Goal: Task Accomplishment & Management: Complete application form

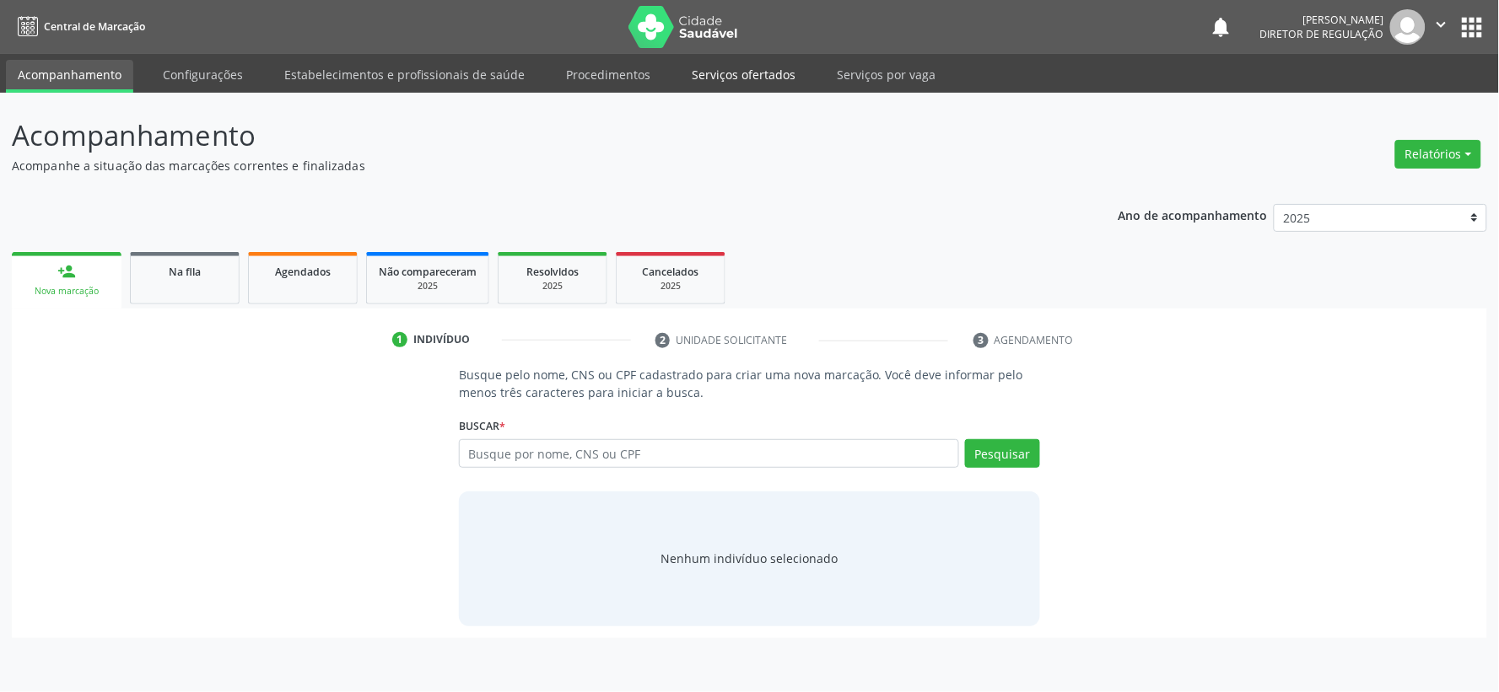
click at [732, 73] on link "Serviços ofertados" at bounding box center [743, 75] width 127 height 30
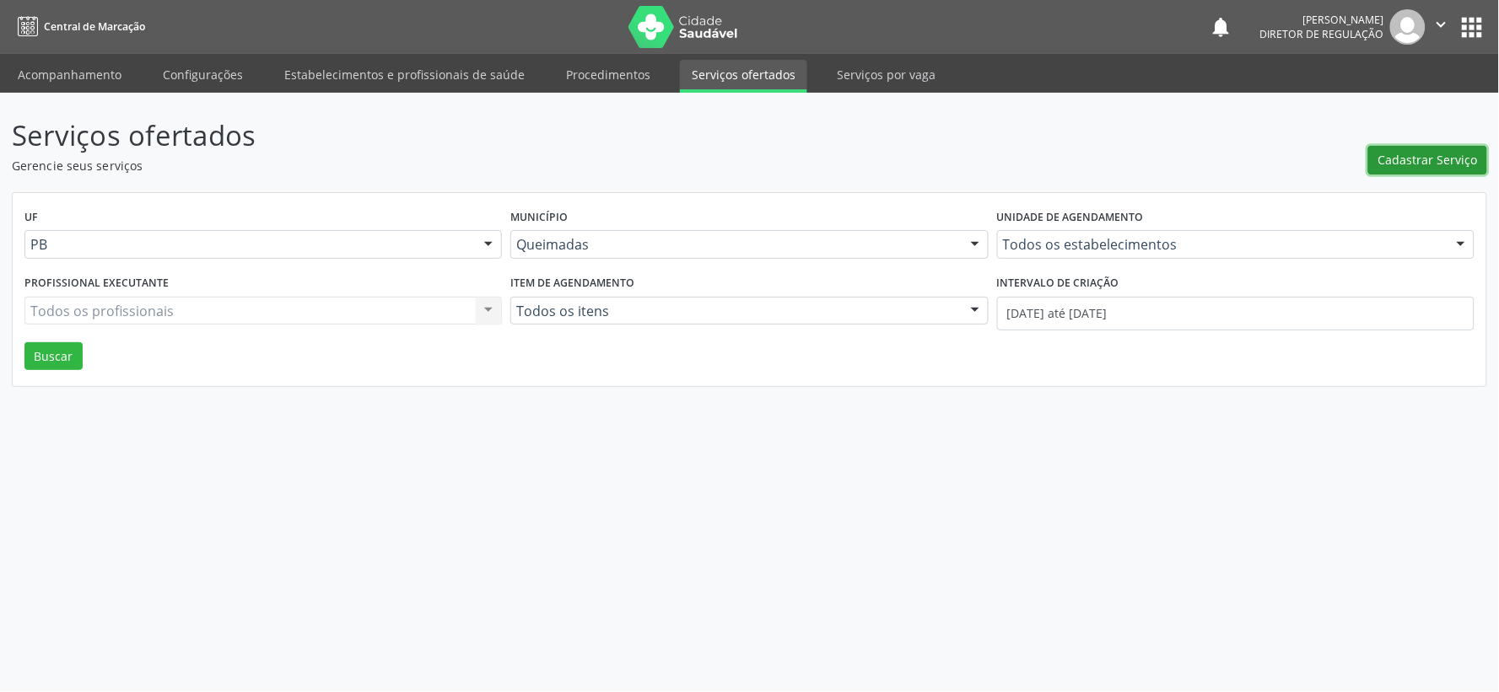
click at [1443, 152] on span "Cadastrar Serviço" at bounding box center [1428, 160] width 100 height 18
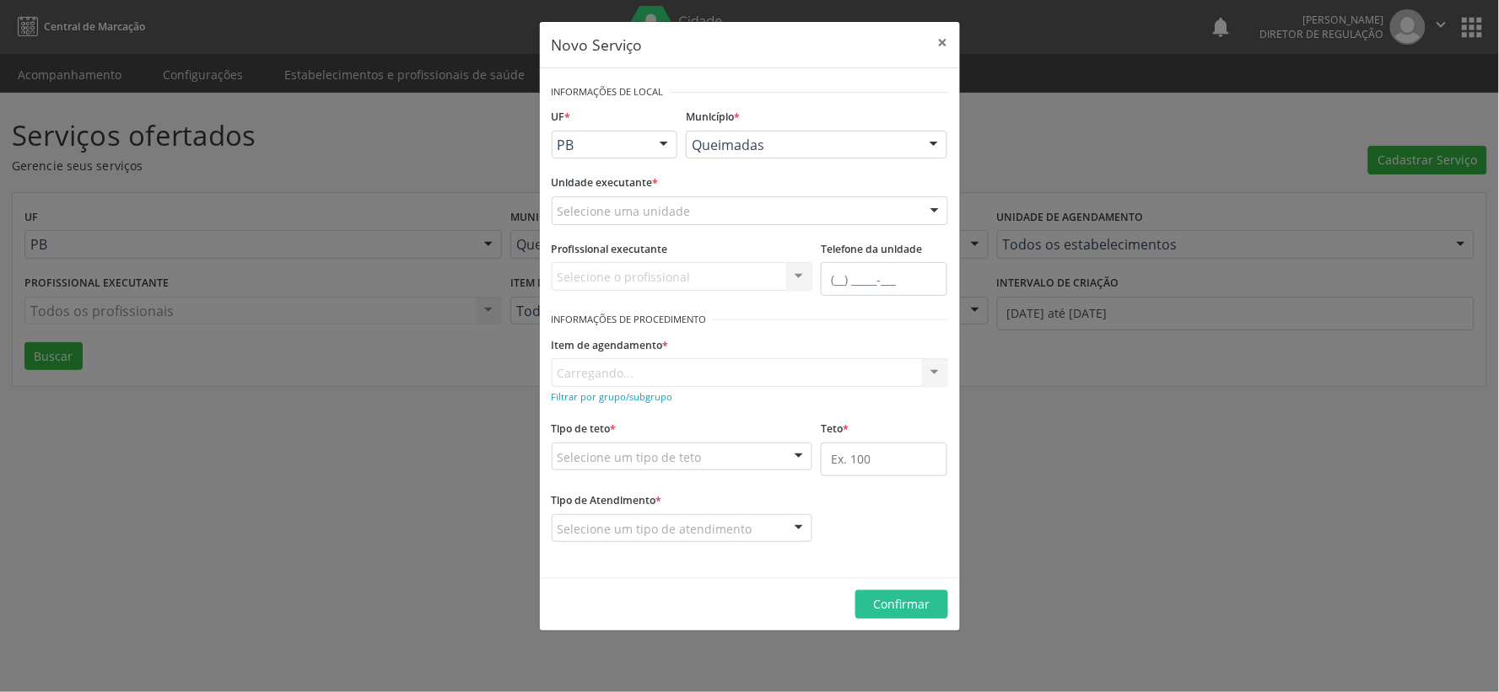
click at [938, 211] on div at bounding box center [934, 211] width 25 height 29
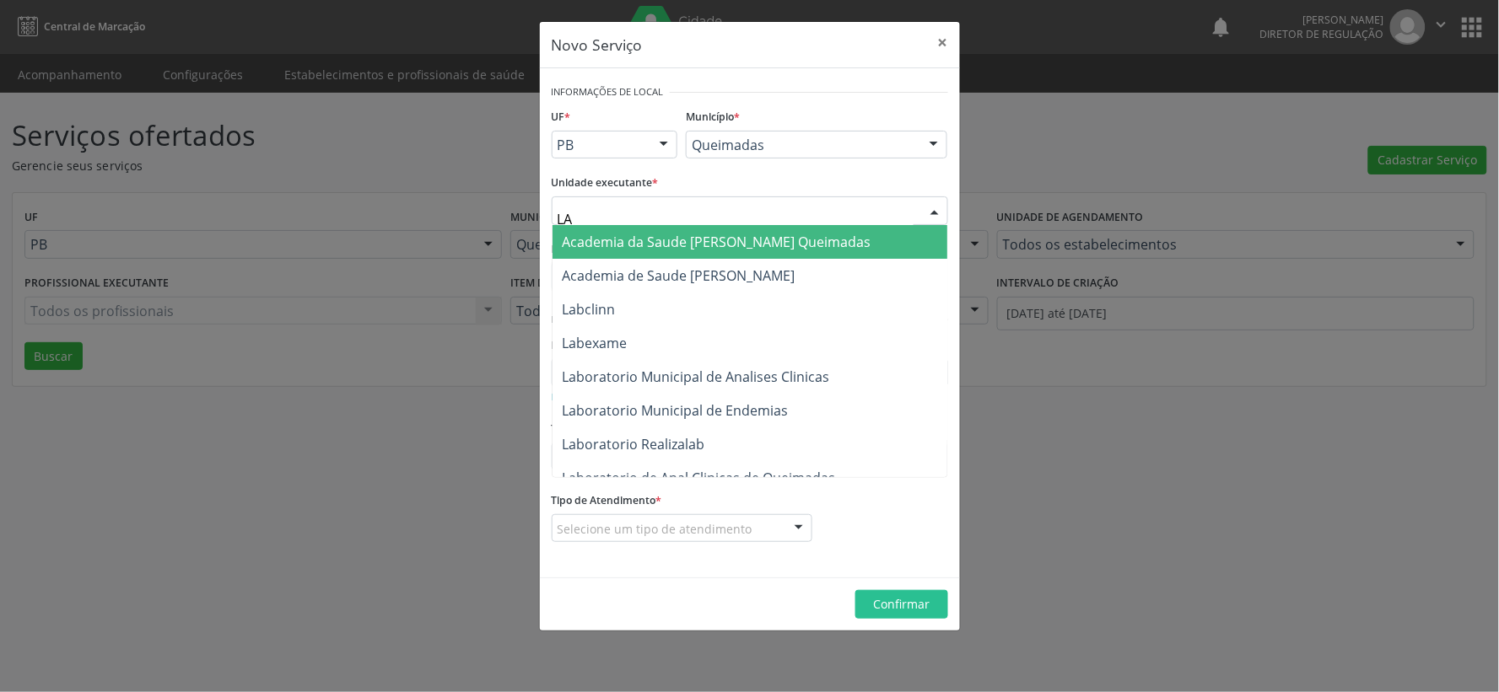
type input "LAB"
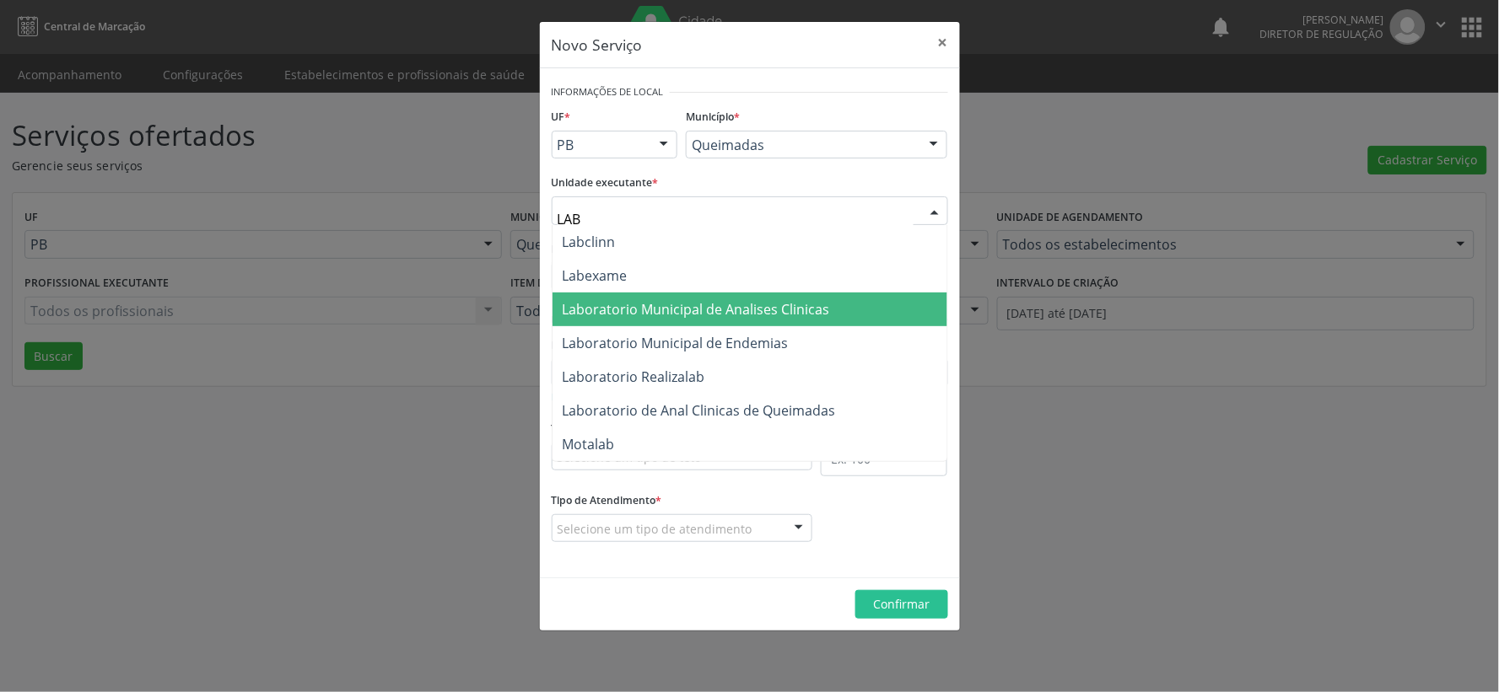
click at [806, 309] on span "Laboratorio Municipal de Analises Clinicas" at bounding box center [695, 309] width 267 height 19
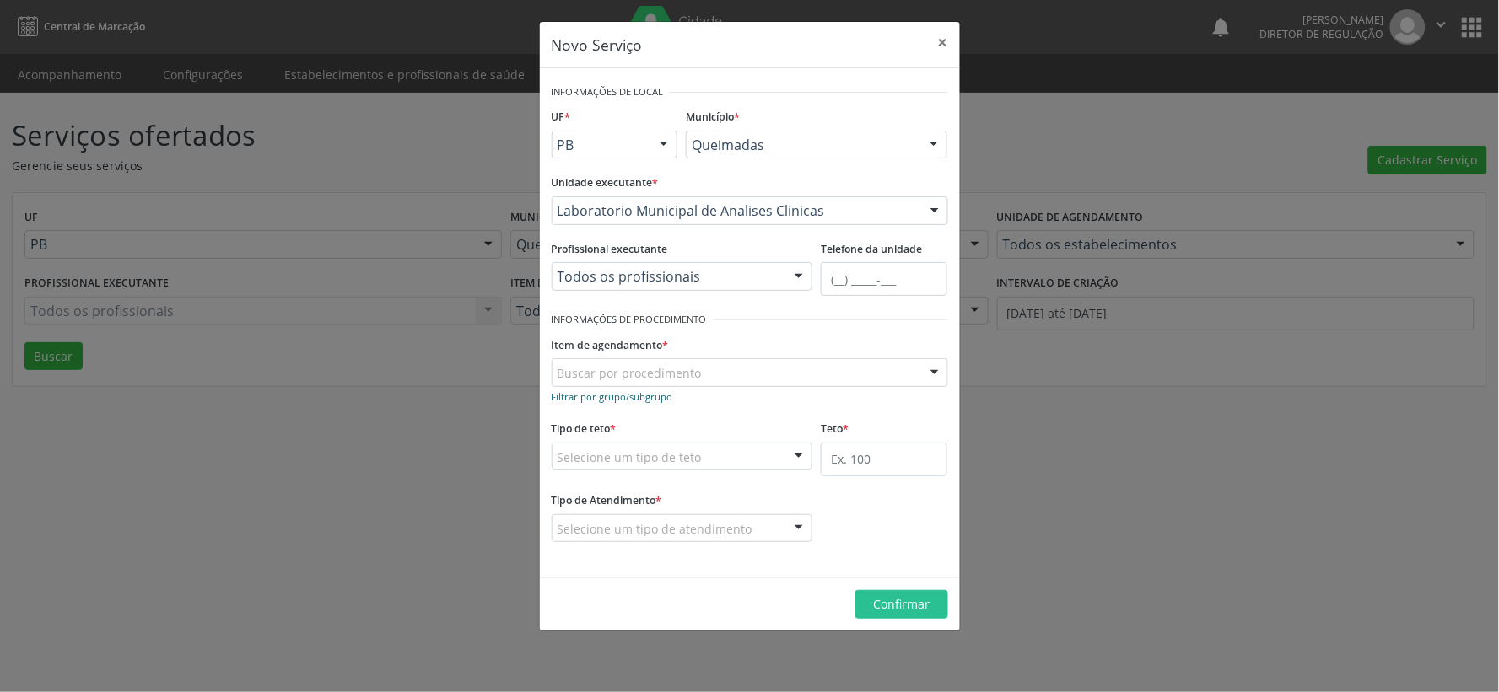
click at [569, 400] on small "Filtrar por grupo/subgrupo" at bounding box center [612, 396] width 121 height 13
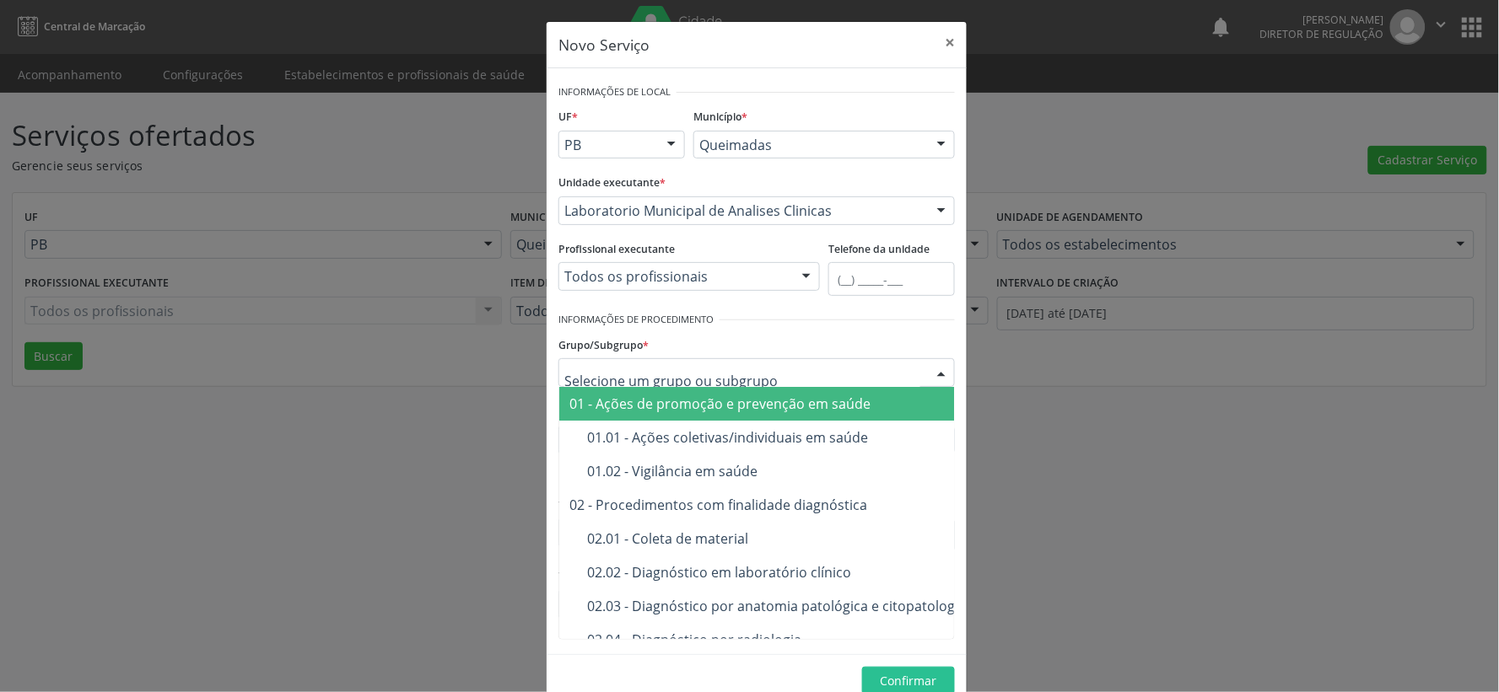
type input "L"
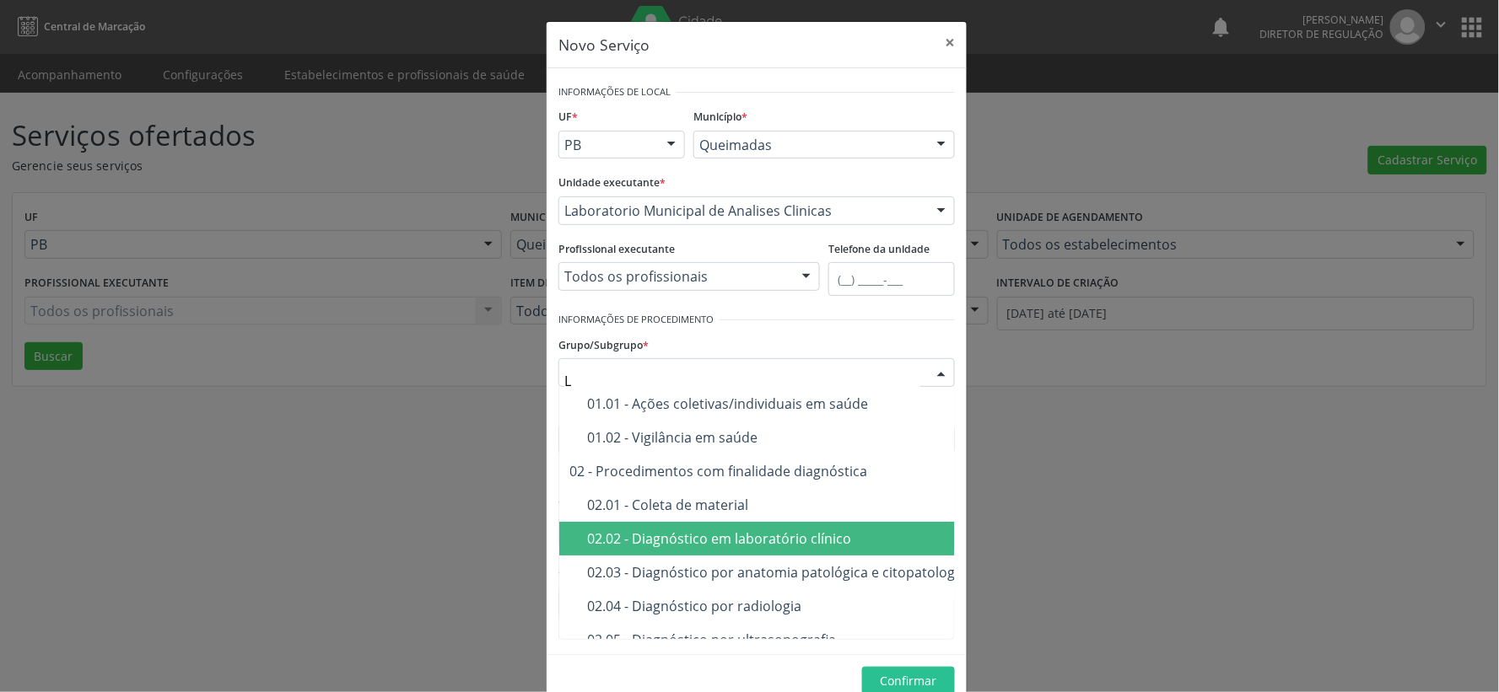
click at [803, 532] on div "02.02 - Diagnóstico em laboratório clínico" at bounding box center [872, 538] width 570 height 13
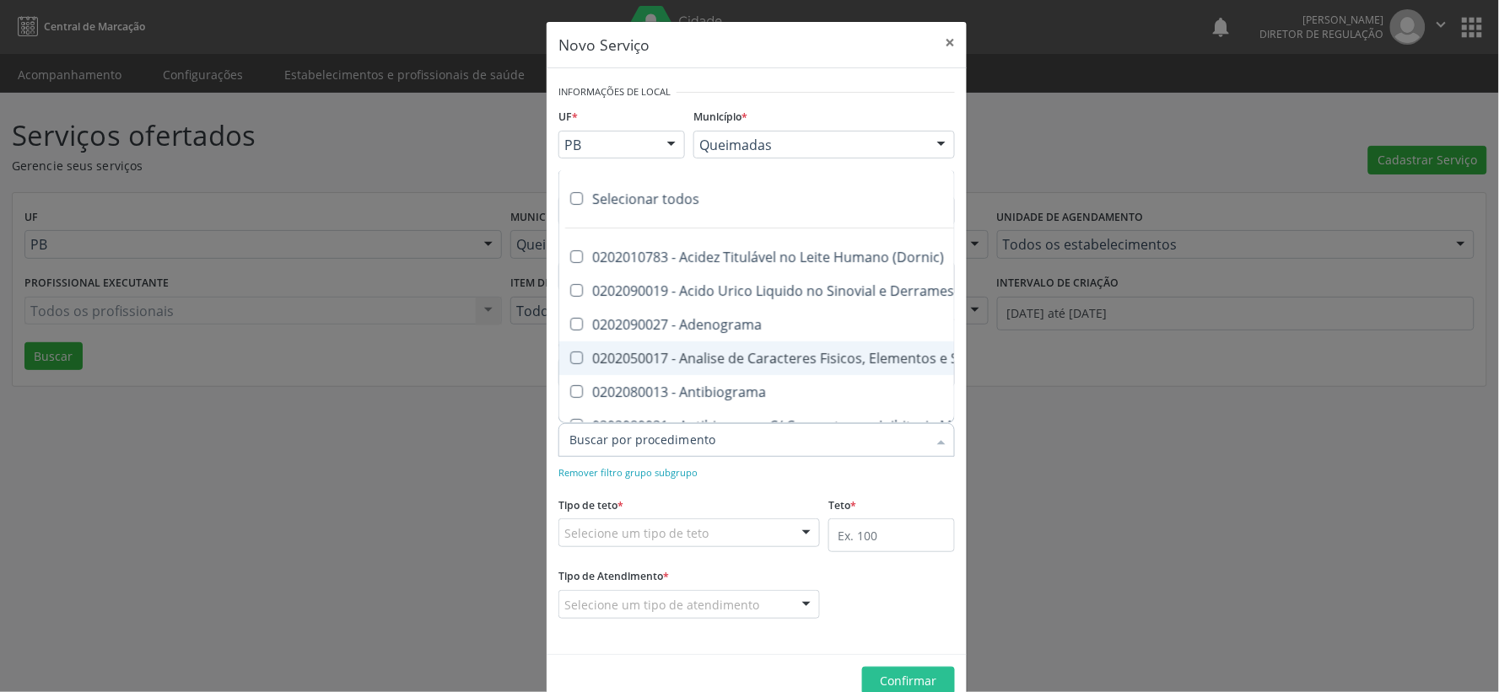
click at [572, 192] on label at bounding box center [576, 198] width 13 height 13
checkbox input "true"
checkbox \(Dornic\) "true"
checkbox Derrames "true"
checkbox Adenograma "true"
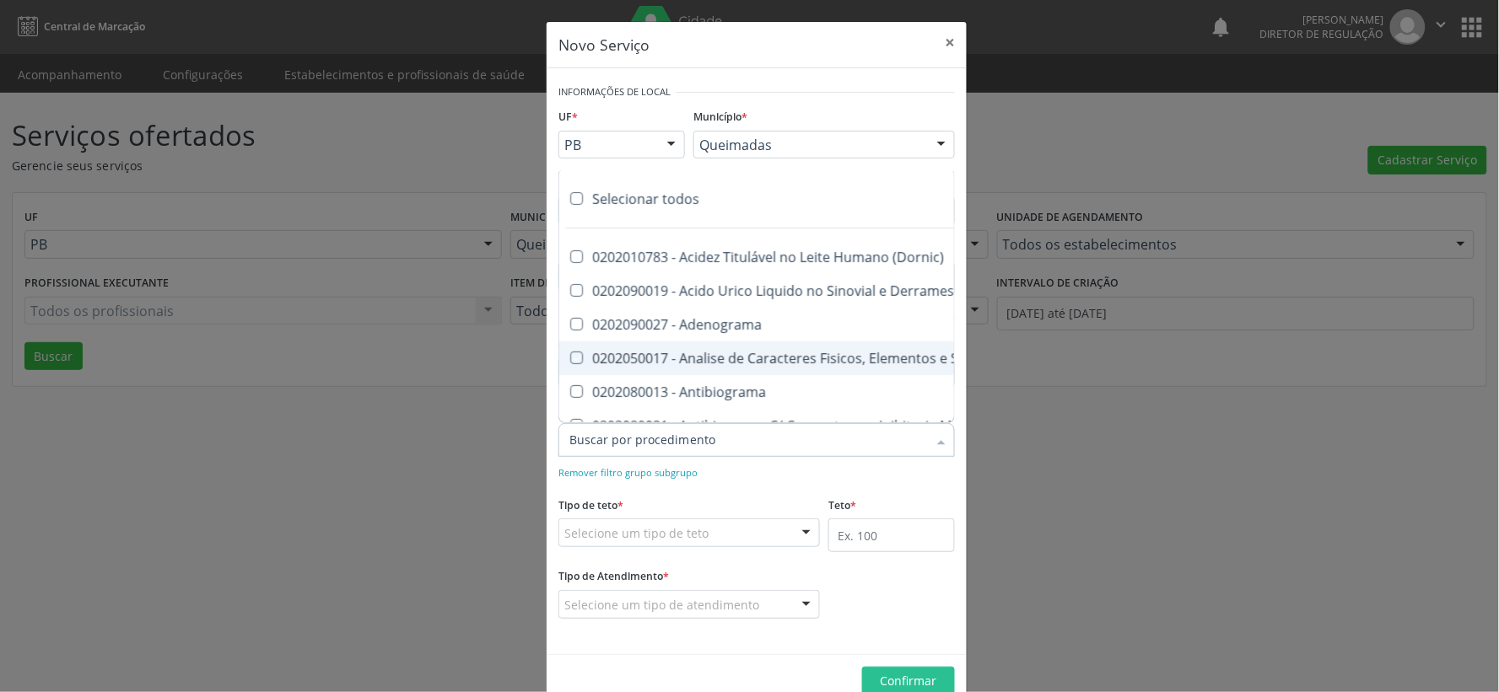
checkbox Urina "true"
checkbox Antibiograma "true"
checkbox Minima "true"
checkbox Micobacterias "true"
checkbox Blot "true"
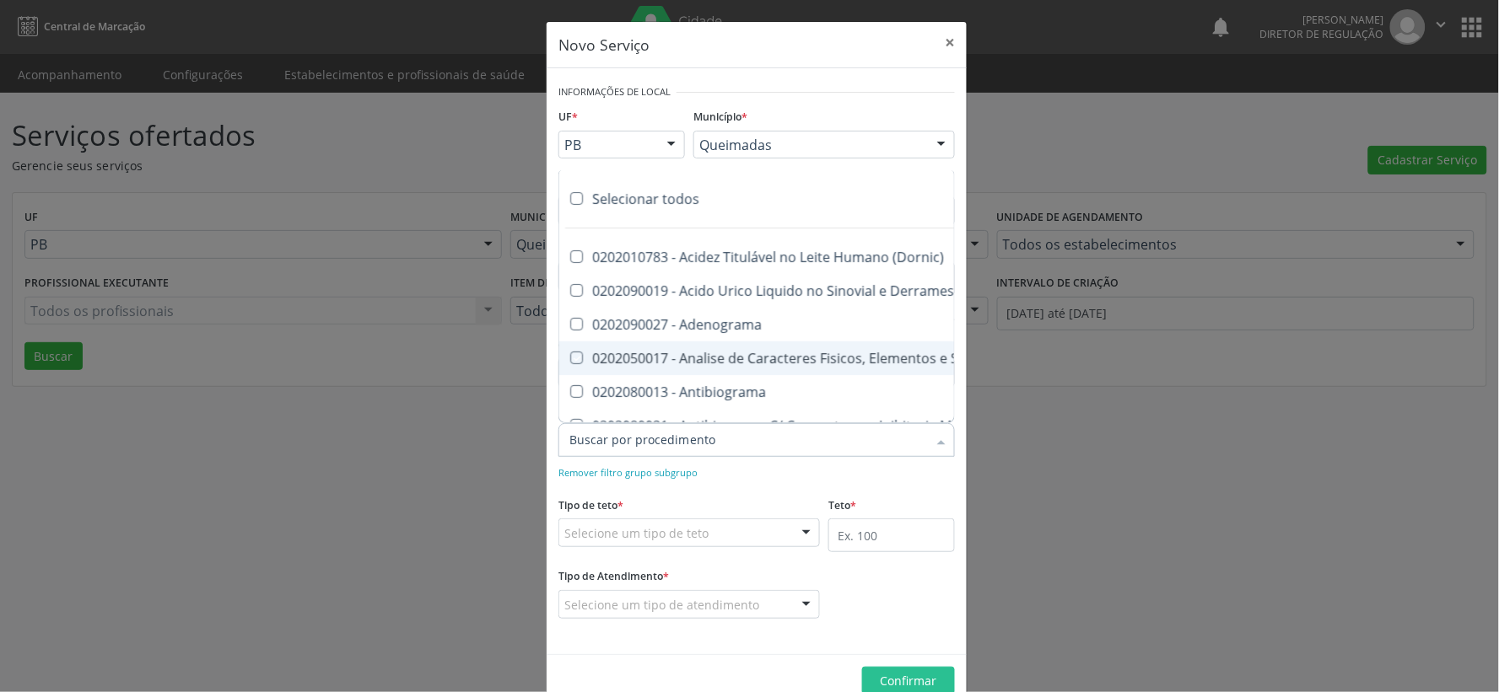
checkbox Mlpa "true"
checkbox \(Hanseniase\) "true"
checkbox \(Controle\) "true"
checkbox \(Diagnóstica\) "true"
checkbox \(Gram\) "true"
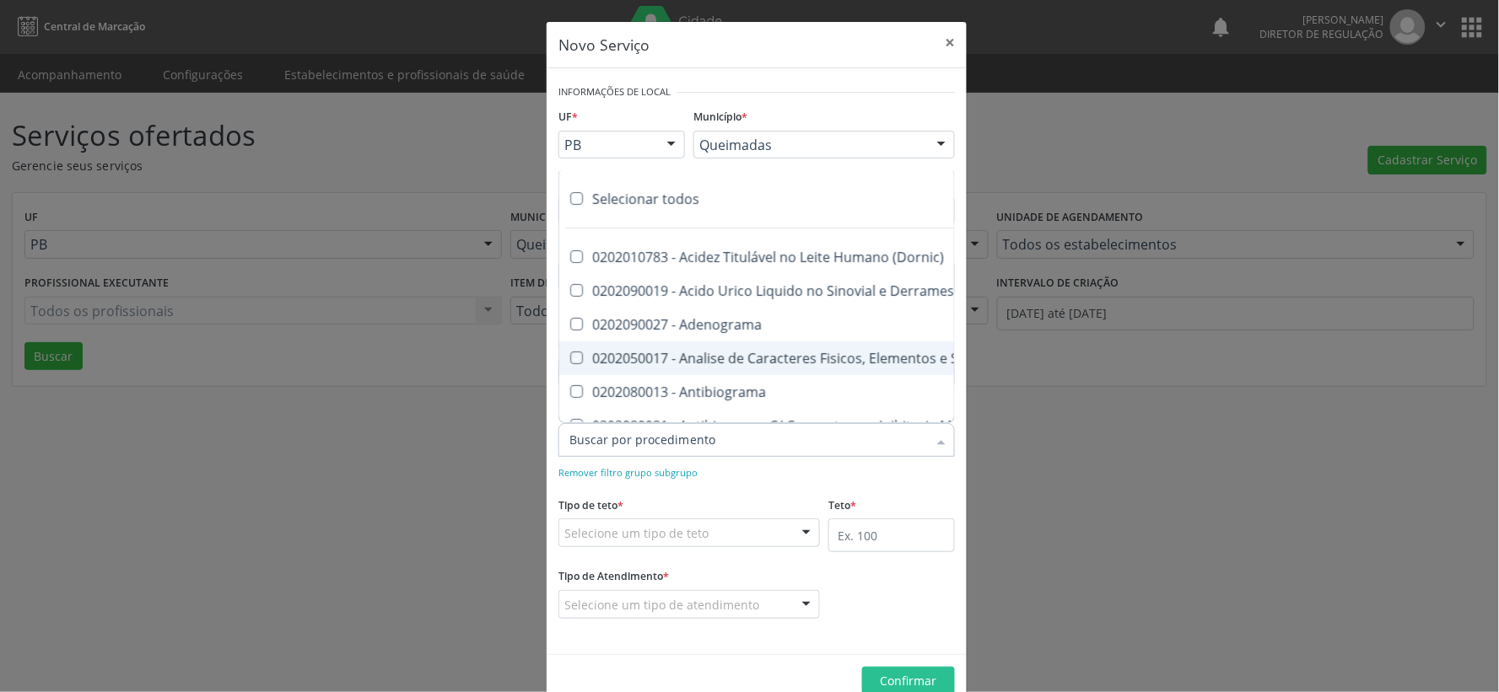
checkbox Clamidia "true"
checkbox Herpesvirus "true"
checkbox Hematologica "true"
checkbox Osmolar "true"
checkbox Creatinina "true"
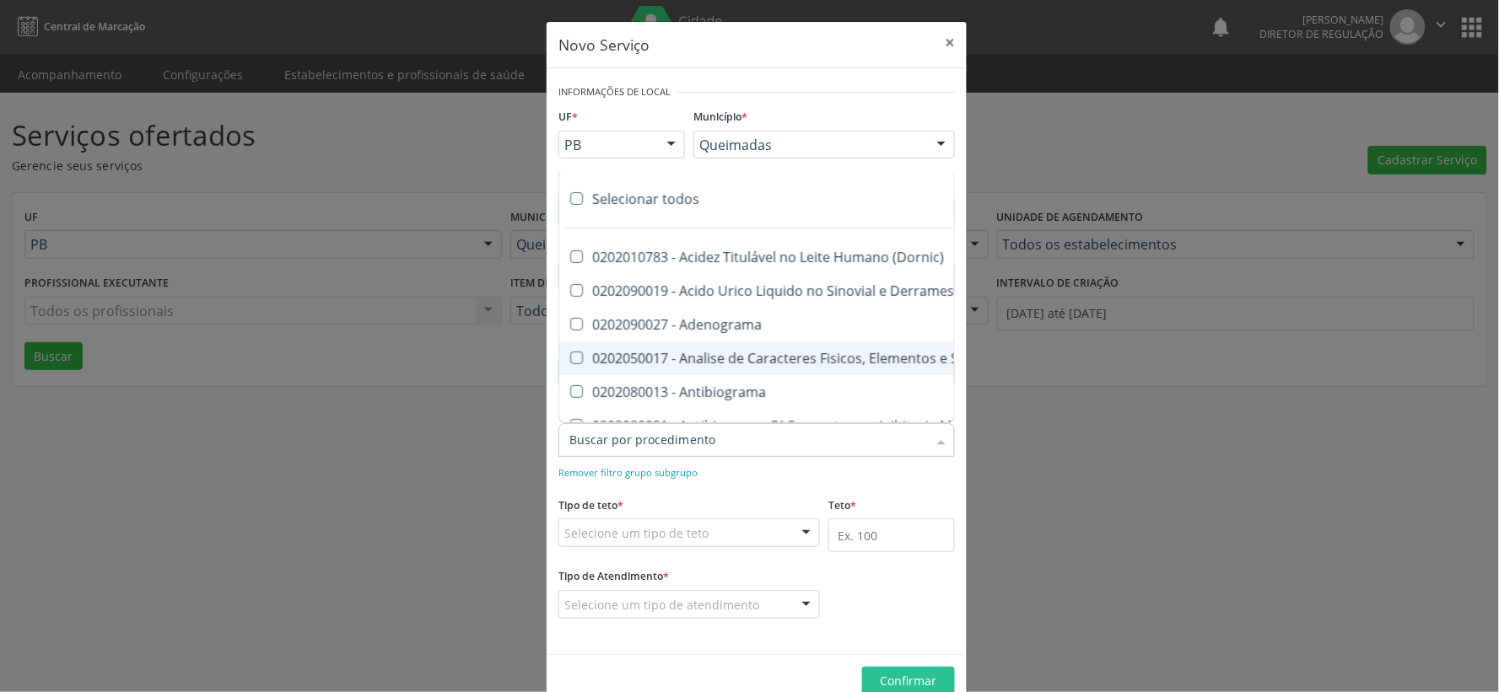
checkbox Fosfato "true"
checkbox Ureia "true"
checkbox Liquor "true"
checkbox Addis "true"
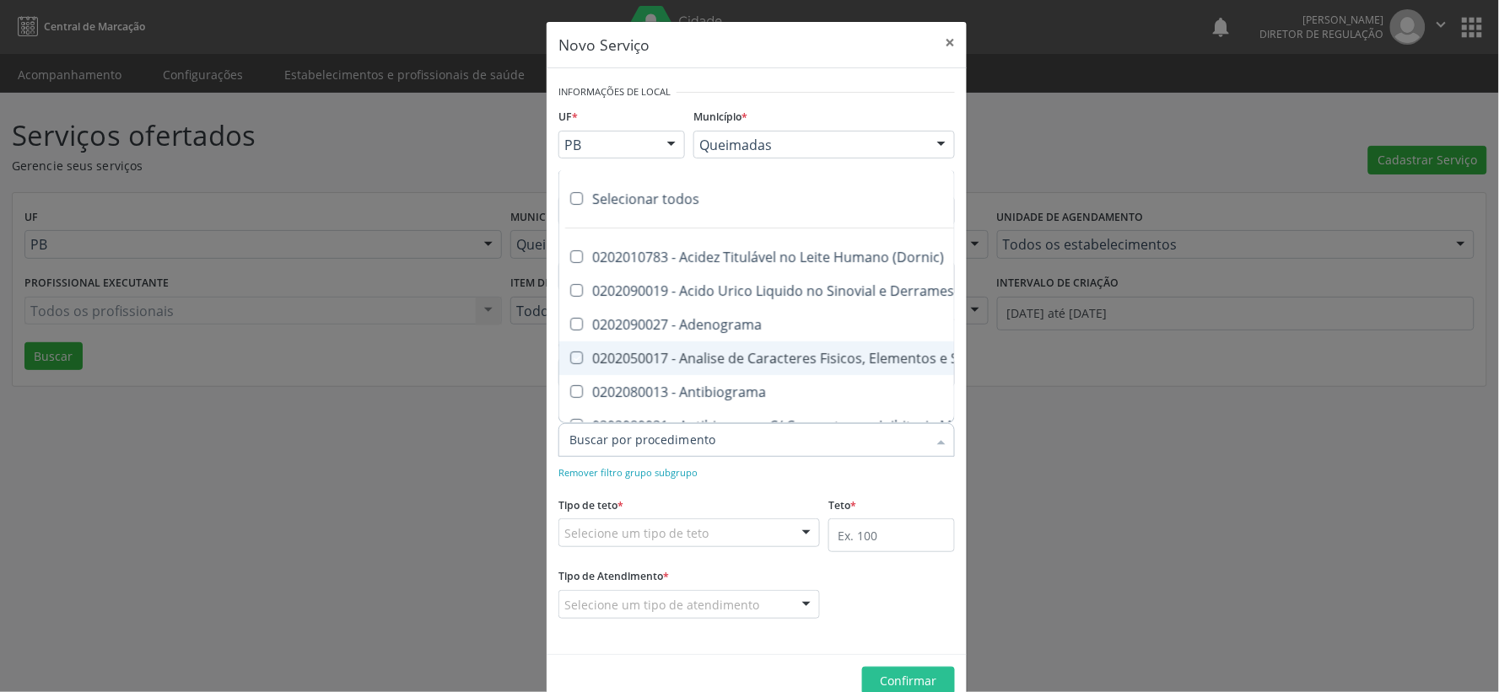
checkbox B "true"
checkbox Cd4\/Cd8 "true"
checkbox Totais "true"
checkbox Plaquetas "true"
checkbox Reticulocitos "true"
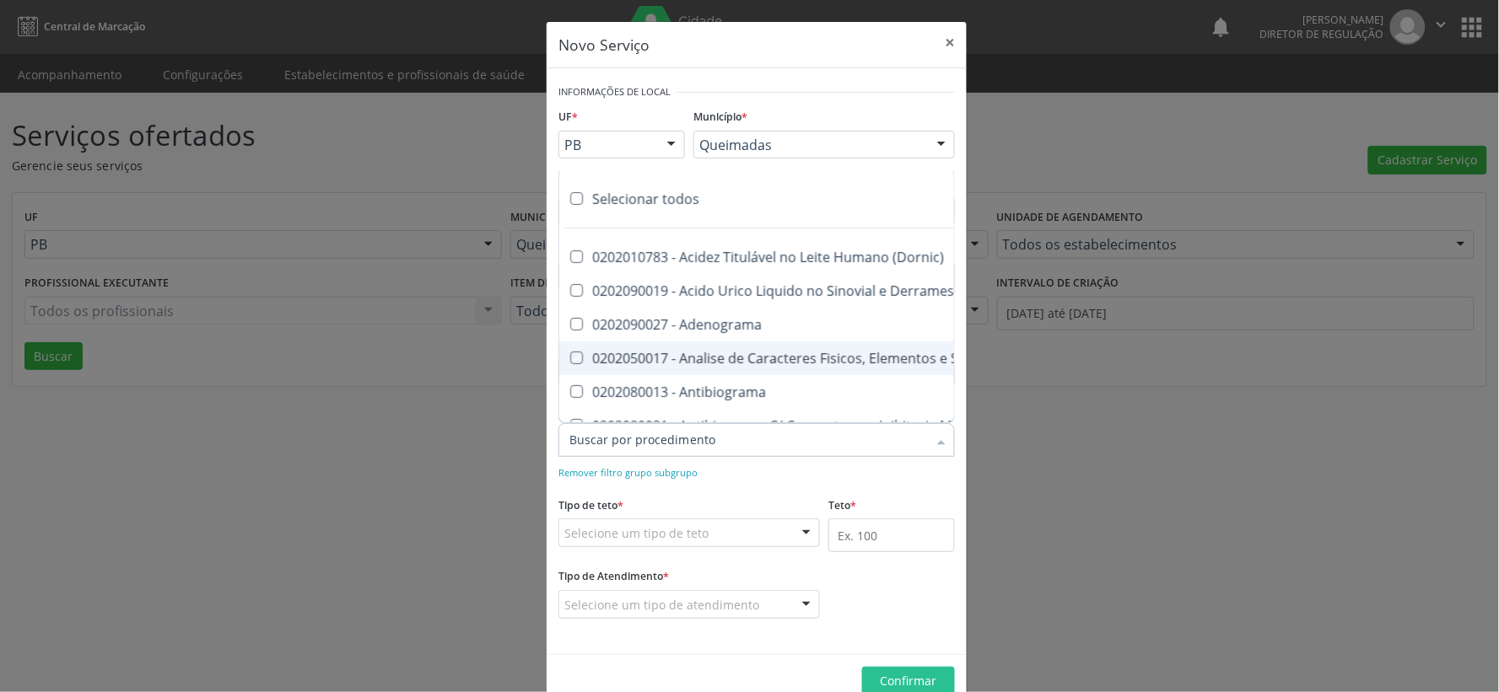
checkbox Herpesvirus "true"
checkbox Baar "true"
checkbox Anaerobicas "true"
checkbox Fungos "true"
checkbox Identificacao "true"
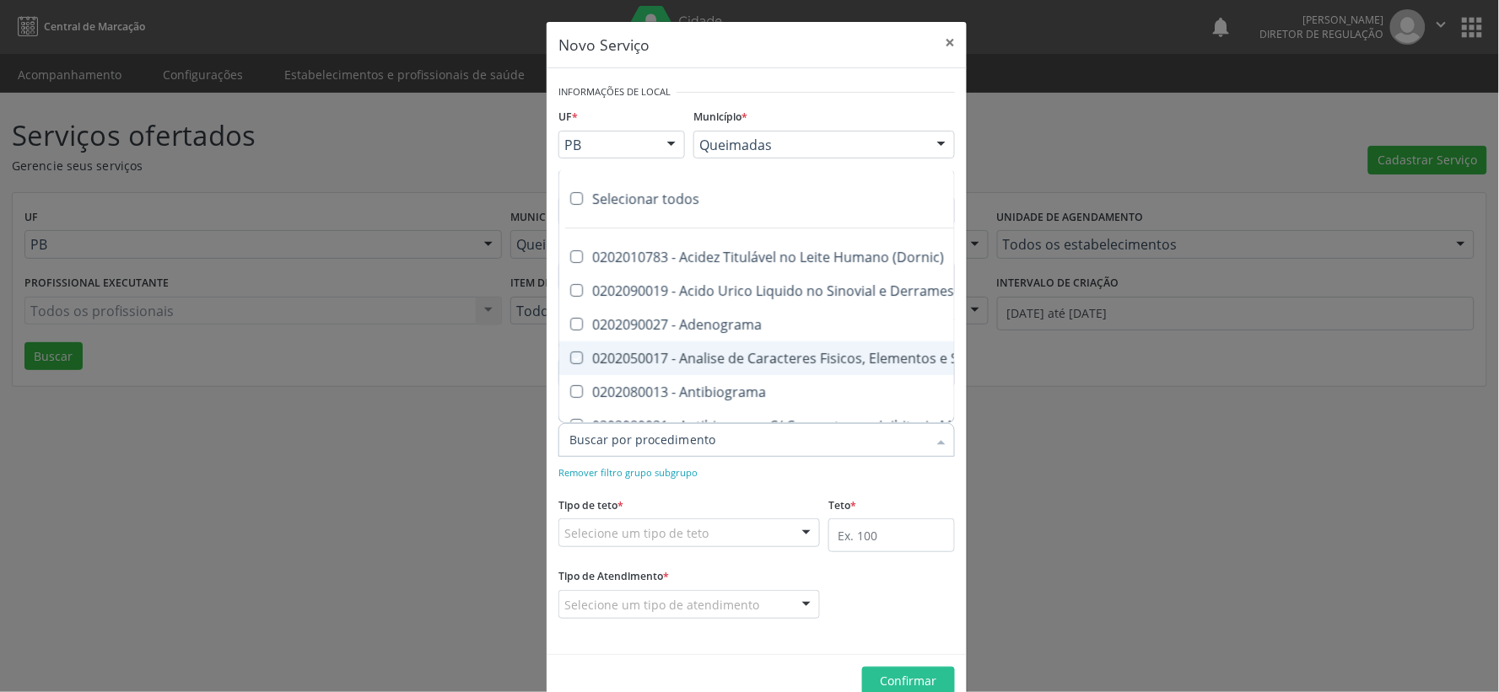
checkbox \(Pos-Pasteurização\) "true"
checkbox \(Confirmatorio\) "true"
checkbox \(Qualitativo\) "true"
checkbox Tardio\) "true"
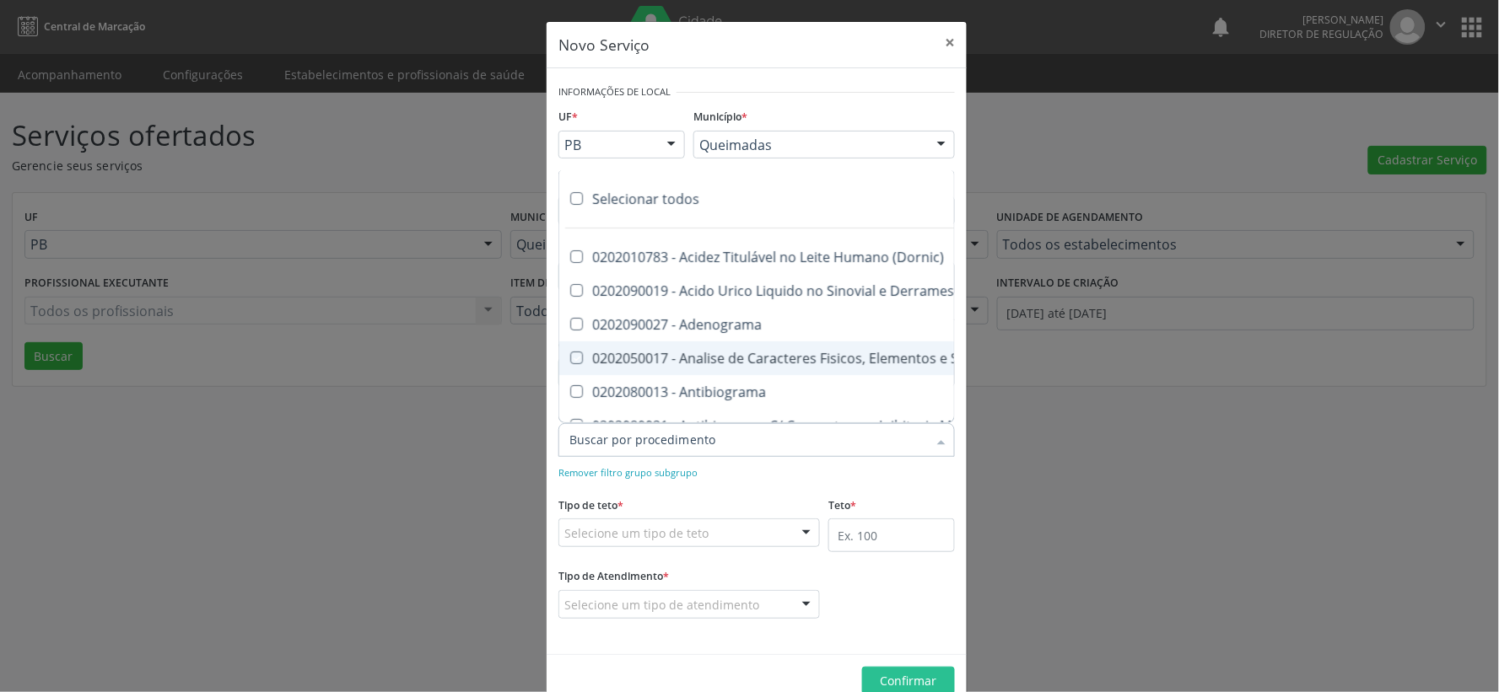
checkbox \(Qualitativo\) "true"
checkbox Biotinidase "true"
checkbox Congênita "true"
checkbox Molecular "true"
checkbox Htlv-1 "true"
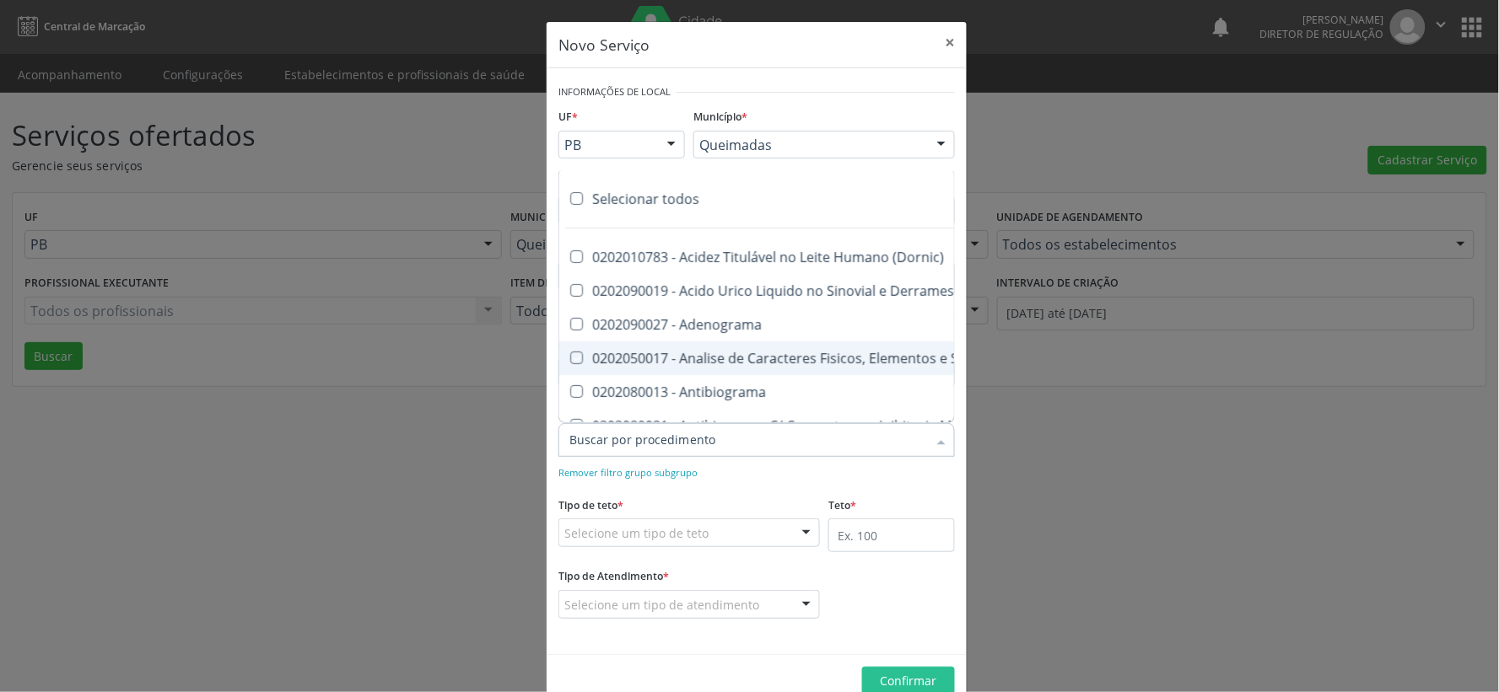
checkbox Abo "true"
checkbox Reativa "true"
checkbox Antiplaquetarios "true"
checkbox Ferro "true"
checkbox Bandas\) "true"
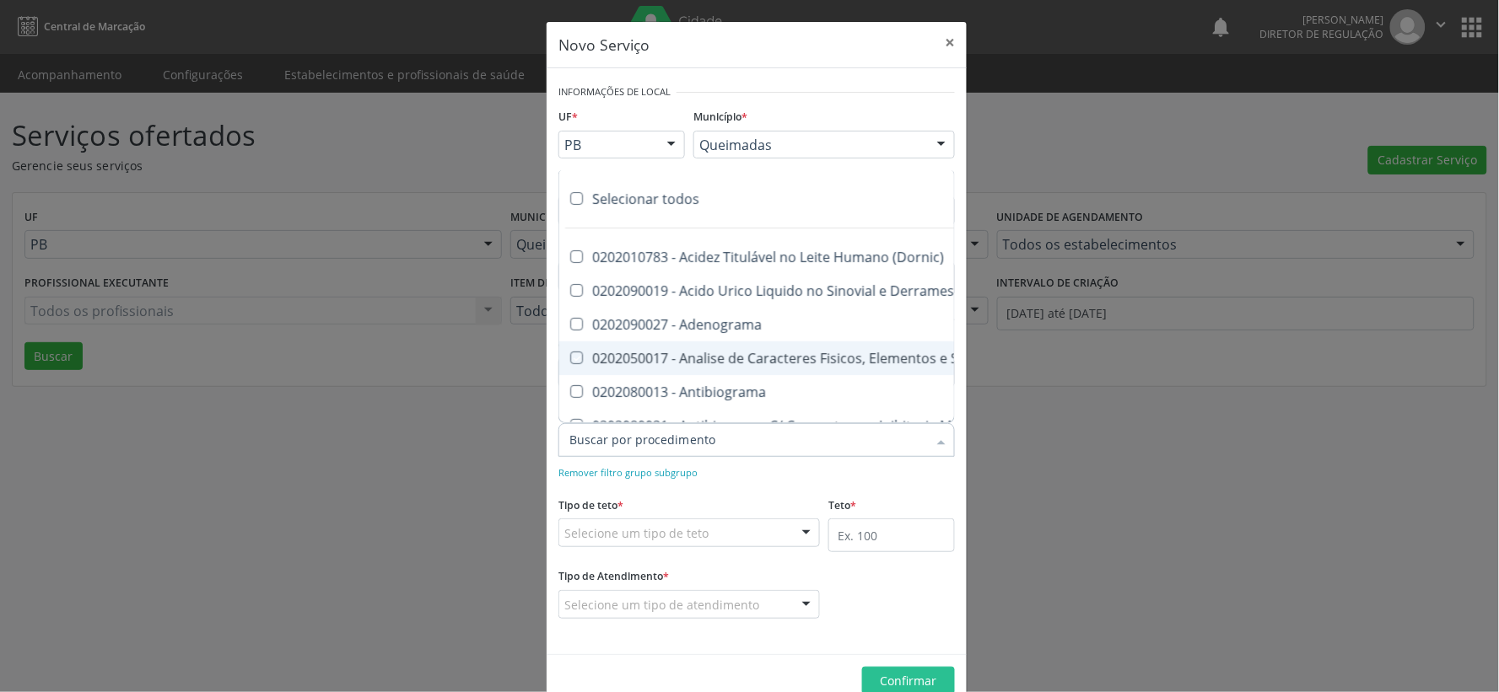
checkbox Bandas\) "true"
checkbox \(Ch50\) "true"
checkbox Aminoacidos "true"
checkbox Dosagens\) "true"
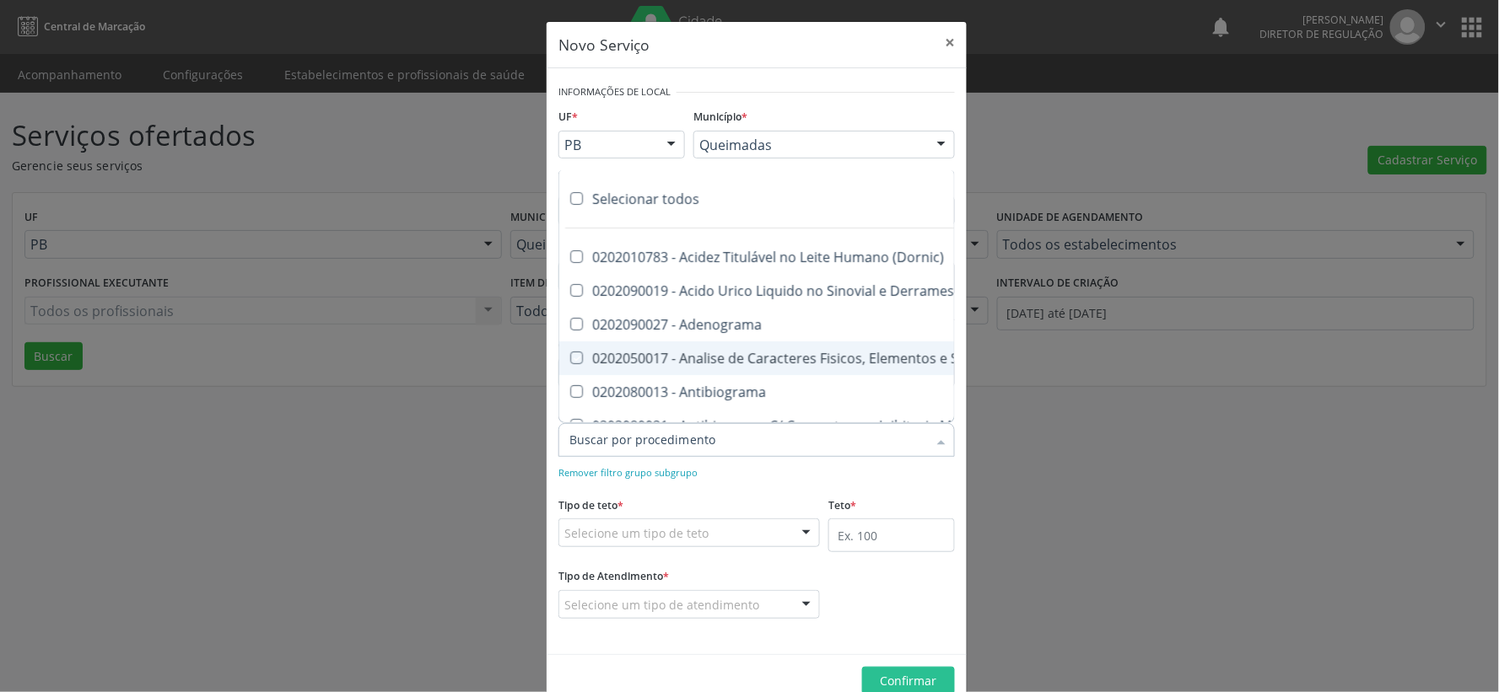
checkbox Dosagens\) "true"
checkbox Globular "true"
checkbox \(Cada\) "true"
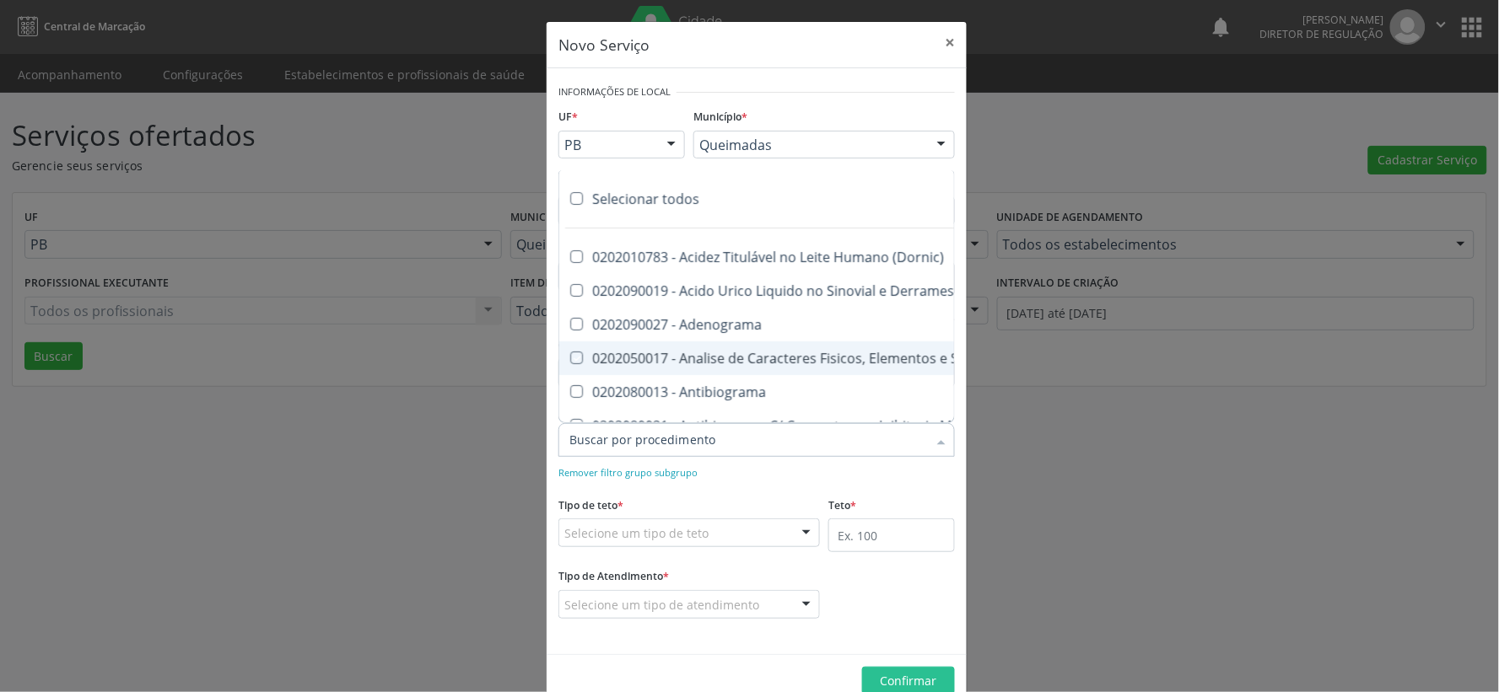
checkbox Reumatoide "true"
checkbox Amniotico "true"
checkbox Livre "true"
checkbox Osmolalidade "true"
checkbox Osmolaridade "true"
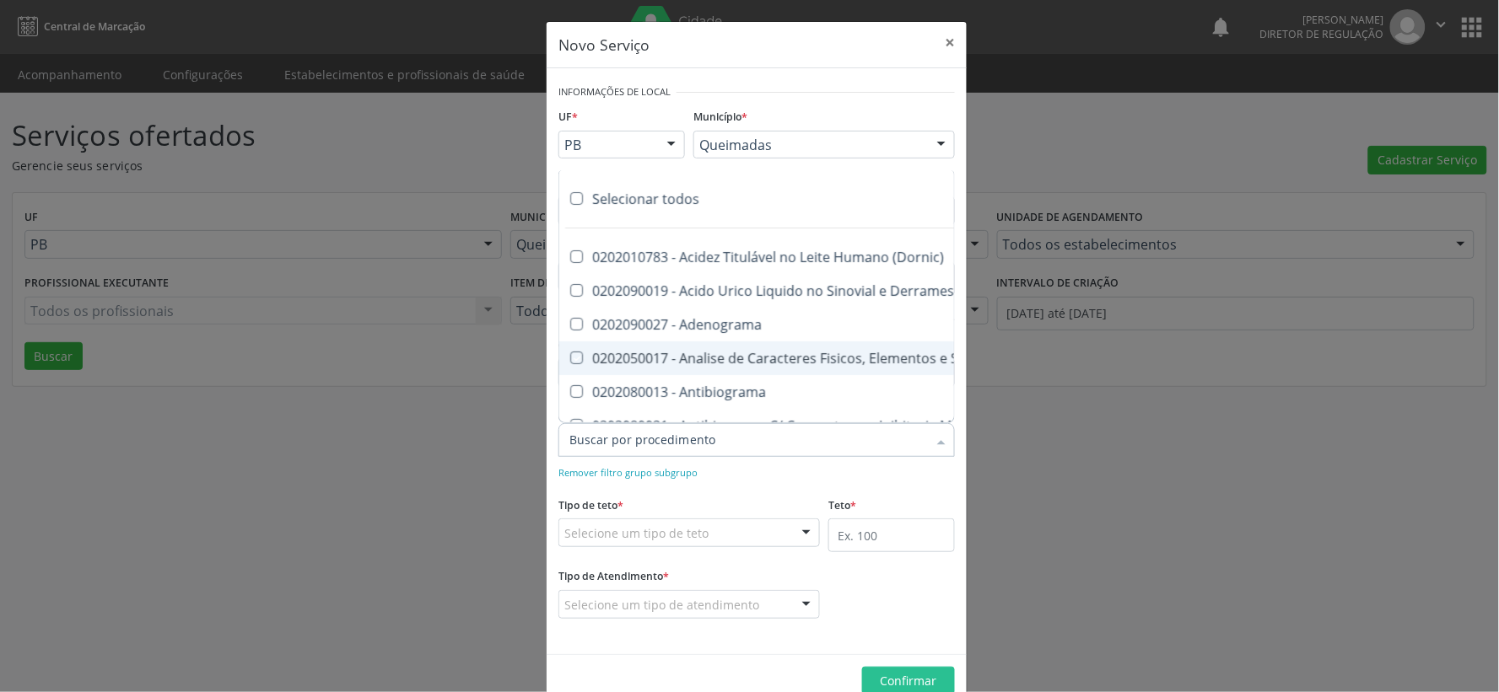
checkbox T3 "true"
checkbox Sulfo-Hemoglobina "true"
checkbox Reverso "true"
checkbox Coagulacao "true"
checkbox Euglobulina "true"
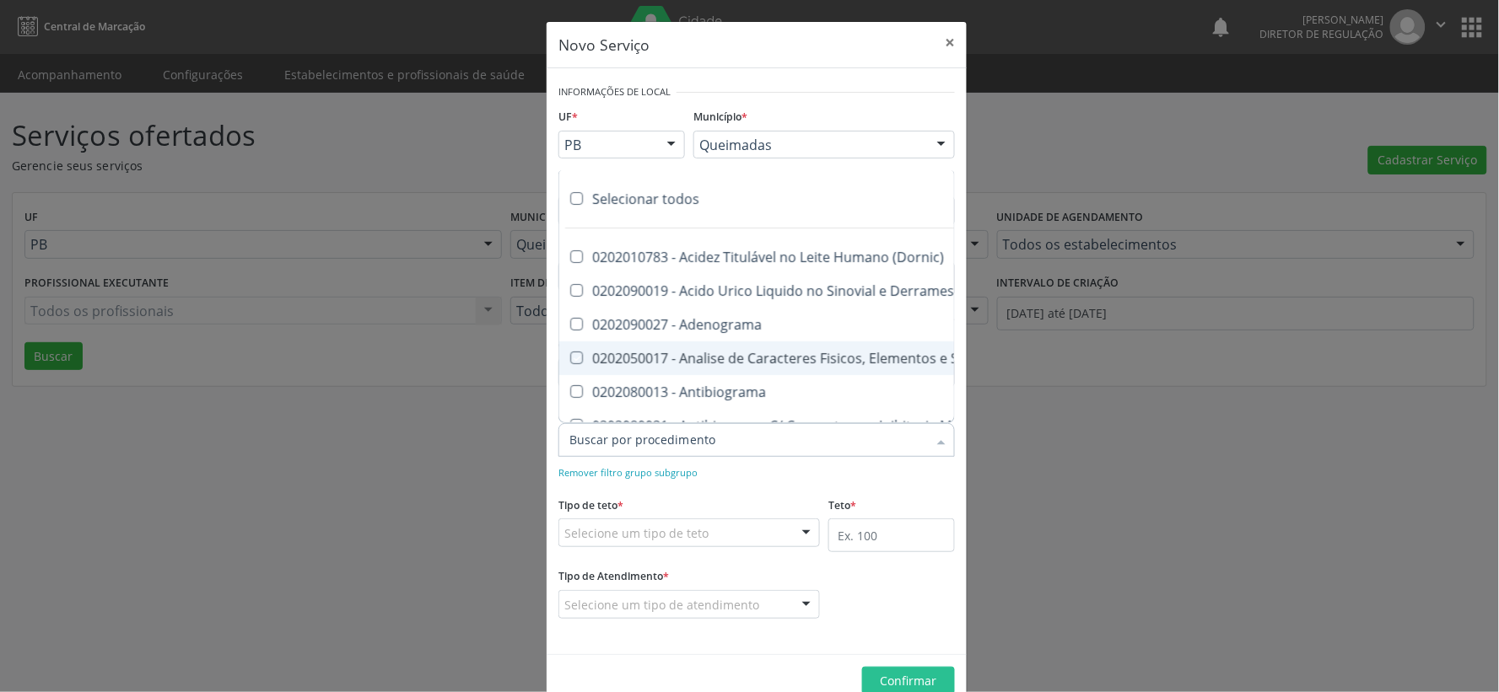
checkbox -Duke "true"
checkbox Ivy "true"
checkbox Hemacias "true"
checkbox Trombina "true"
checkbox Ativada\) "true"
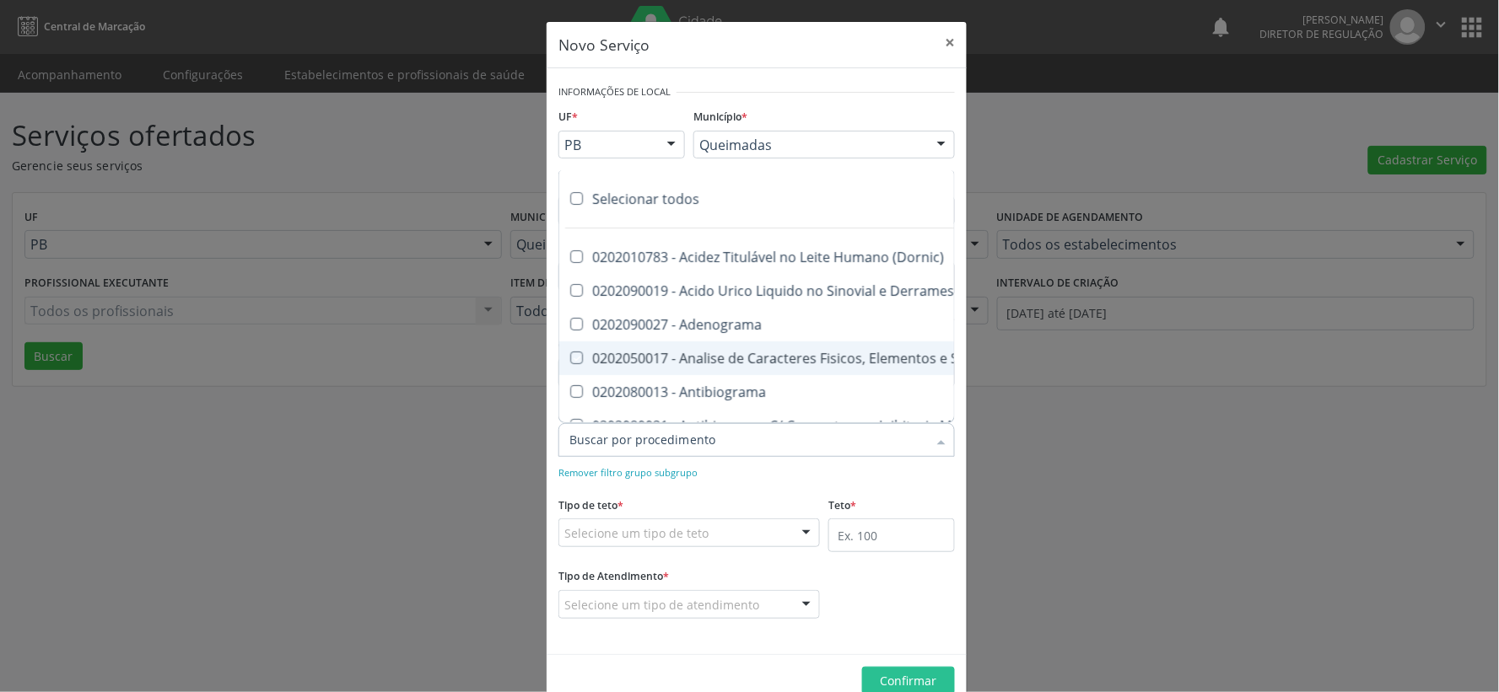
checkbox \(Tap\) "true"
checkbox \(Vhs\) "true"
checkbox Ordenhado "true"
checkbox Organicos "true"
checkbox Soro "true"
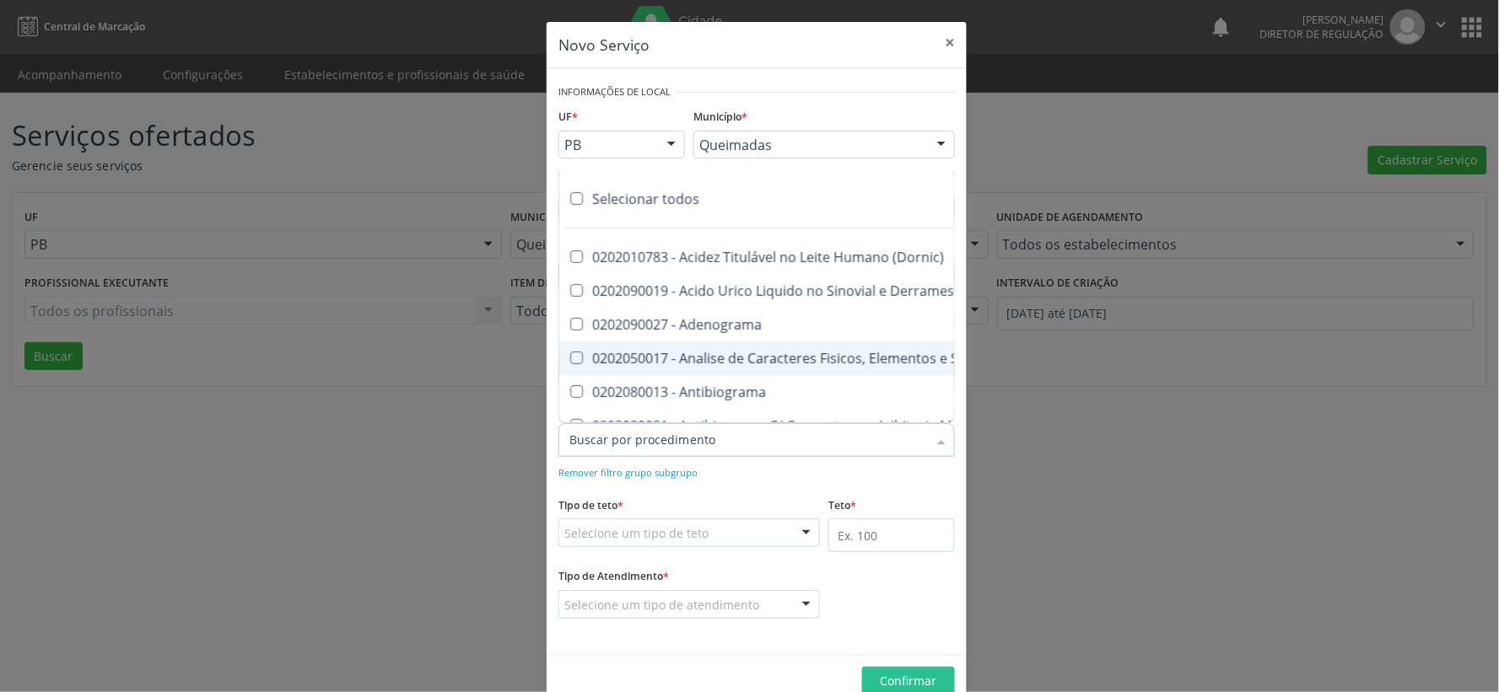
checkbox Aminoácidos "true"
checkbox Acilcarnitinas "true"
checkbox Orgânicos "true"
checkbox Pezinho\) "true"
checkbox Complemento "true"
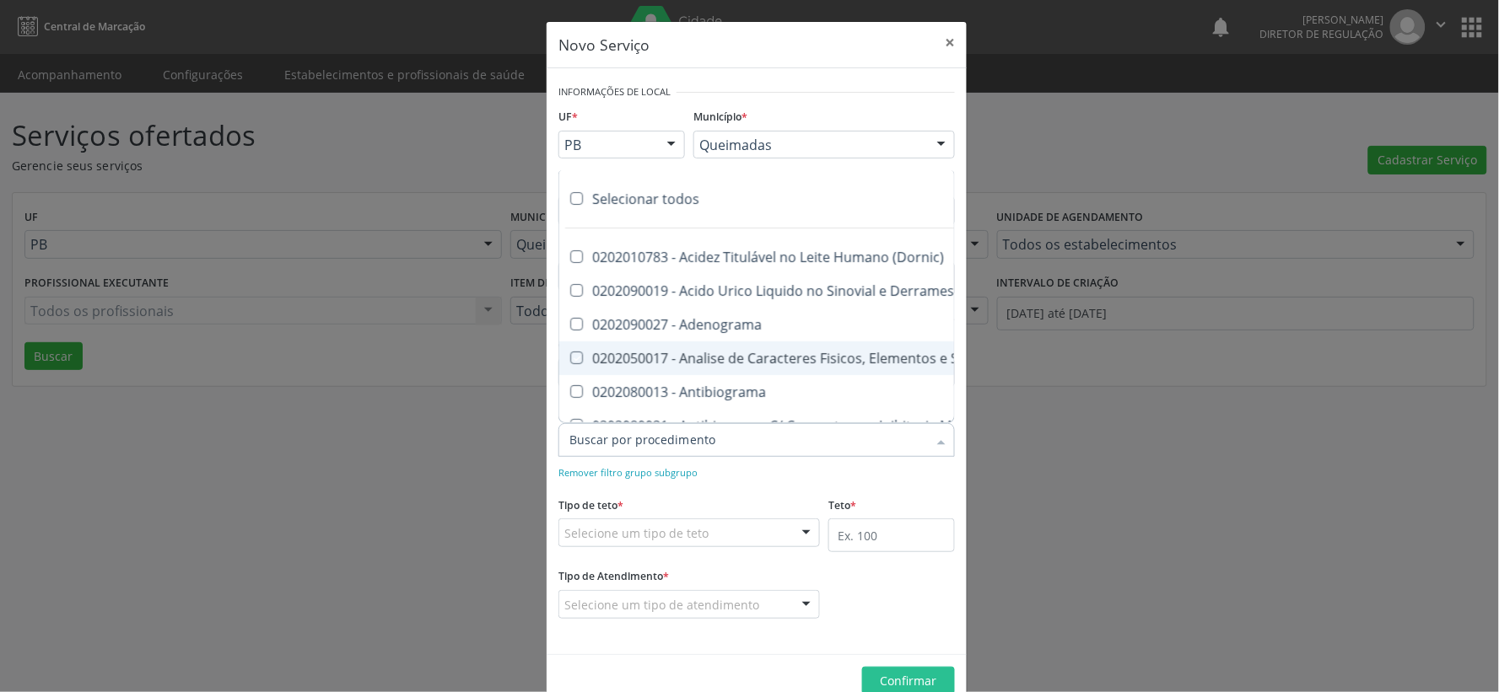
checkbox Pezinho\) "true"
checkbox 17-Alfa-Hidroxiprogesterona "true"
checkbox Totais "true"
checkbox 17-Hidroxicorticosteroides "true"
checkbox D "true"
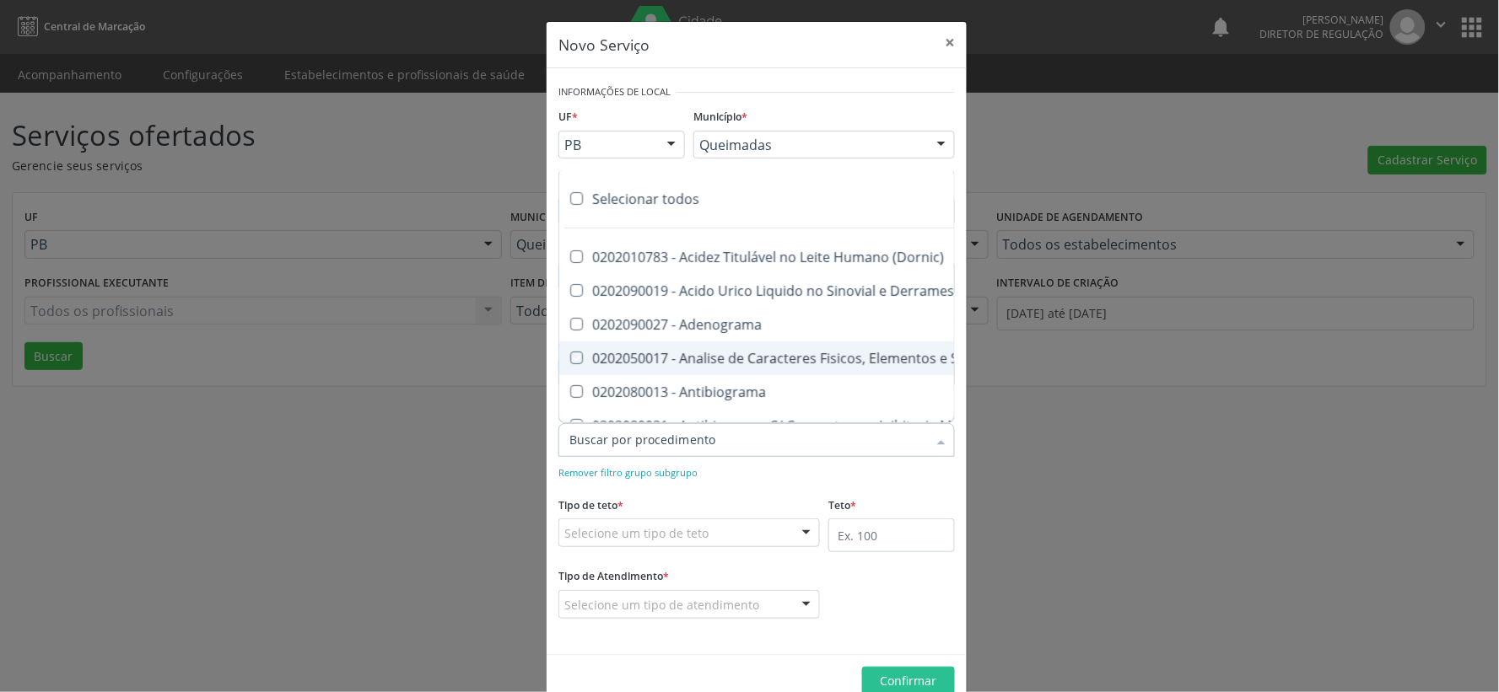
checkbox 5-Nucleotidase "true"
checkbox Acetona "true"
checkbox \(Serotonina\) "true"
checkbox Ascorbico "true"
checkbox Delta-Aminolevulinico "true"
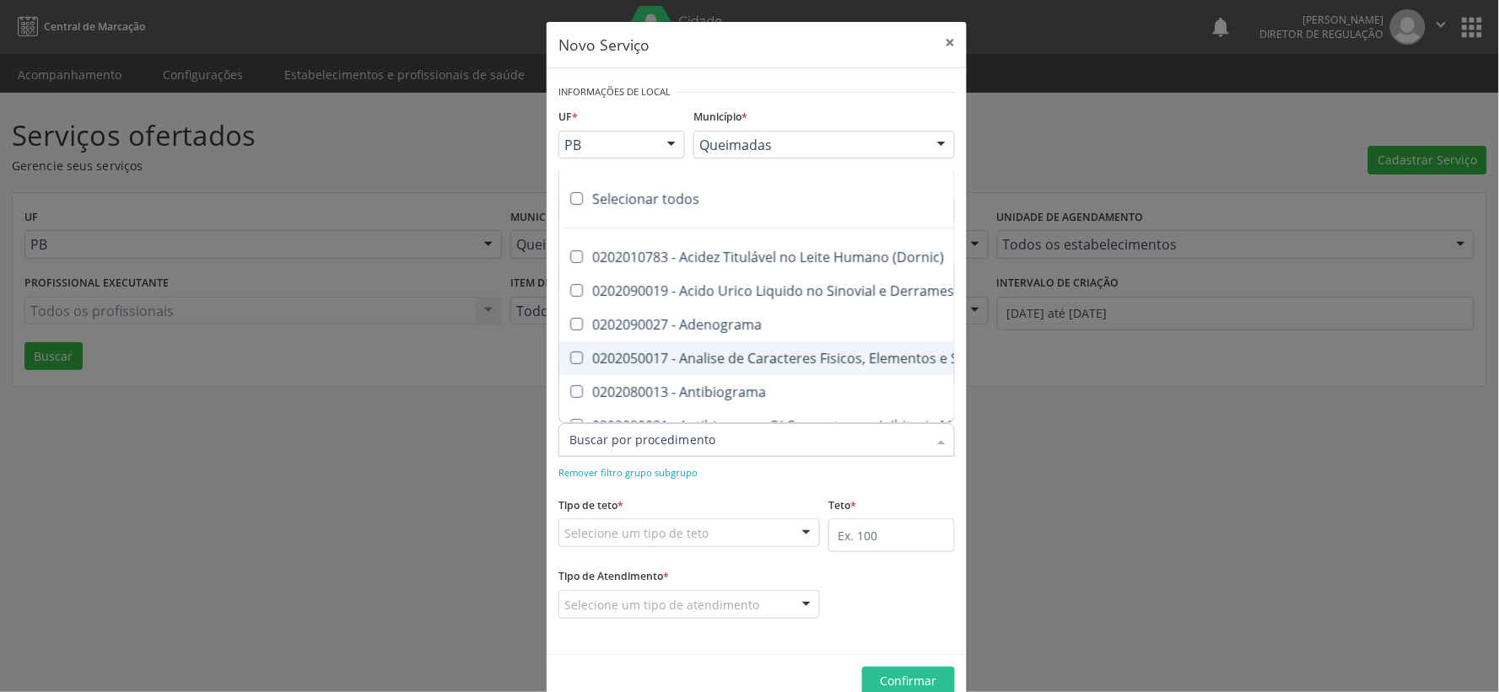
checkbox Hipurico "true"
checkbox Mandelico "true"
checkbox Metil-Hipurico "true"
checkbox Urico "true"
checkbox Valproico "true"
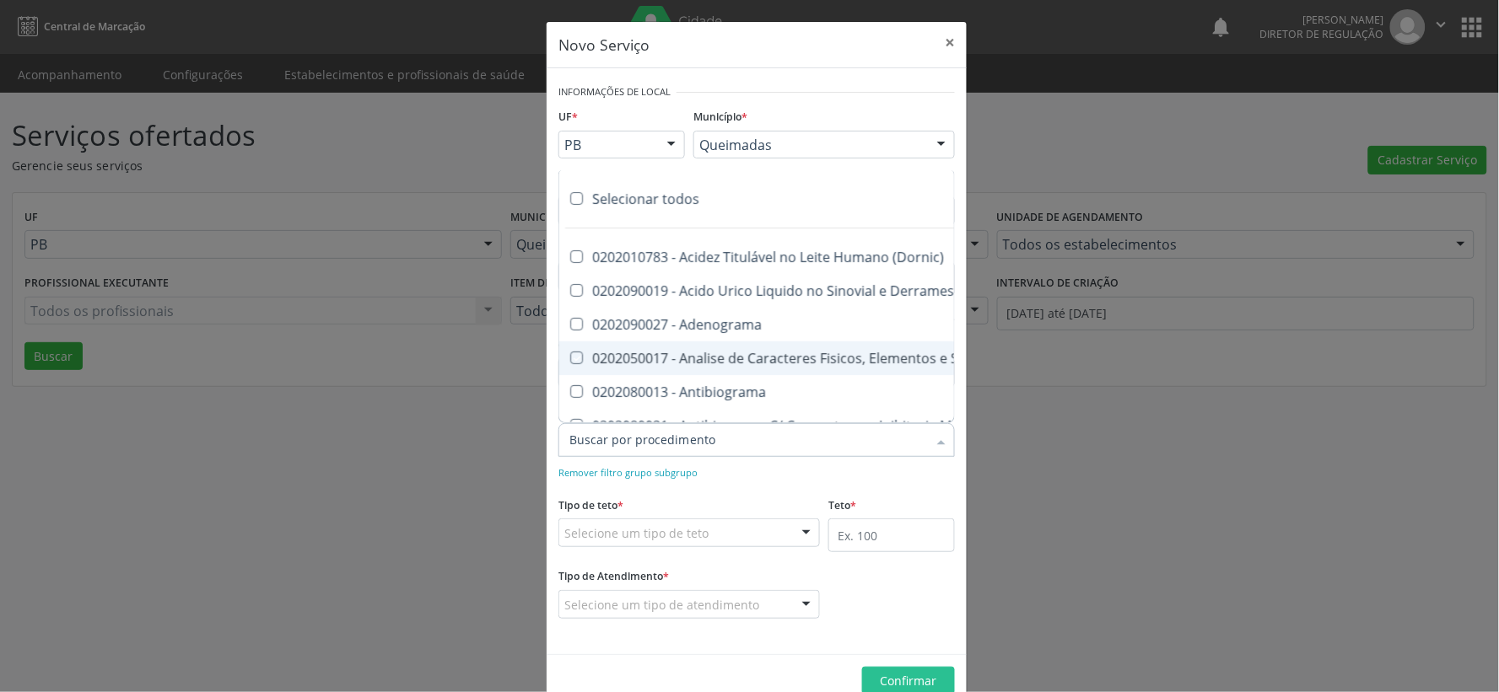
checkbox Vanilmandelico "true"
checkbox \(Acth\) "true"
checkbox Ala-Desidratase "true"
checkbox Etilico "true"
checkbox Aldolase "true"
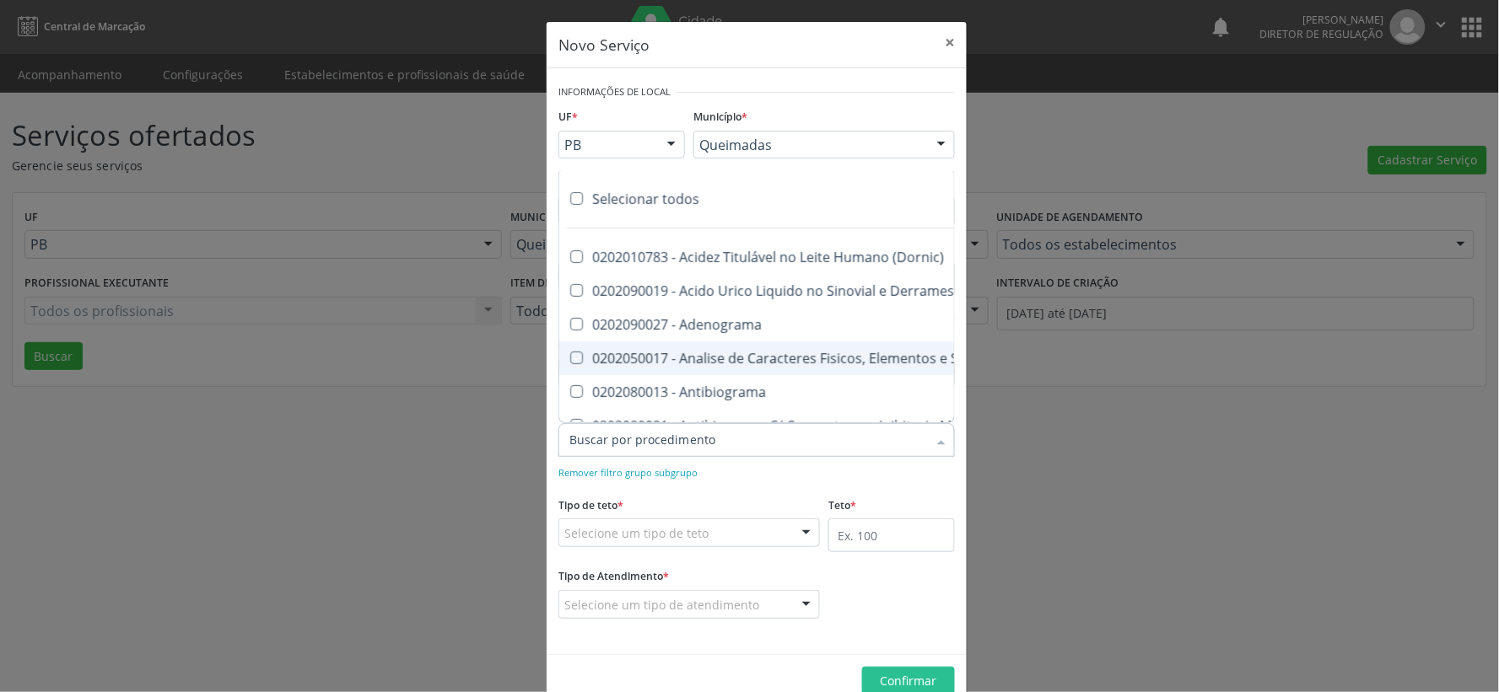
checkbox Aldosterona "true"
checkbox Alfa-1-Antitripsina "true"
checkbox Acida "true"
checkbox Alfa-2-Macroglobulina "true"
checkbox Alfa-Fetoproteina "true"
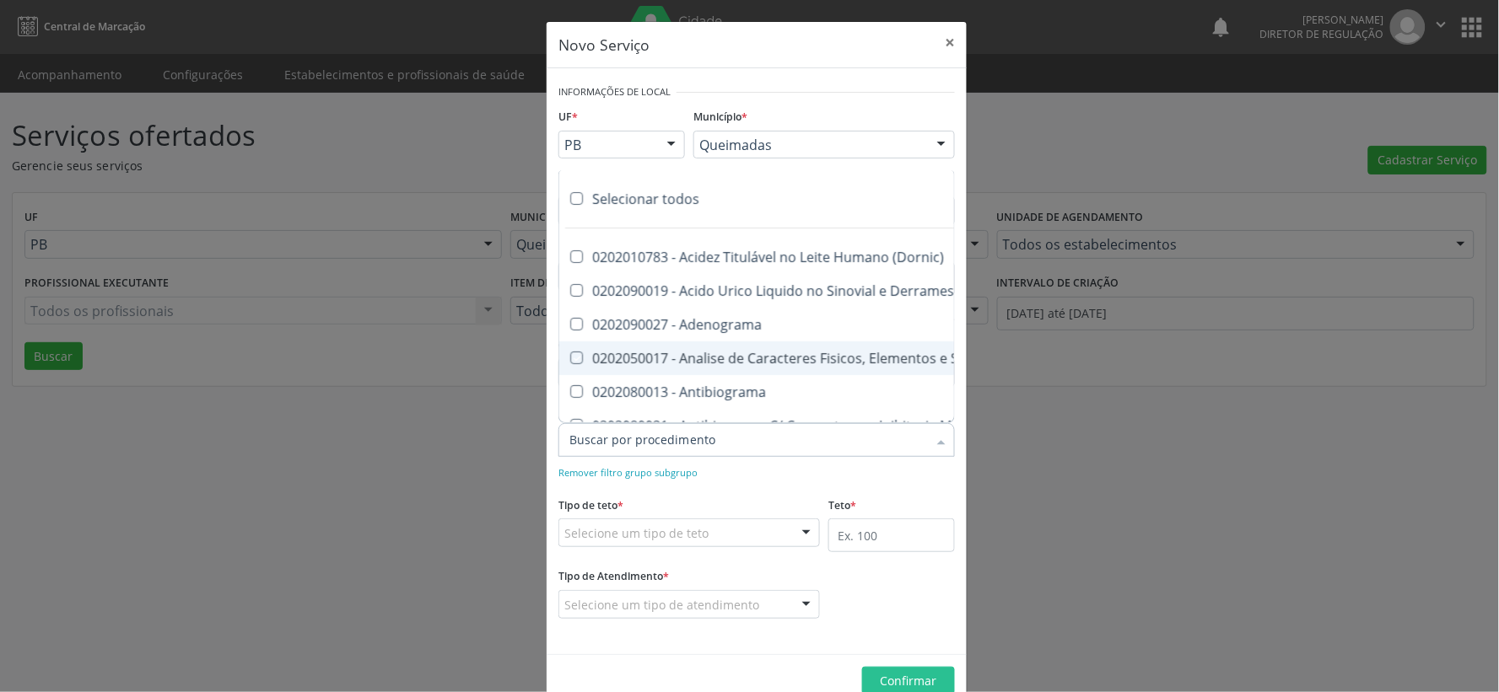
checkbox Aluminio "true"
checkbox Amilase "true"
checkbox Aminoglicosideos "true"
checkbox Amonia "true"
checkbox Ciclico "true"
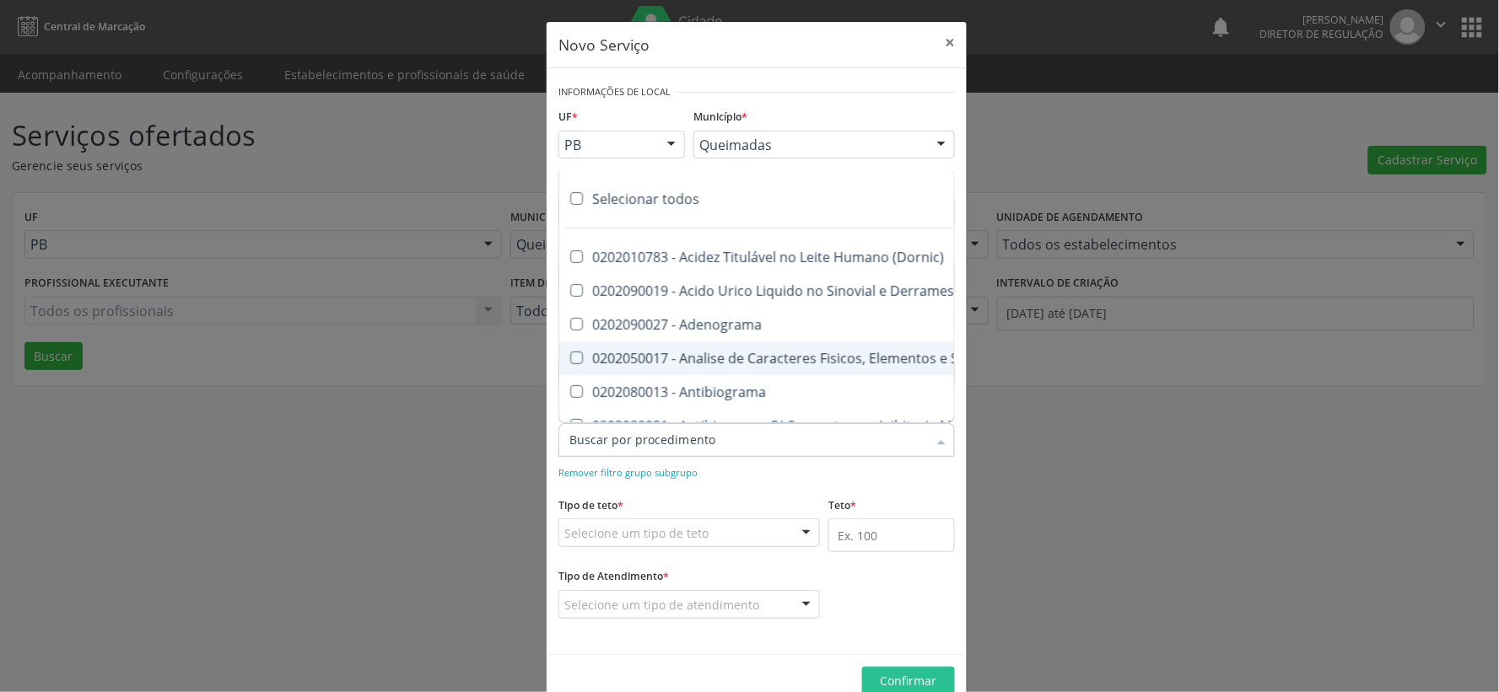
checkbox Androstenediona "true"
checkbox Anfetaminas "true"
checkbox Circulante "true"
checkbox Iga "true"
checkbox Triciclicos "true"
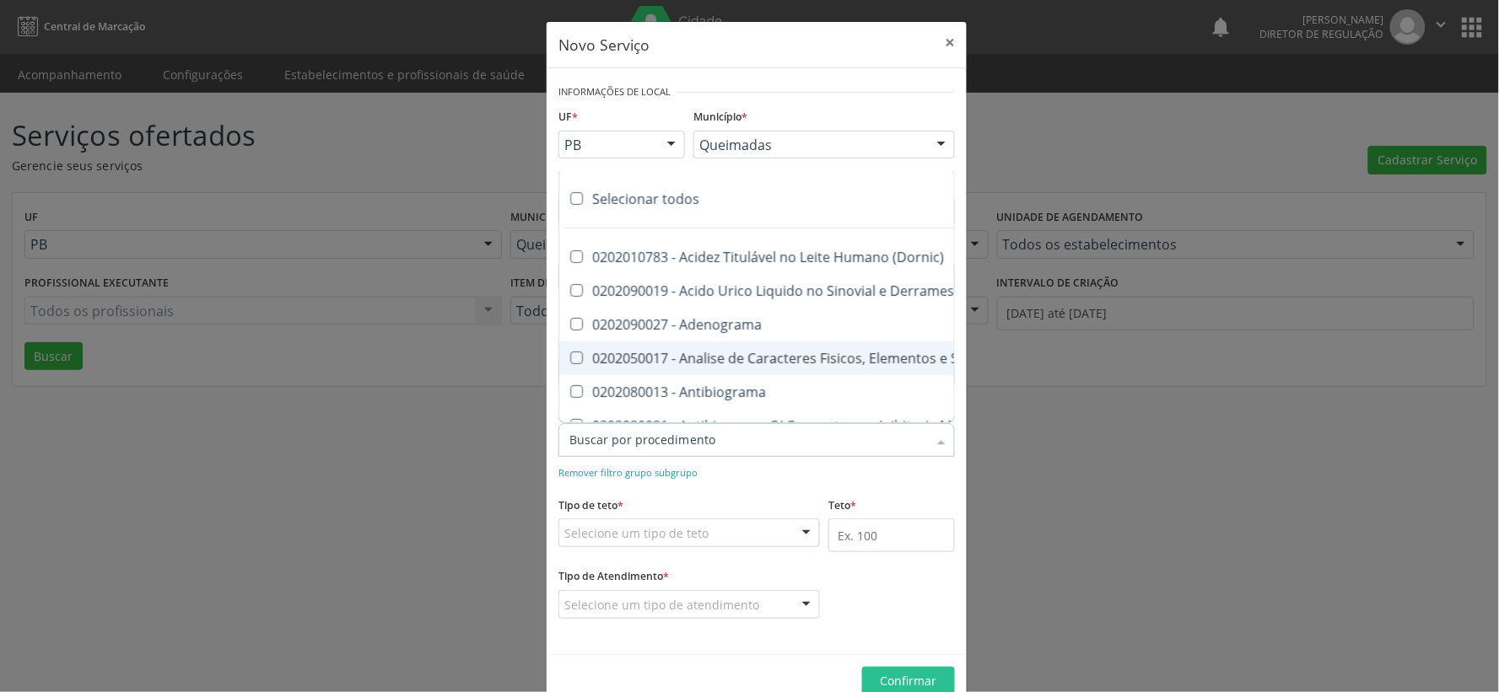
checkbox \(Psa\) "true"
checkbox III "true"
checkbox Barbituratos "true"
checkbox Benzodiazepinicos "true"
checkbox Beta-2-Microglobulina "true"
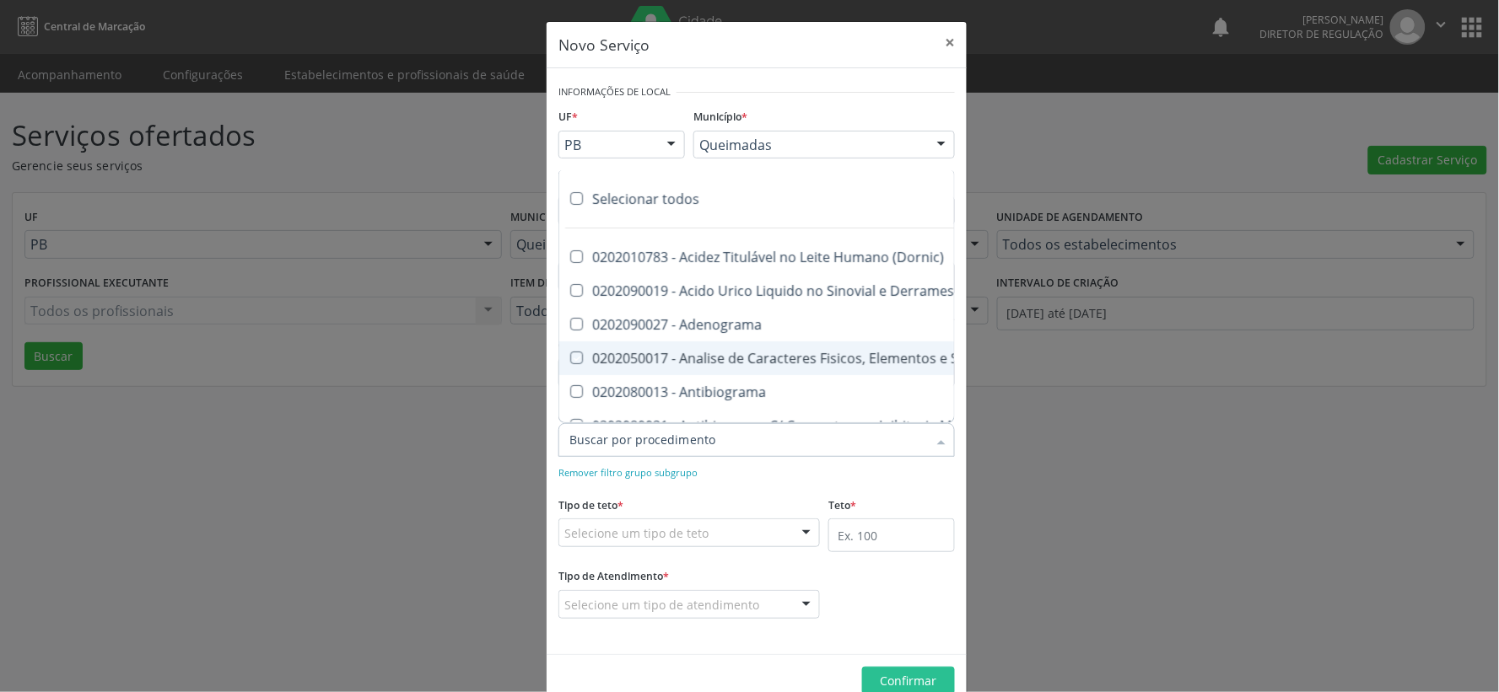
checkbox Fracoes "true"
checkbox Cadmio "true"
checkbox Calcio "true"
checkbox Ionizavel "true"
checkbox Calcitonina "true"
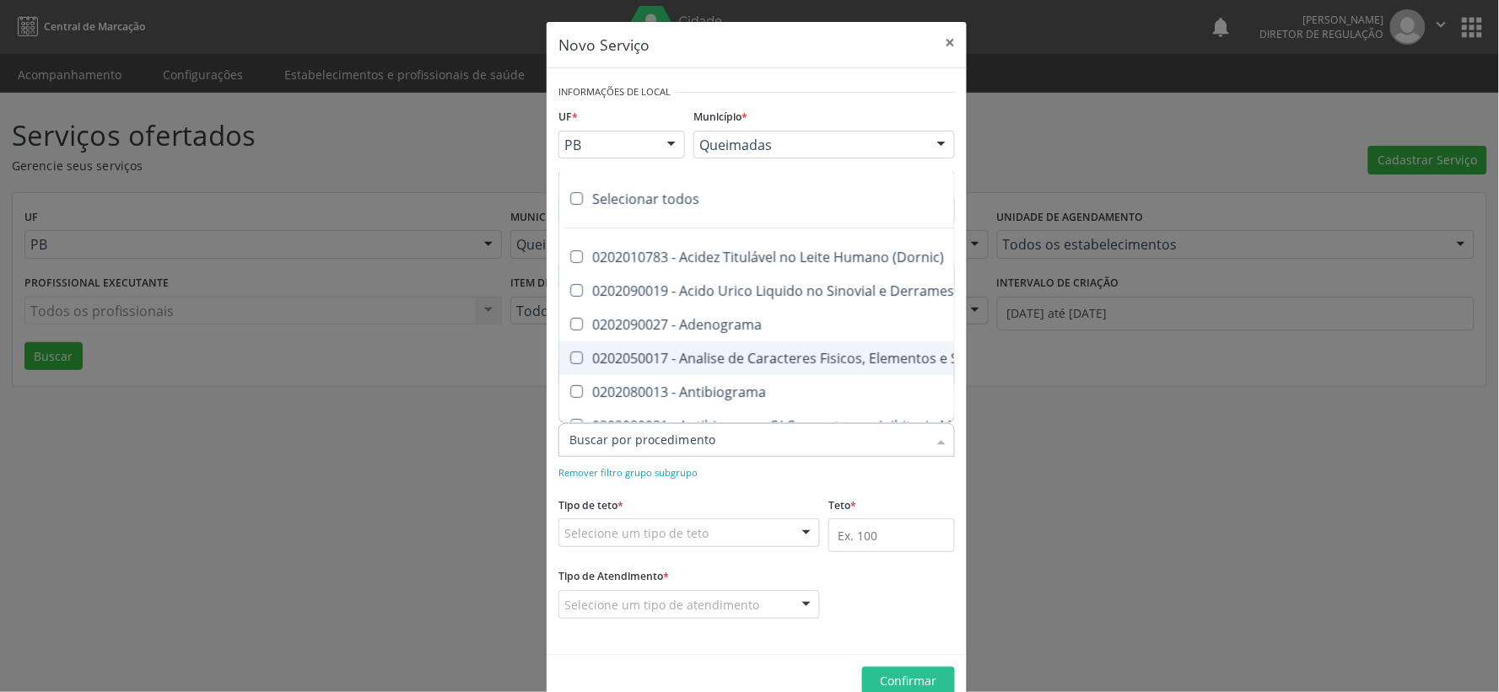
checkbox Carbamazepina "true"
checkbox Carboxi-Hemoglobina "true"
checkbox Caroteno "true"
checkbox Catecolaminas "true"
checkbox Chumbo "true"
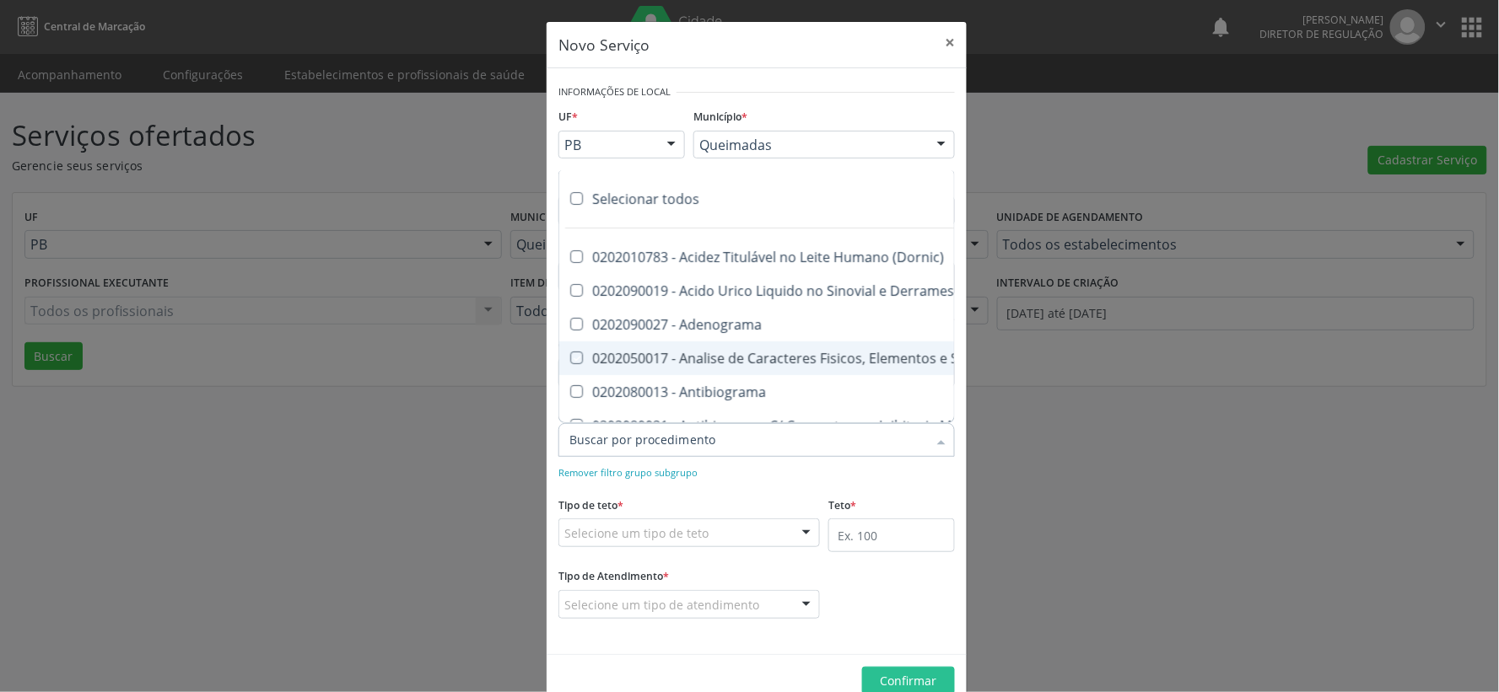
checkbox Ciclosporina "true"
checkbox Citrato "true"
checkbox Cloreto "true"
checkbox Suor "true"
checkbox Cobre "true"
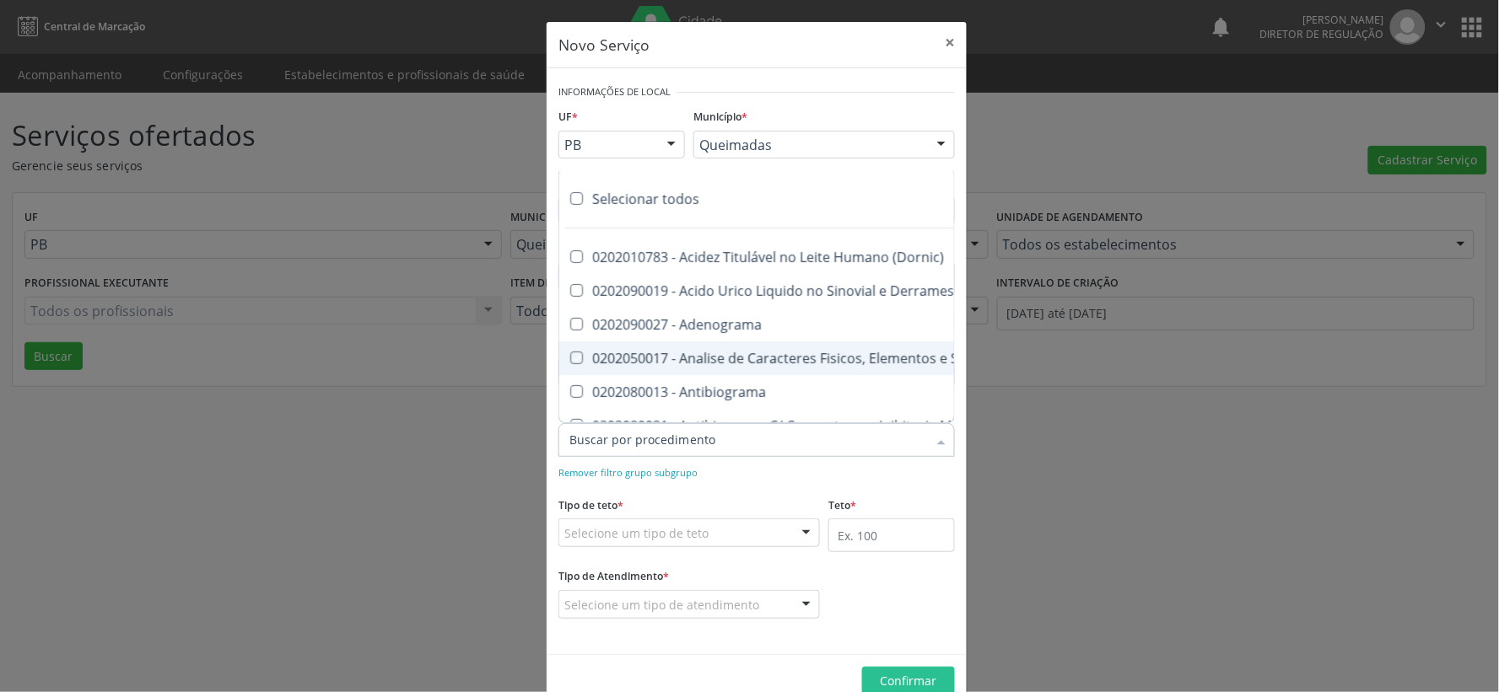
checkbox Hdl "true"
checkbox Ldl "true"
checkbox Colinesterase "true"
checkbox C3 "true"
checkbox C4 "true"
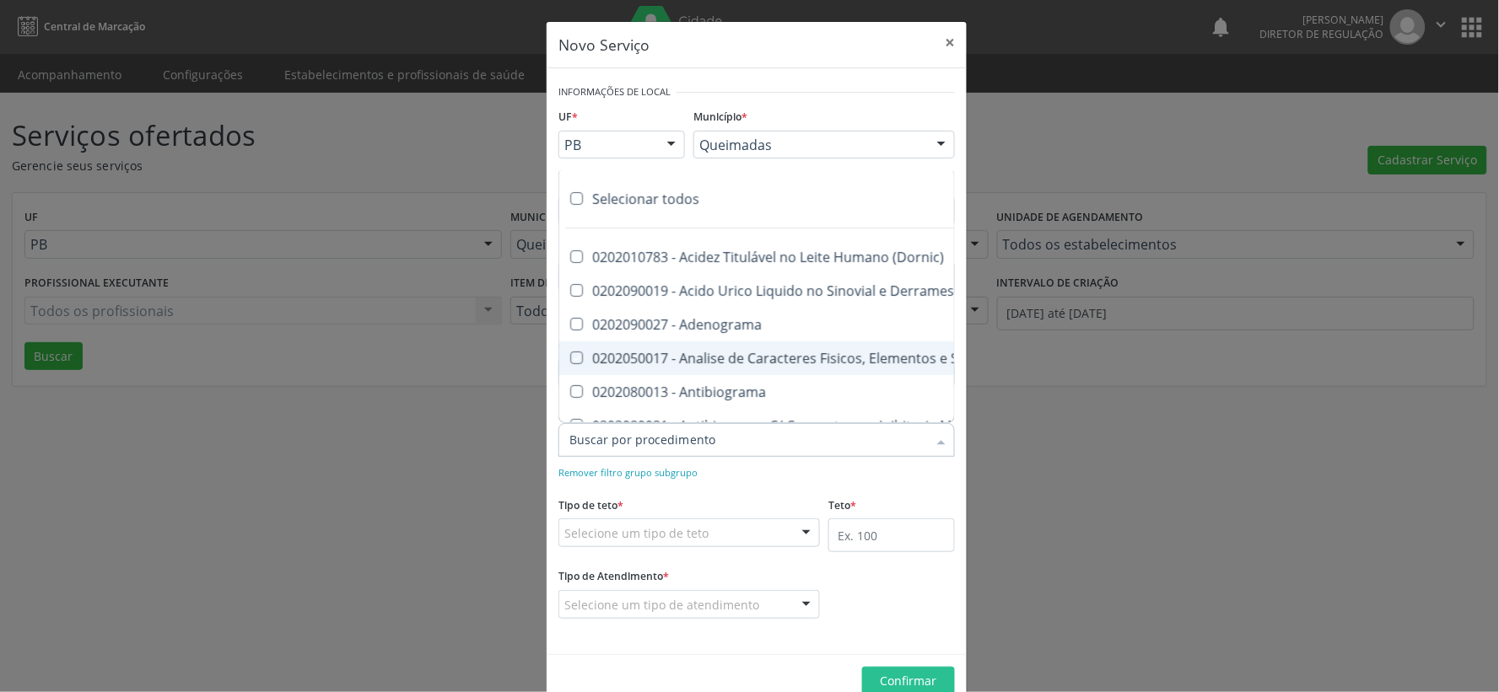
checkbox Cortisol "true"
checkbox Creatinina "true"
checkbox Amniotico "true"
checkbox \(Cpk\) "true"
checkbox Crioaglutinina "true"
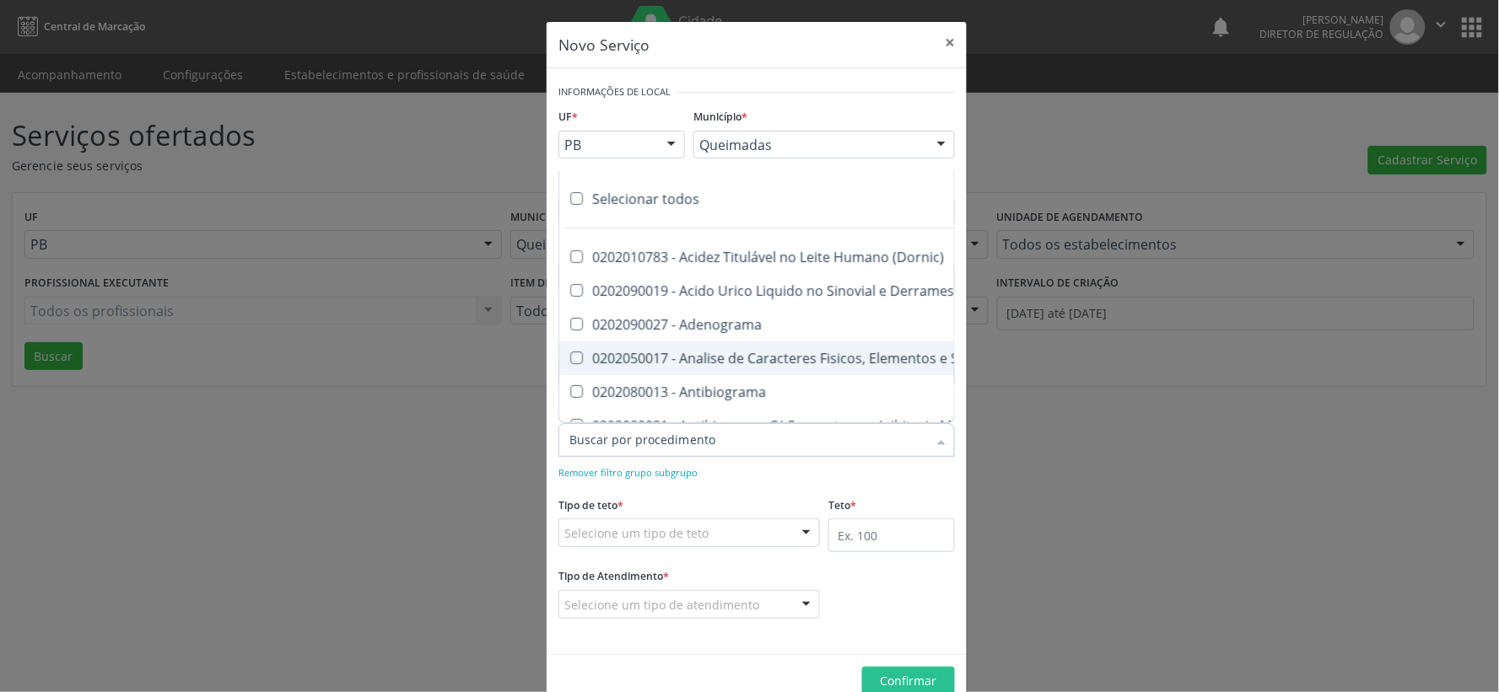
checkbox \(Dhea\) "true"
checkbox Alfa-Hidroxibutirica "true"
checkbox Glutamica "true"
checkbox Latica "true"
checkbox Fracionadas\) "true"
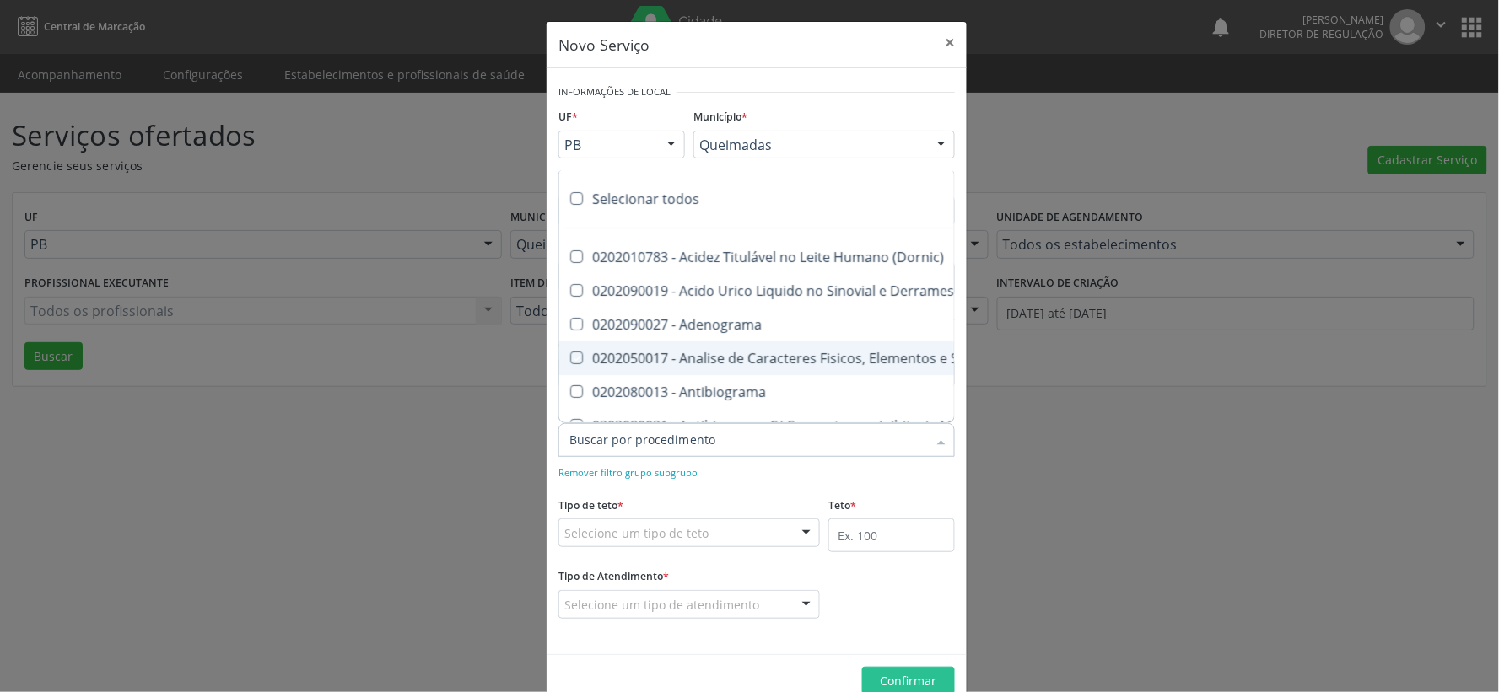
checkbox Digitoxina\) "true"
checkbox \(Dht\) "true"
checkbox Fecal "true"
checkbox Estradiol "true"
checkbox Estriol "true"
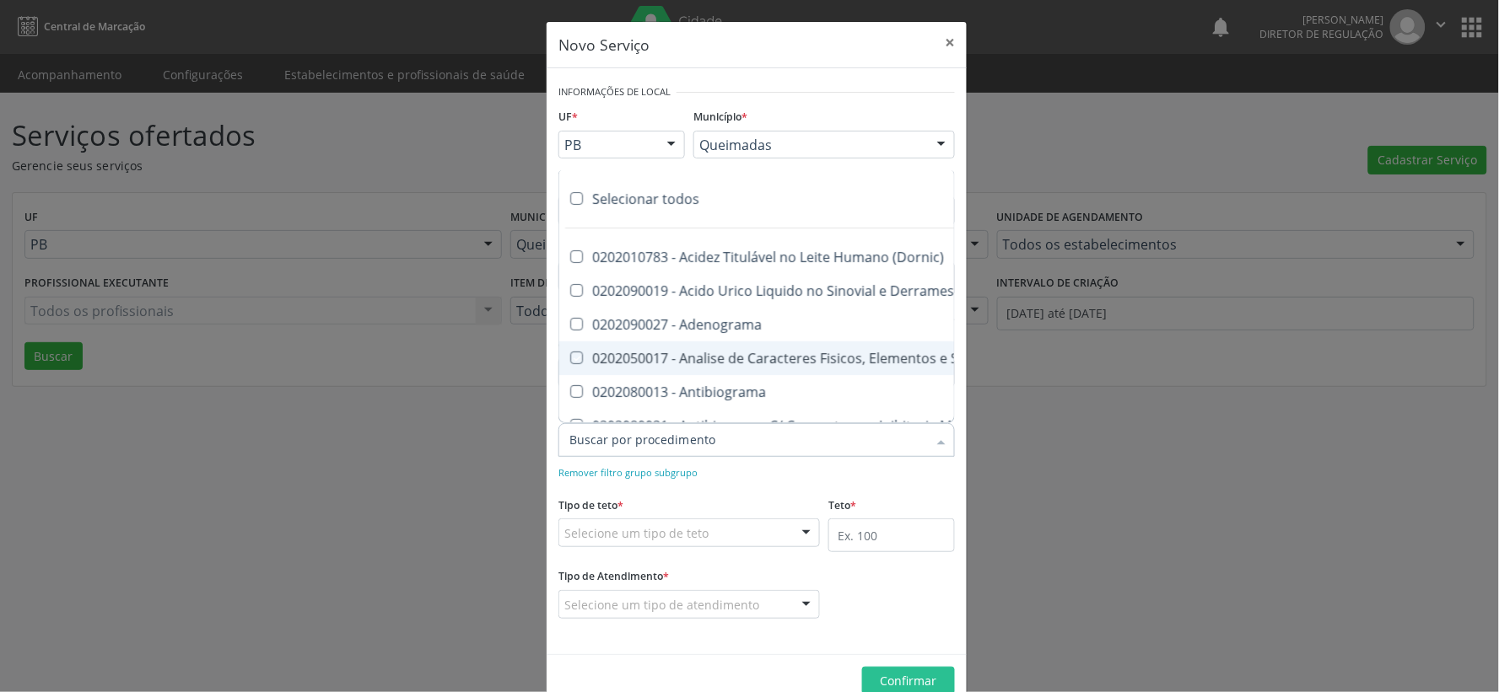
checkbox Estrona "true"
checkbox Etossuximida "true"
checkbox II "true"
checkbox Ix "true"
checkbox V "true"
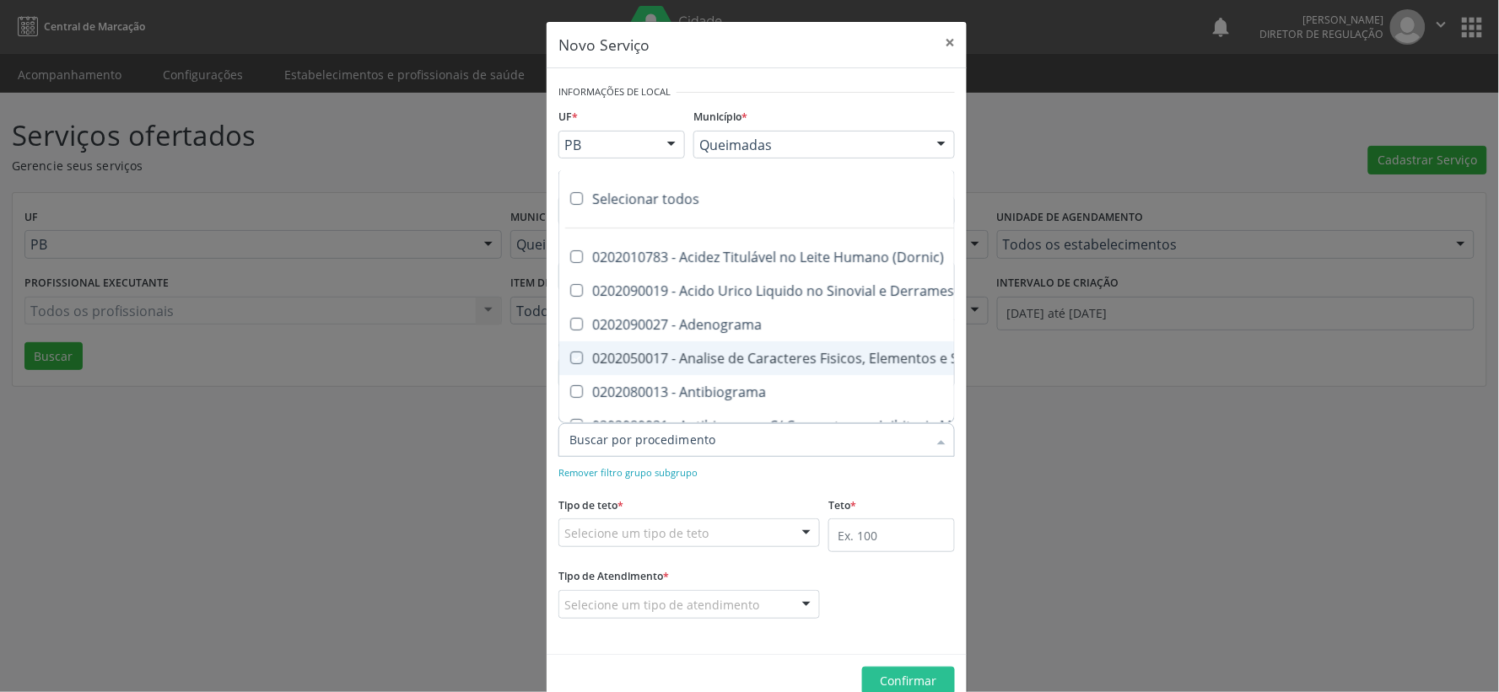
checkbox Vii "true"
checkbox Viii "true"
checkbox \(Inibidor\) "true"
checkbox \(Antigeno\) "true"
checkbox X "true"
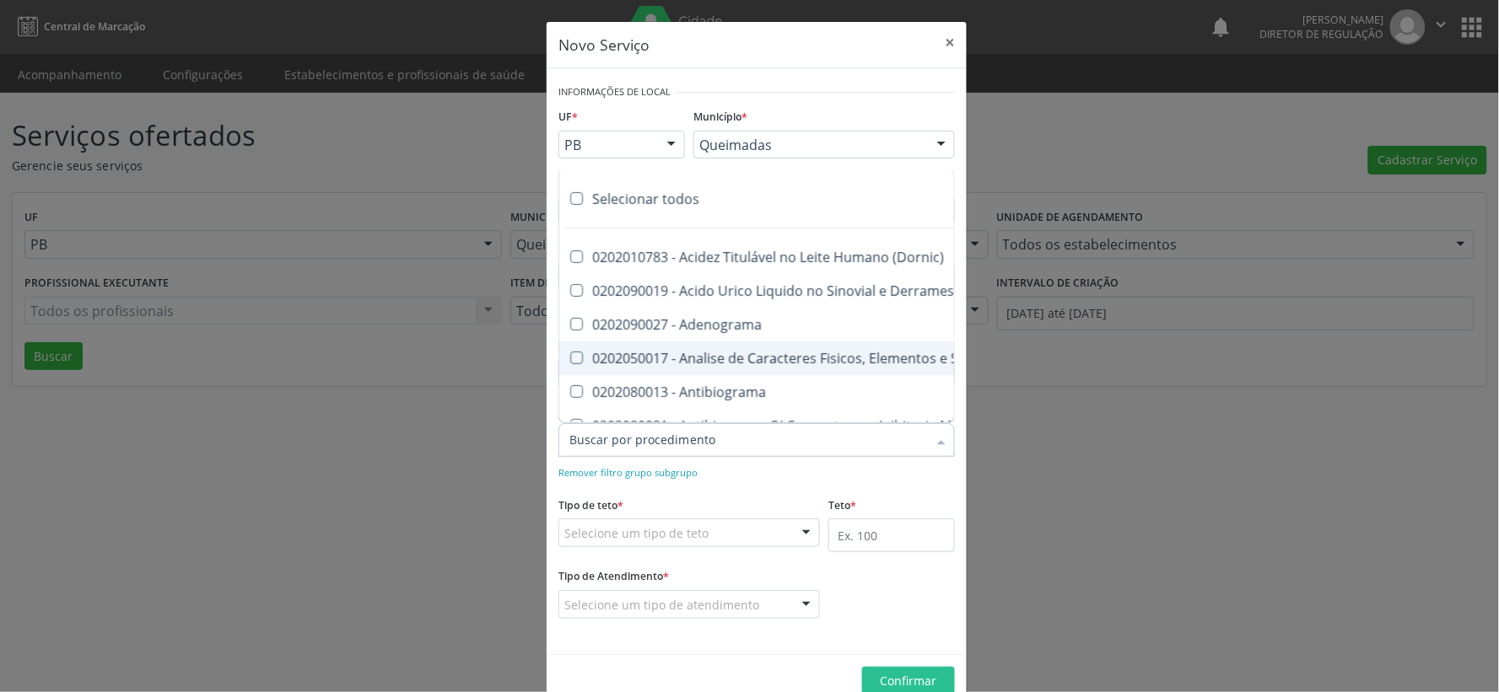
checkbox Xi "true"
checkbox Xii "true"
checkbox Xiii "true"
checkbox Tardio\) "true"
checkbox Pezinho\) "true"
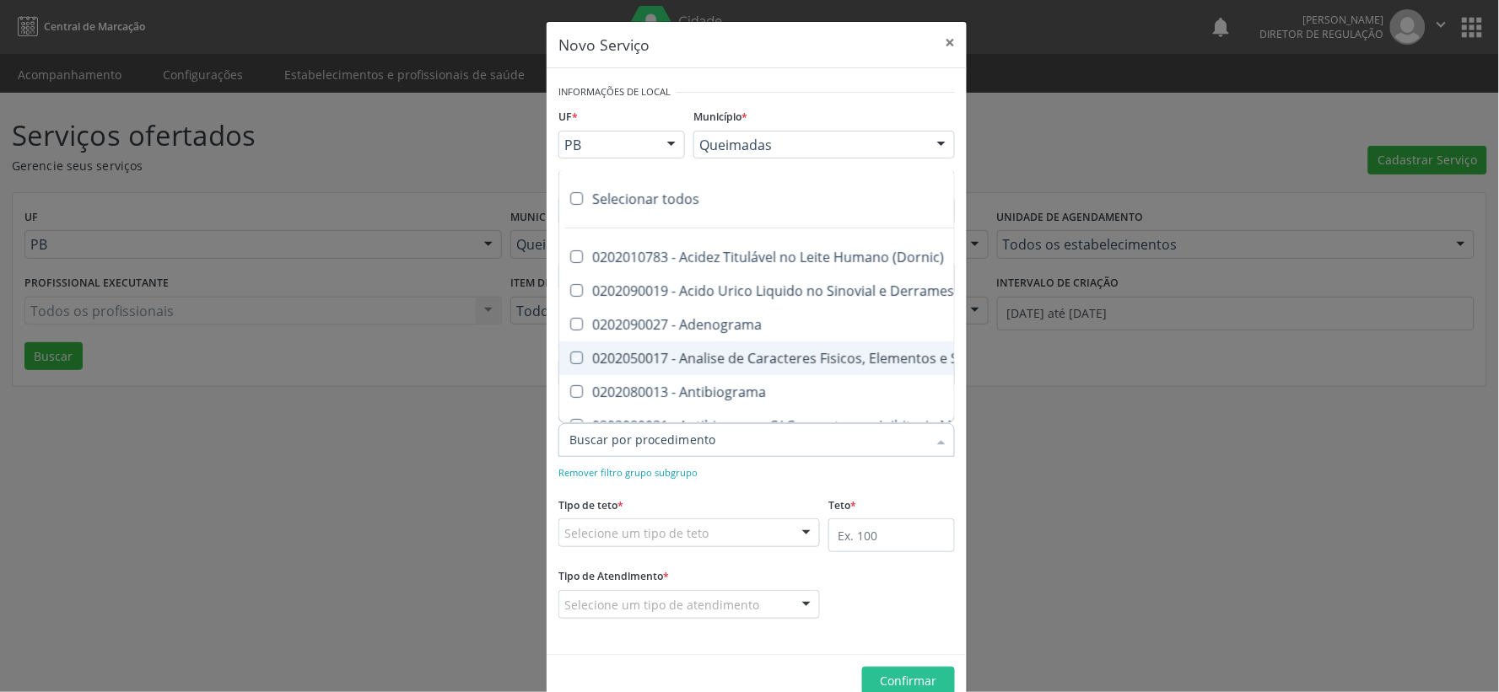
checkbox T4 "true"
checkbox Fenitoina "true"
checkbox Fenol "true"
checkbox Ferritina "true"
checkbox Serico "true"
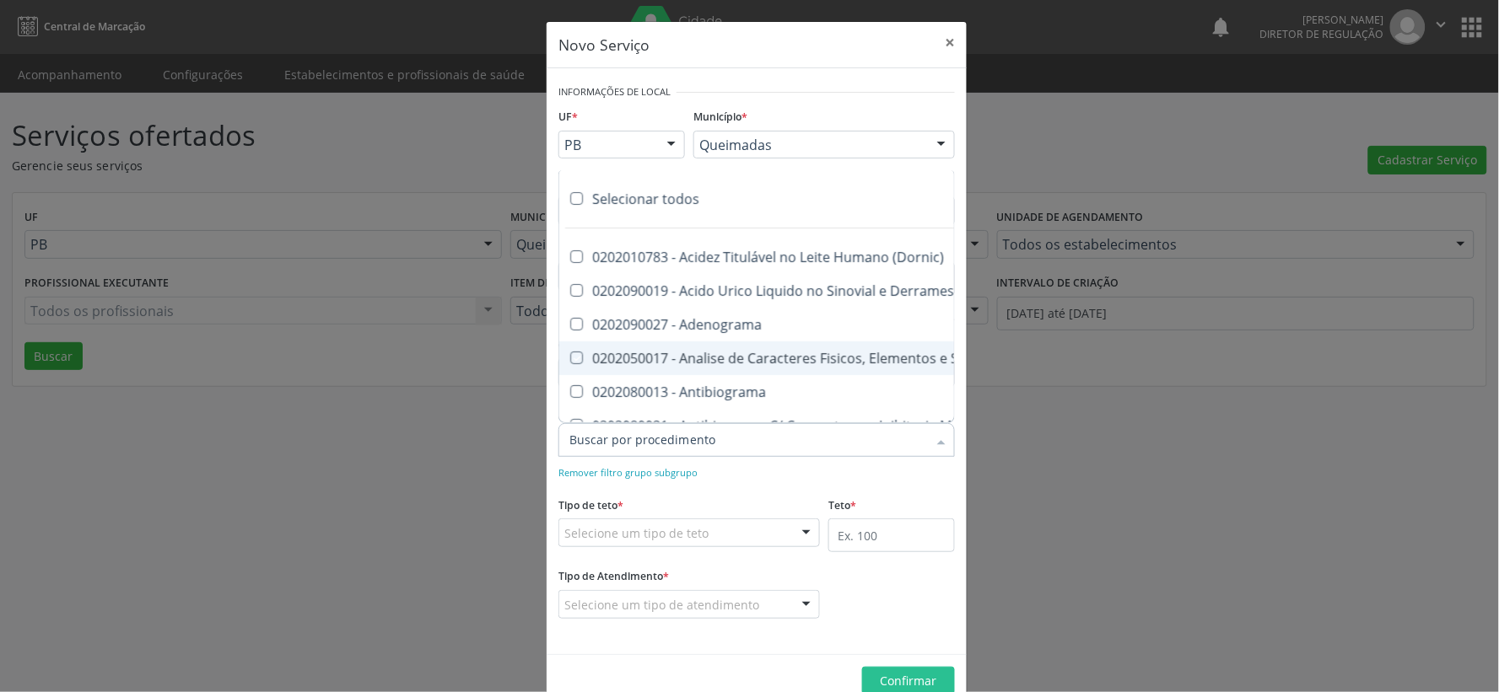
checkbox Fibrinogenio "true"
checkbox Folato "true"
checkbox Formaldeido "true"
checkbox Total "true"
checkbox Alcalina "true"
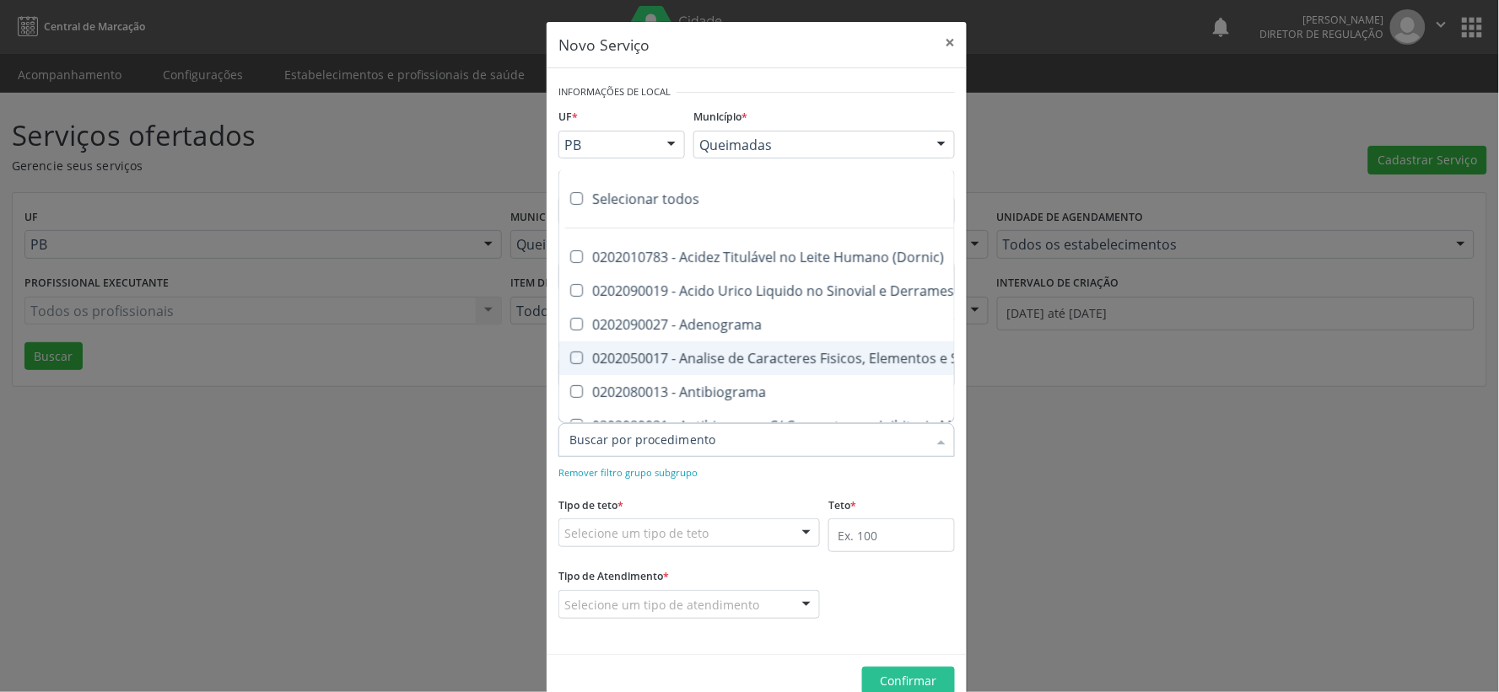
checkbox Esperma "true"
checkbox Fosforo "true"
checkbox Acida "true"
checkbox Frutose "true"
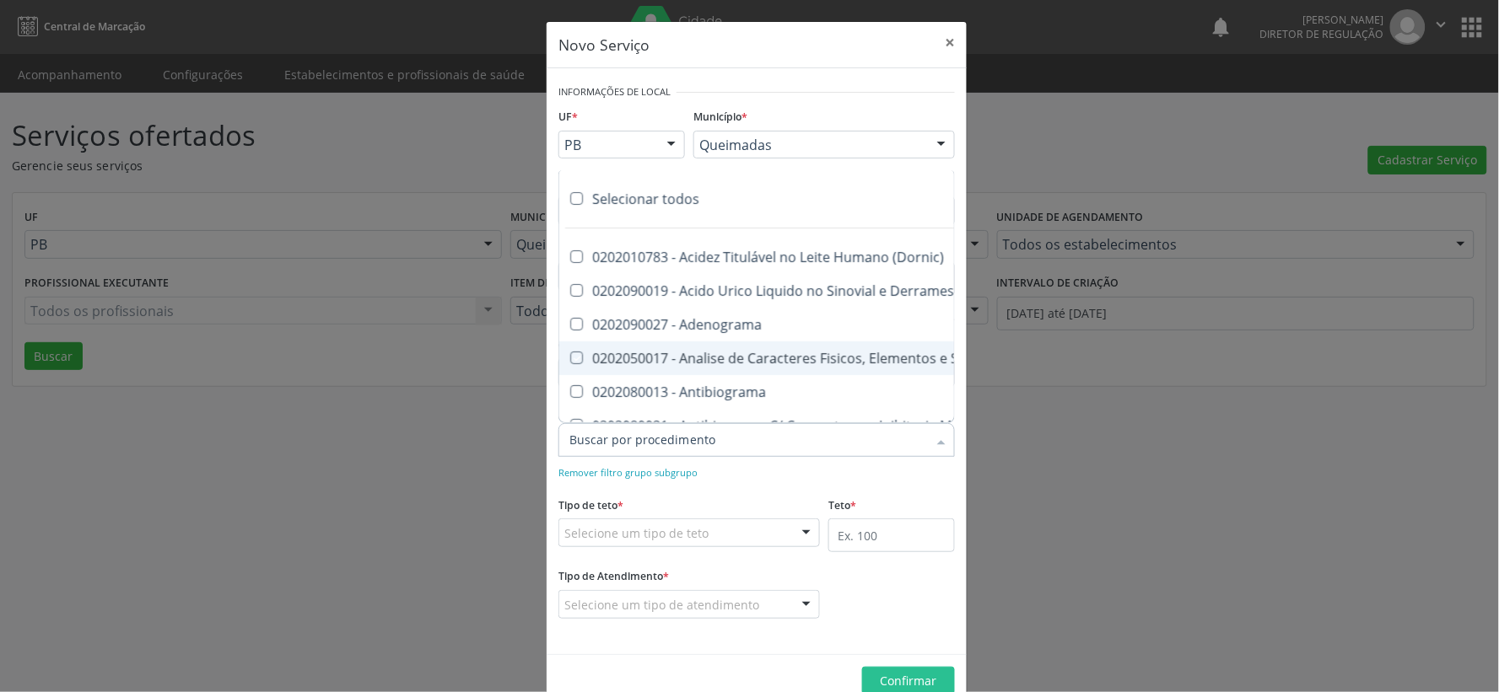
checkbox Esperma "true"
checkbox Galactose "true"
checkbox Gt\) "true"
checkbox Gastrina "true"
checkbox Glicose "true"
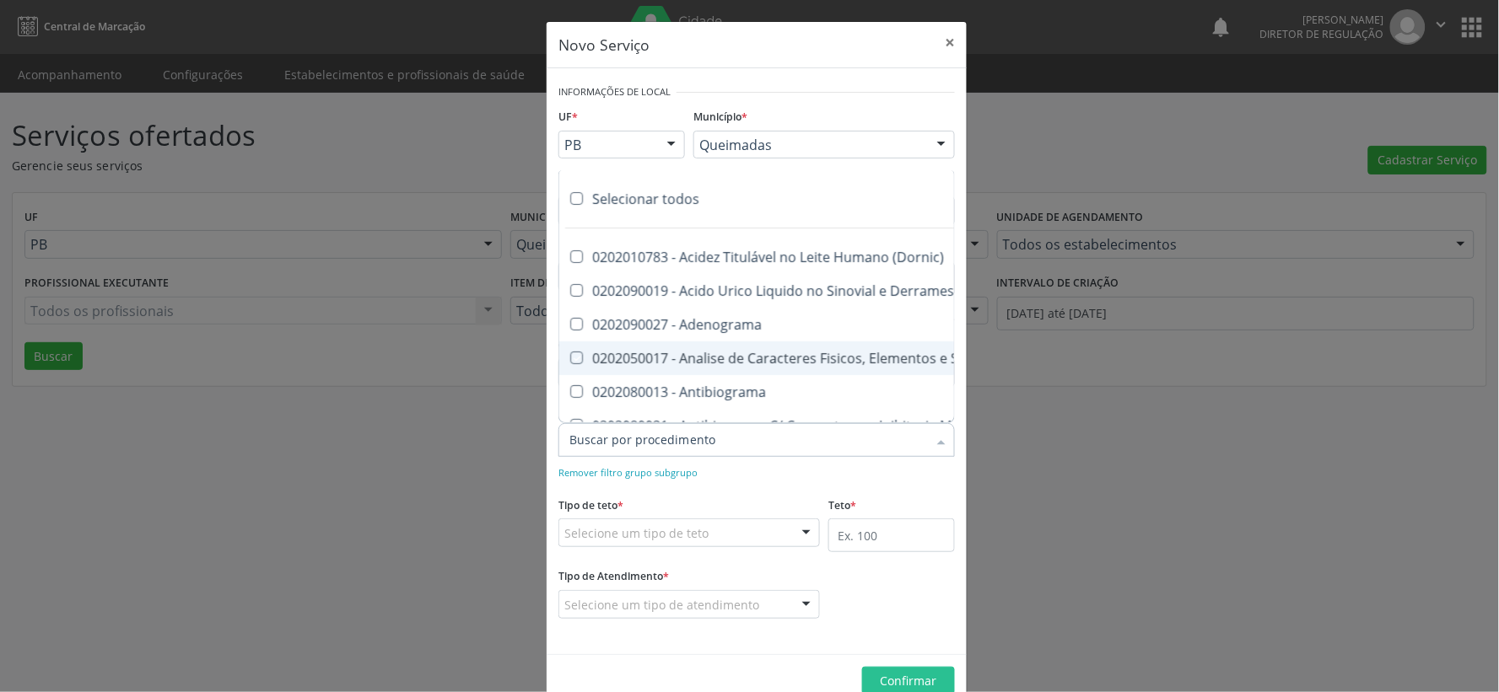
checkbox Derrames "true"
checkbox Desidrogenase "true"
checkbox Tiroxina "true"
checkbox Hcg\) "true"
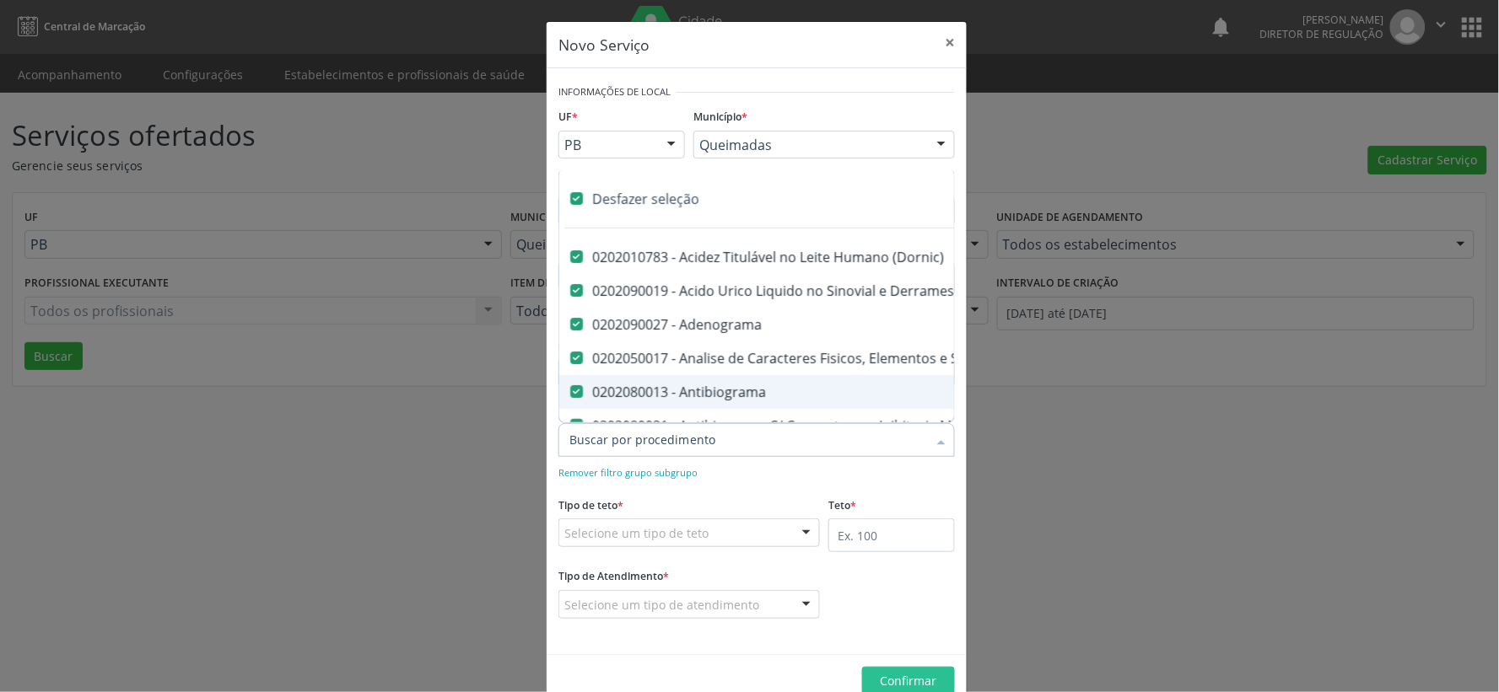
click at [807, 530] on div at bounding box center [806, 533] width 25 height 29
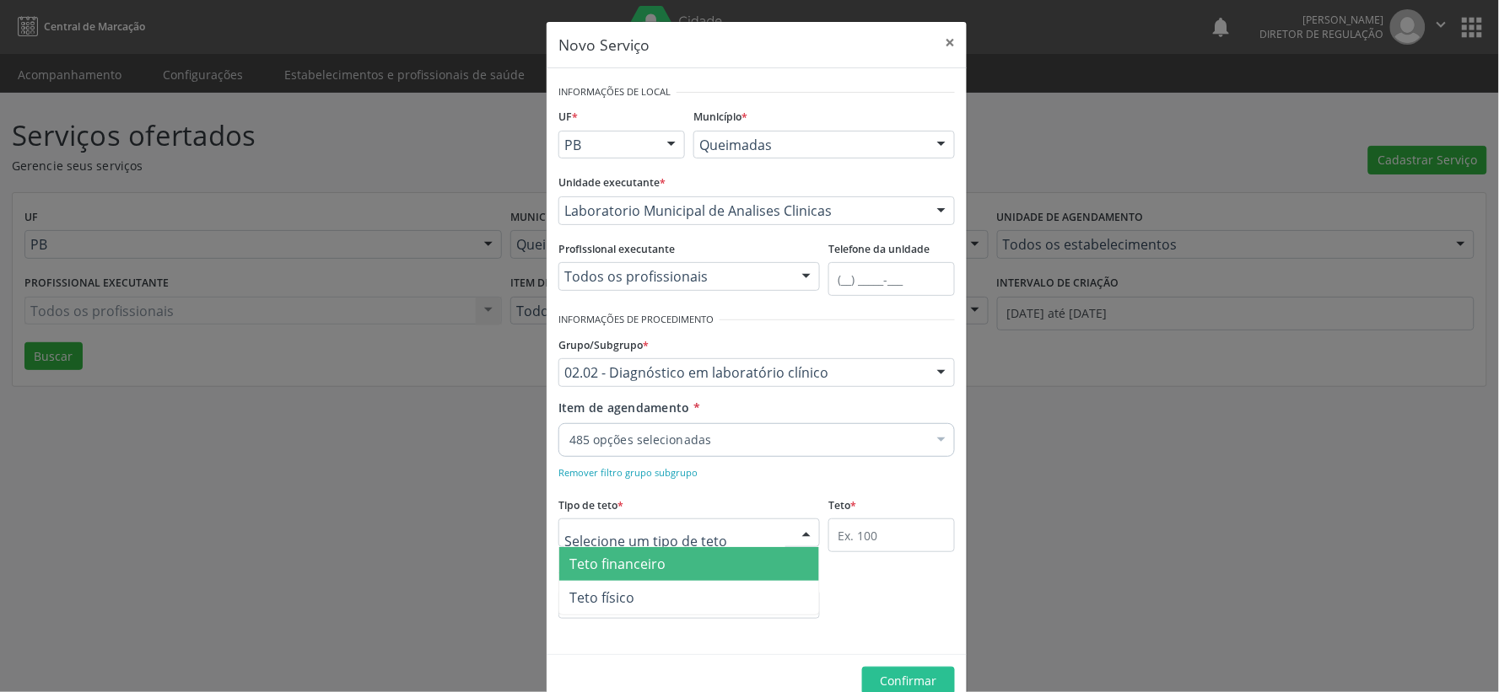
click at [761, 554] on span "Teto financeiro" at bounding box center [689, 564] width 260 height 34
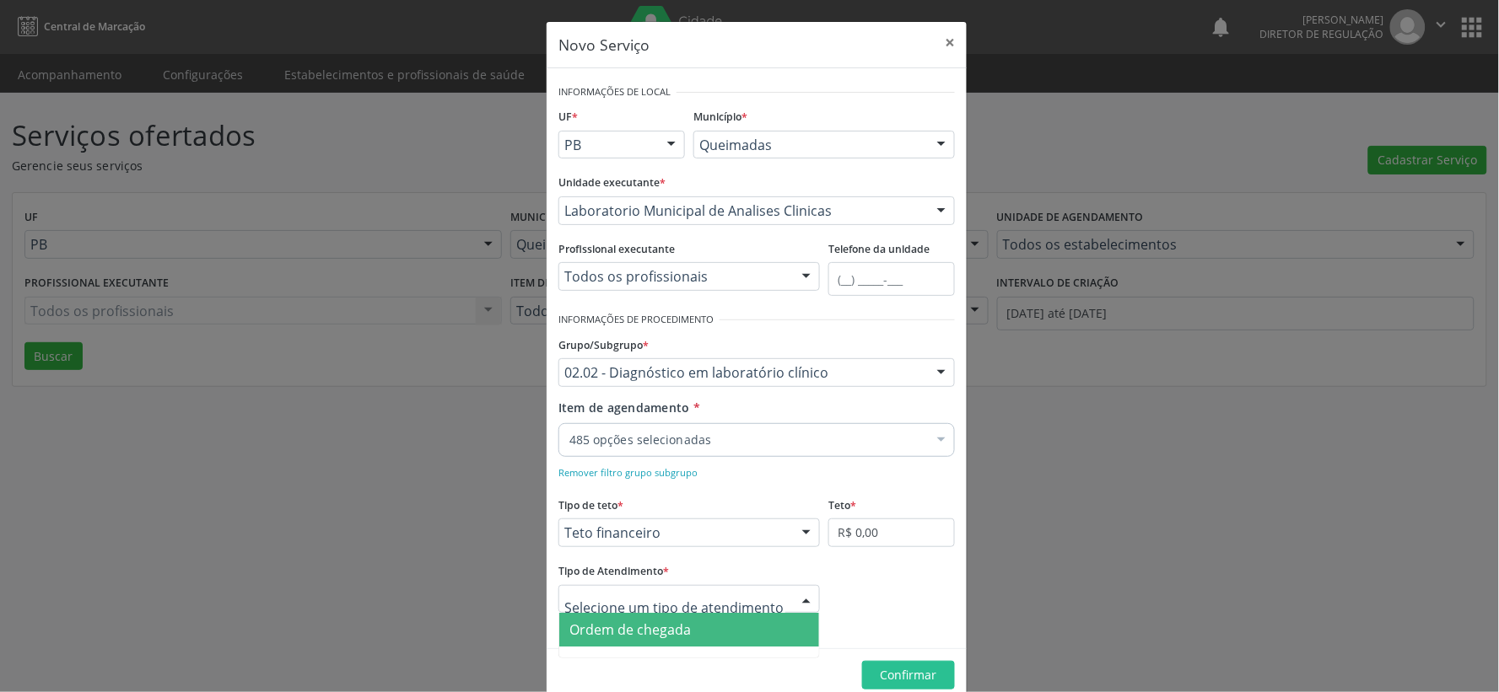
click at [803, 599] on div at bounding box center [806, 600] width 25 height 29
click at [765, 629] on span "Ordem de chegada" at bounding box center [689, 630] width 260 height 34
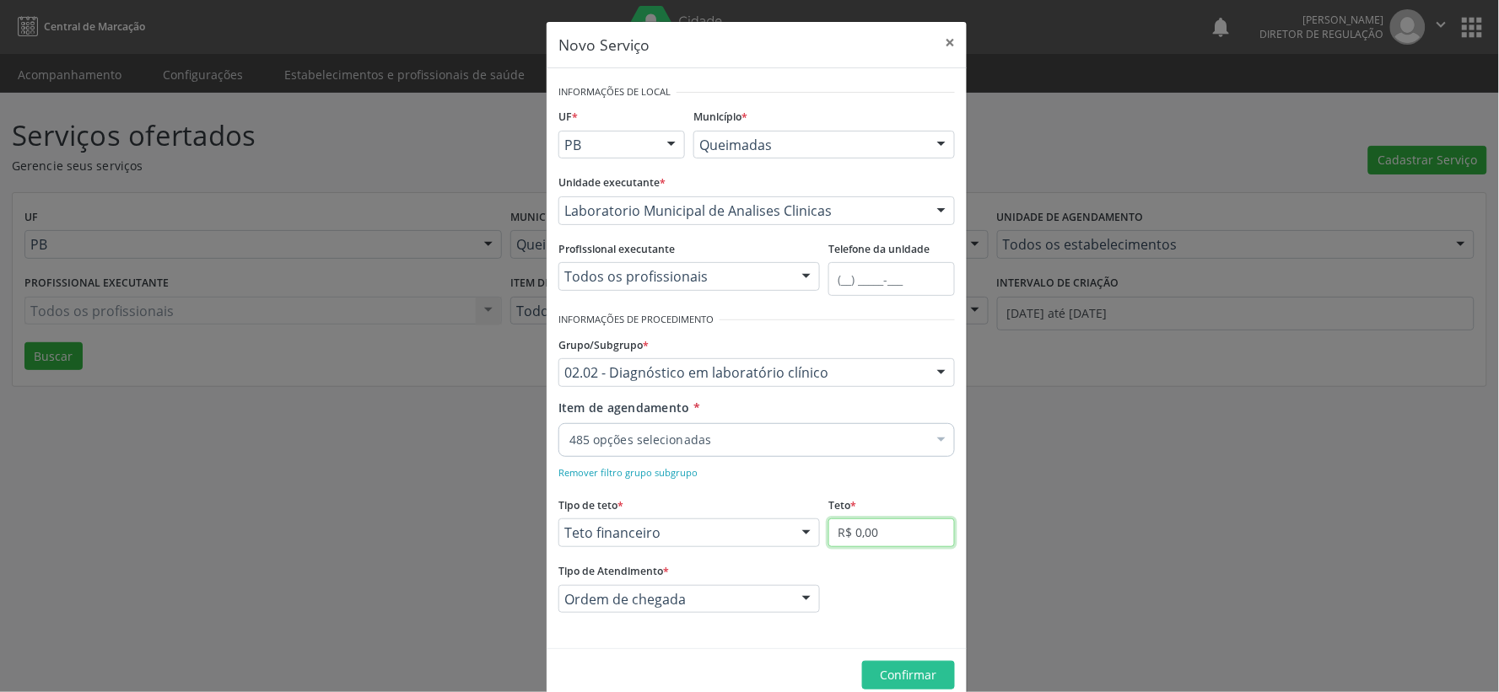
click at [888, 519] on input "R$ 0,00" at bounding box center [891, 533] width 126 height 29
click at [905, 672] on span "Confirmar" at bounding box center [908, 675] width 56 height 16
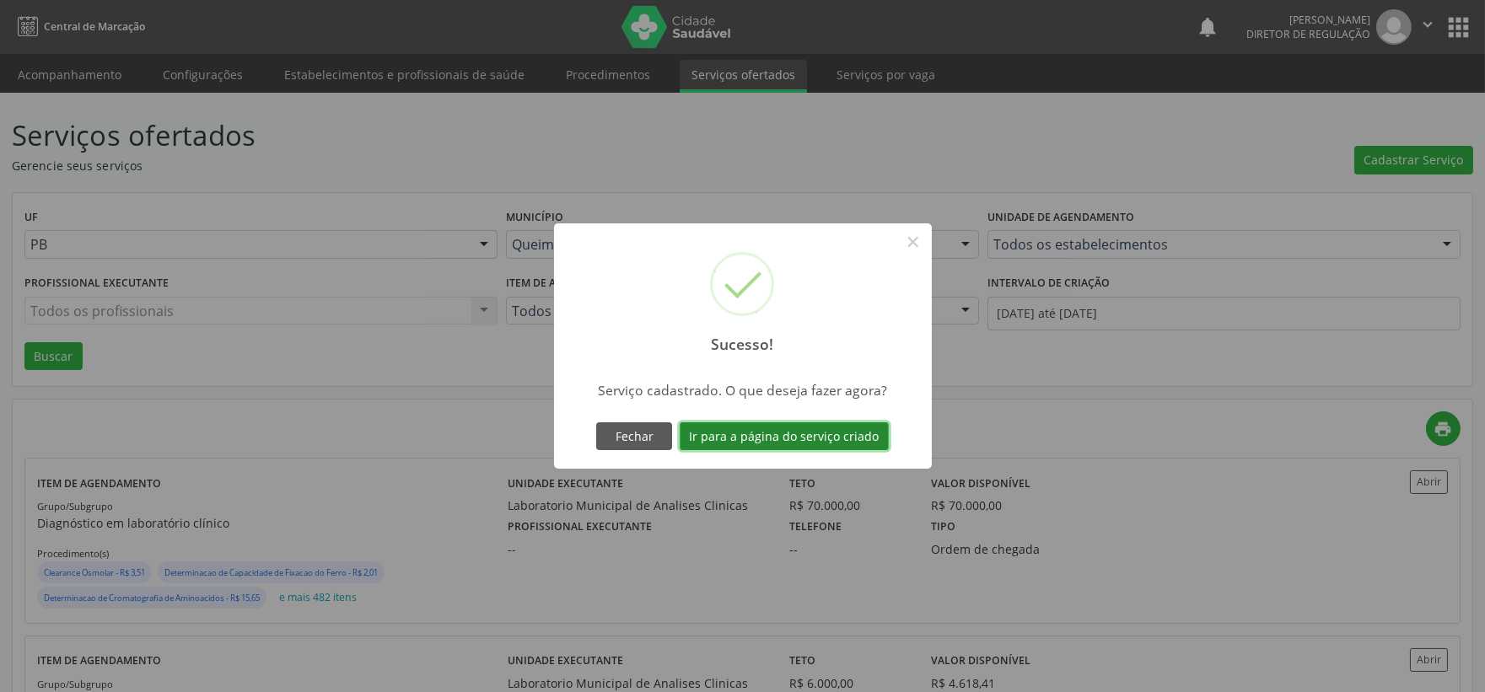
click at [777, 433] on button "Ir para a página do serviço criado" at bounding box center [784, 436] width 209 height 29
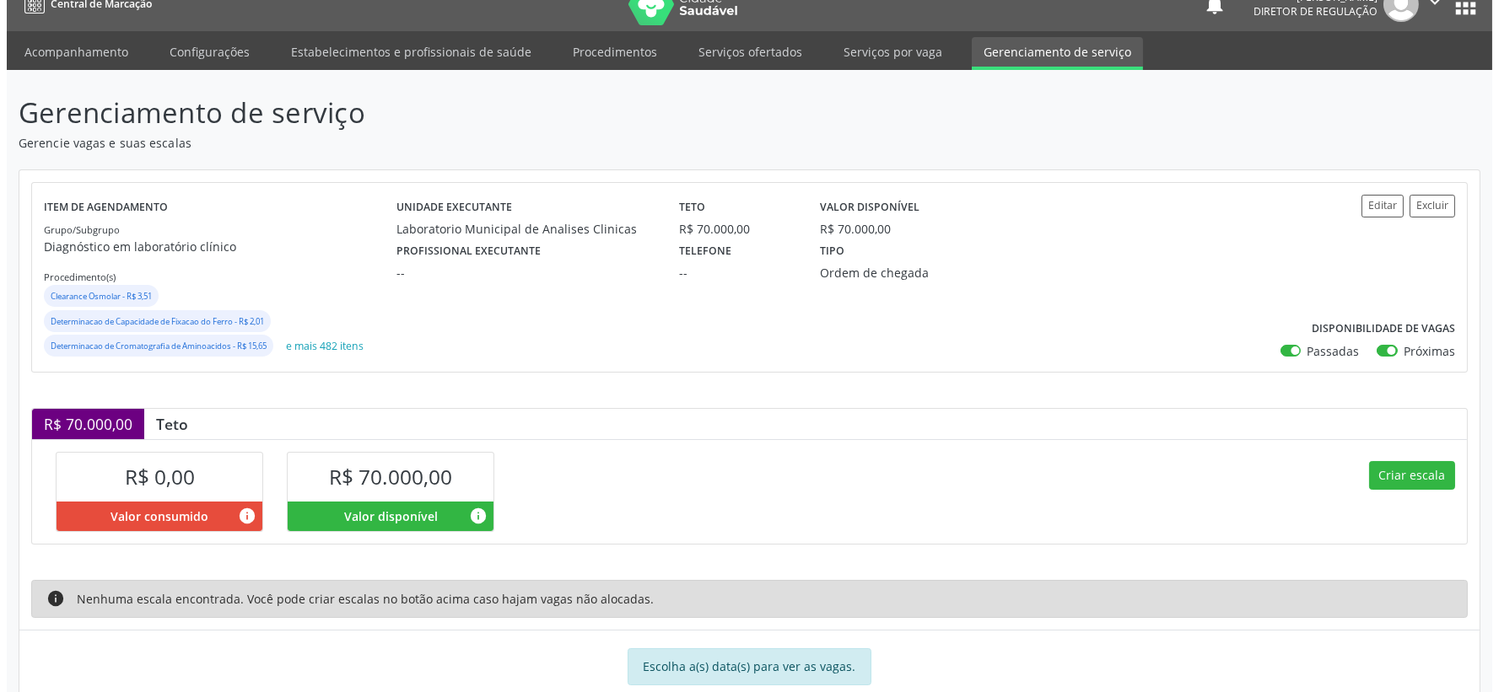
scroll to position [65, 0]
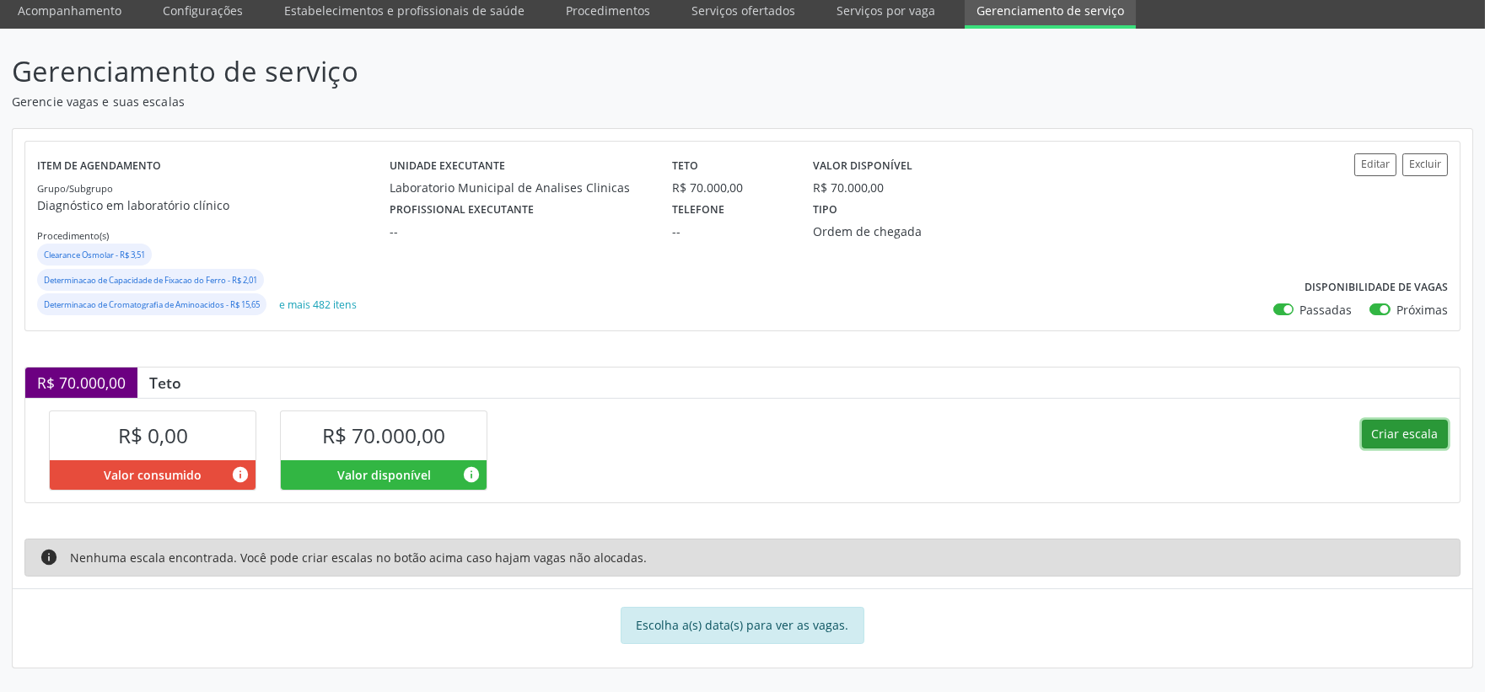
click at [1420, 430] on button "Criar escala" at bounding box center [1405, 434] width 86 height 29
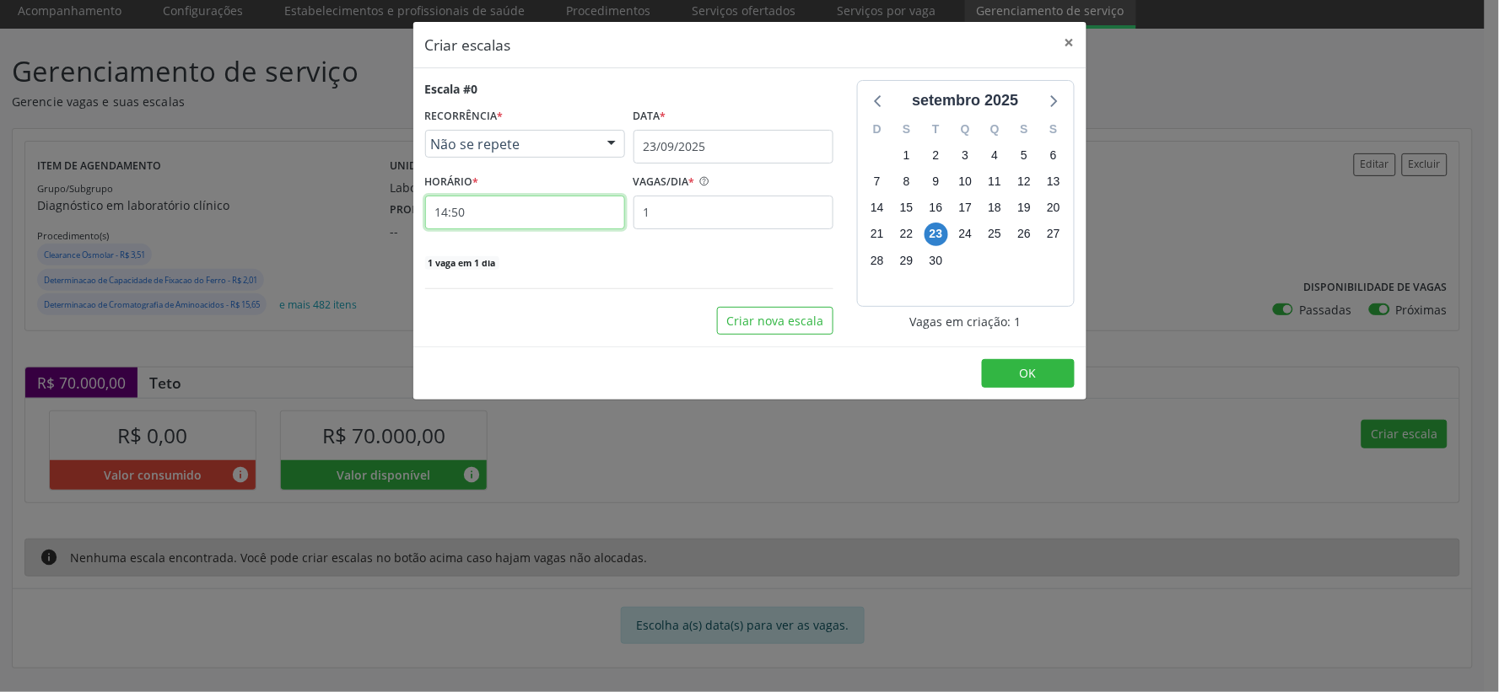
click at [466, 213] on input "14:50" at bounding box center [525, 213] width 200 height 34
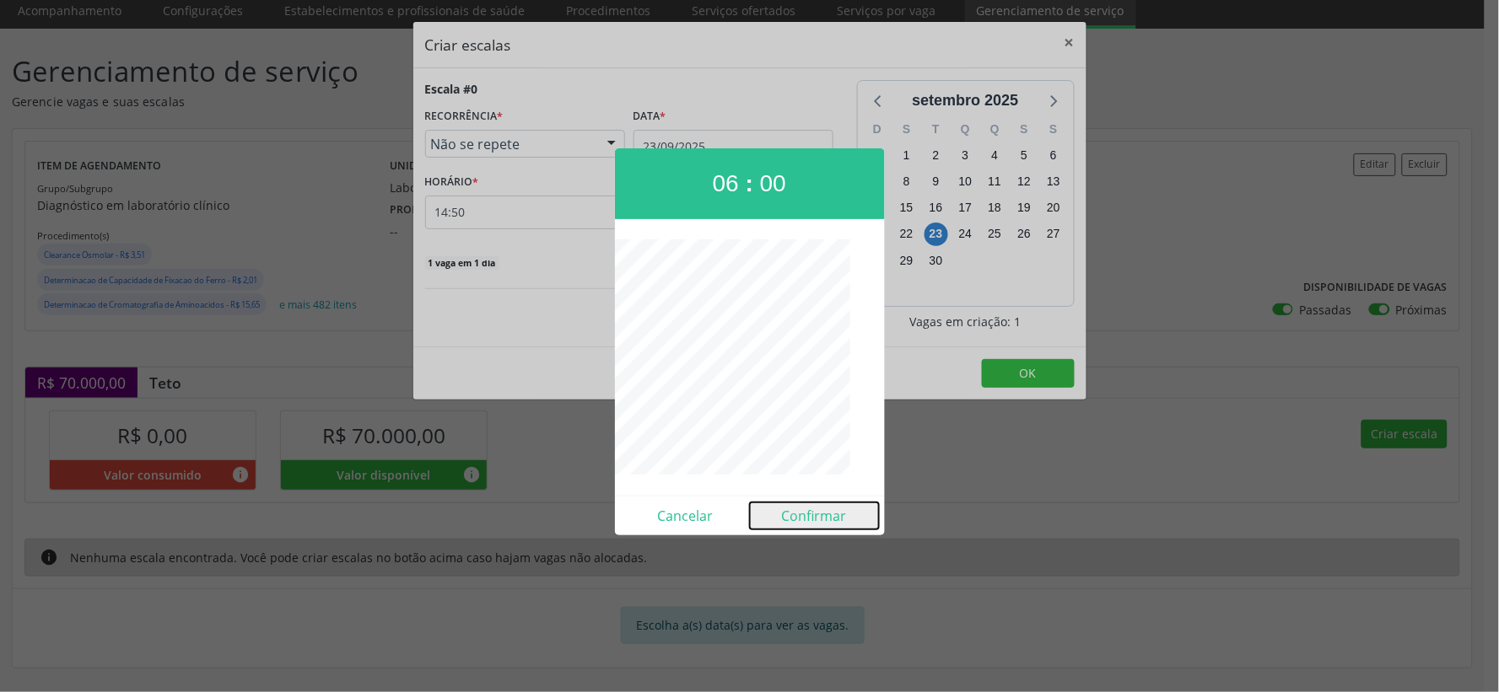
drag, startPoint x: 818, startPoint y: 520, endPoint x: 798, endPoint y: 518, distance: 20.4
click at [815, 523] on button "Confirmar" at bounding box center [814, 516] width 129 height 27
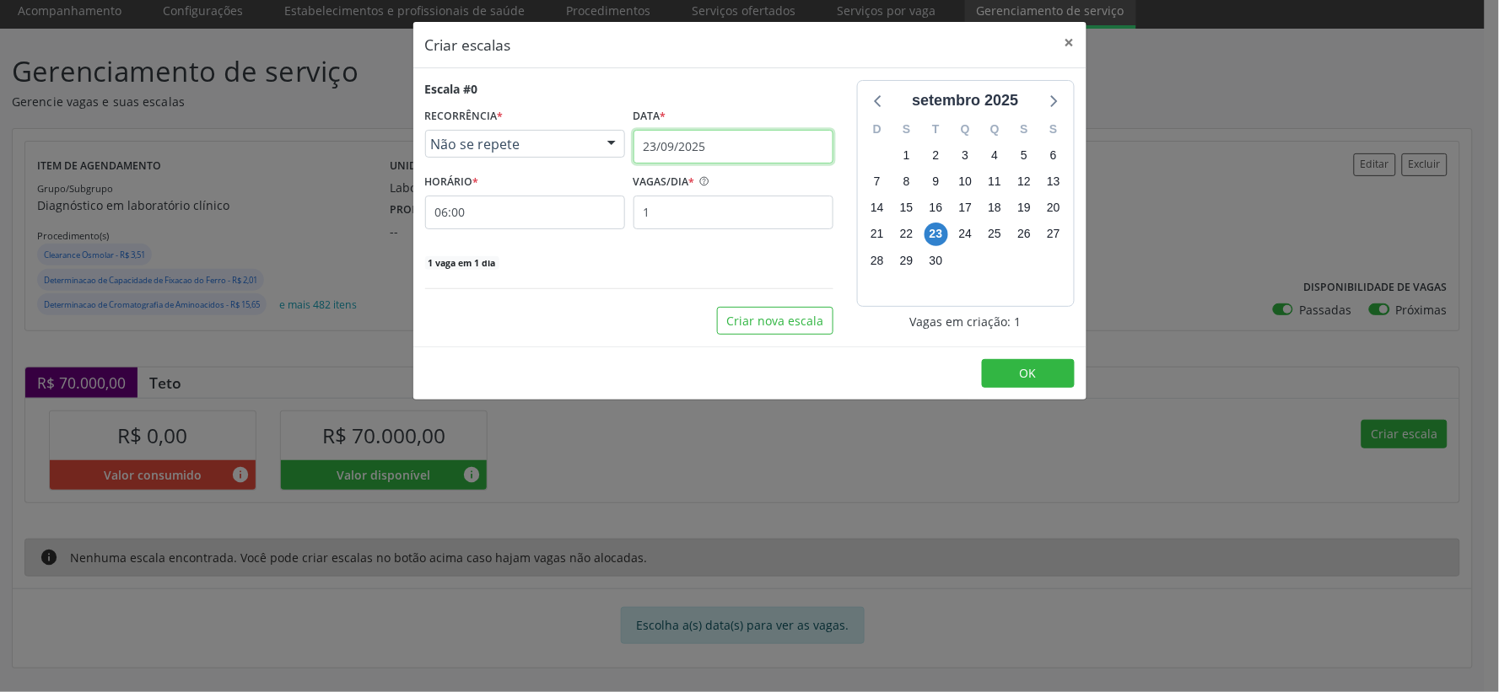
click at [754, 138] on input "23/09/2025" at bounding box center [733, 147] width 200 height 34
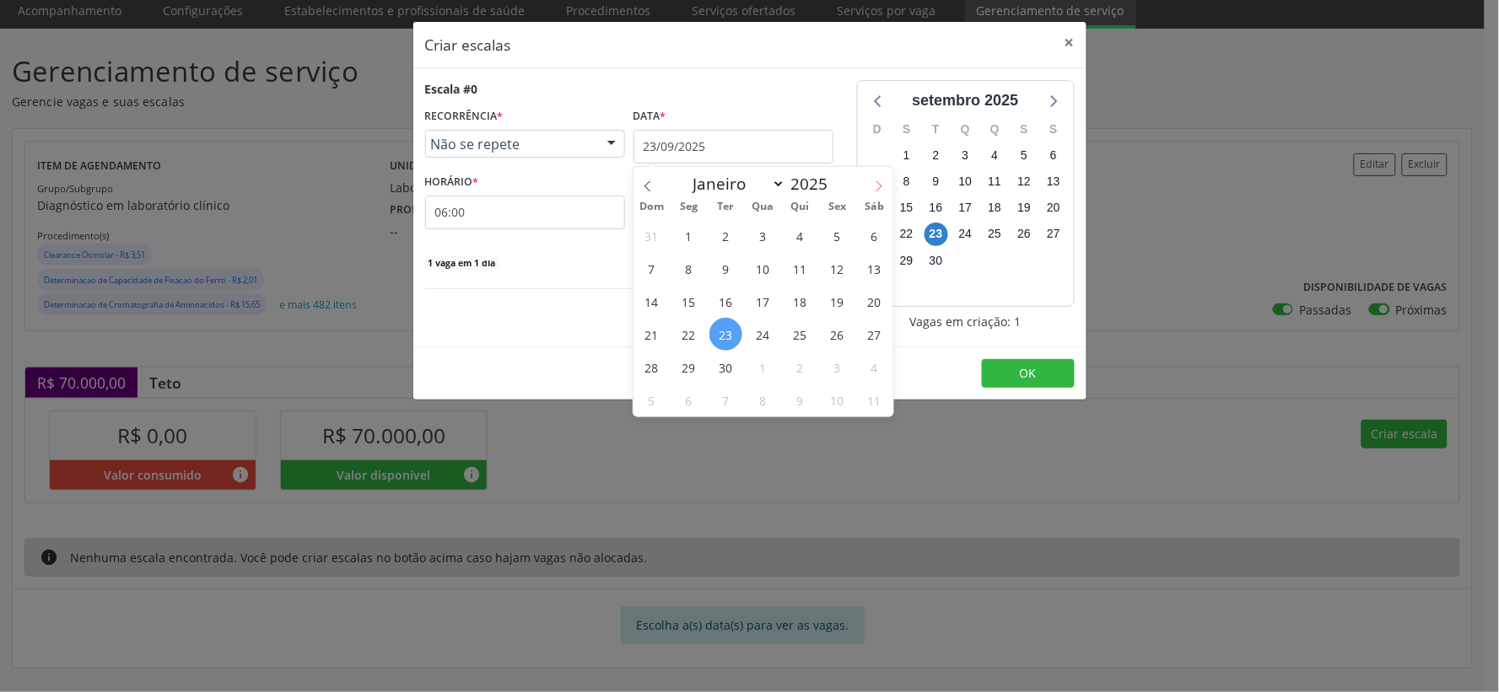
click at [875, 181] on icon at bounding box center [879, 186] width 12 height 12
click at [761, 237] on span "1" at bounding box center [762, 235] width 33 height 33
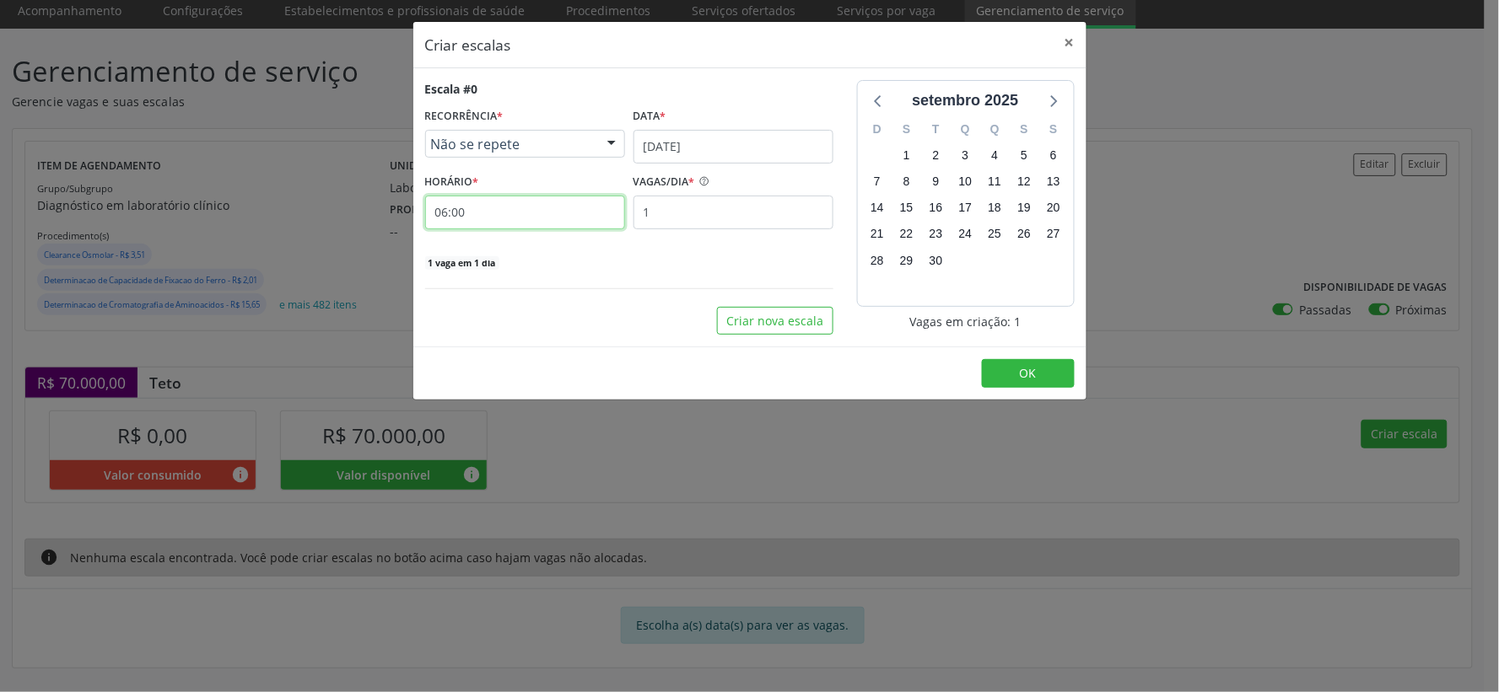
click at [525, 209] on input "06:00" at bounding box center [525, 213] width 200 height 34
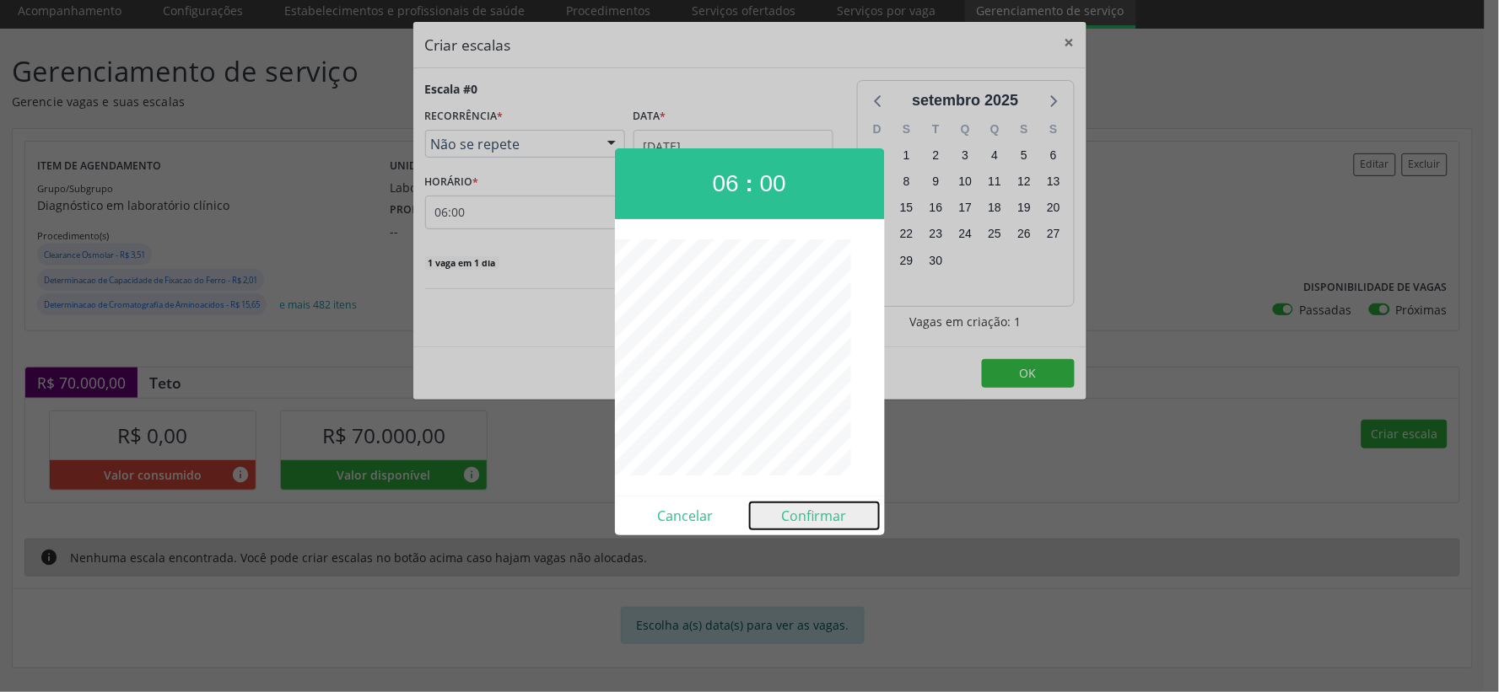
click at [801, 508] on button "Confirmar" at bounding box center [814, 516] width 129 height 27
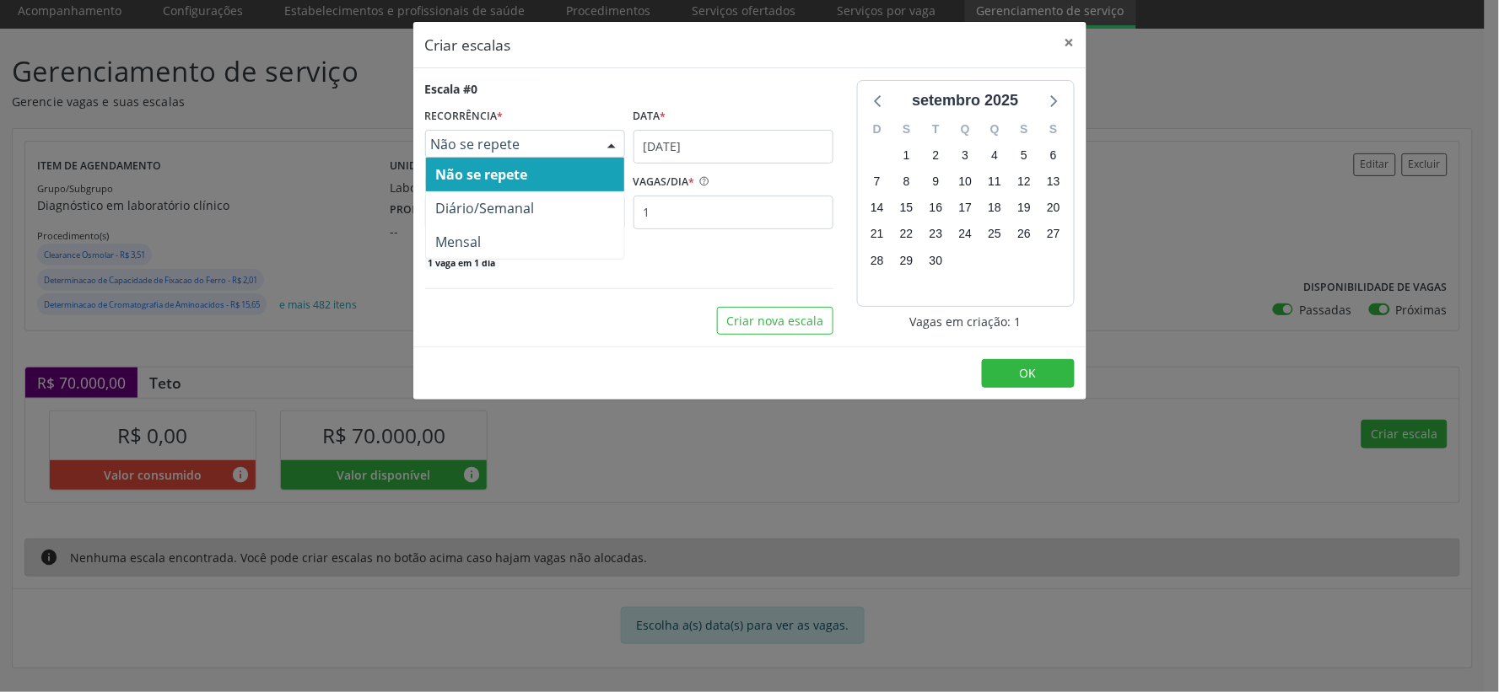
click at [612, 141] on div at bounding box center [611, 145] width 25 height 29
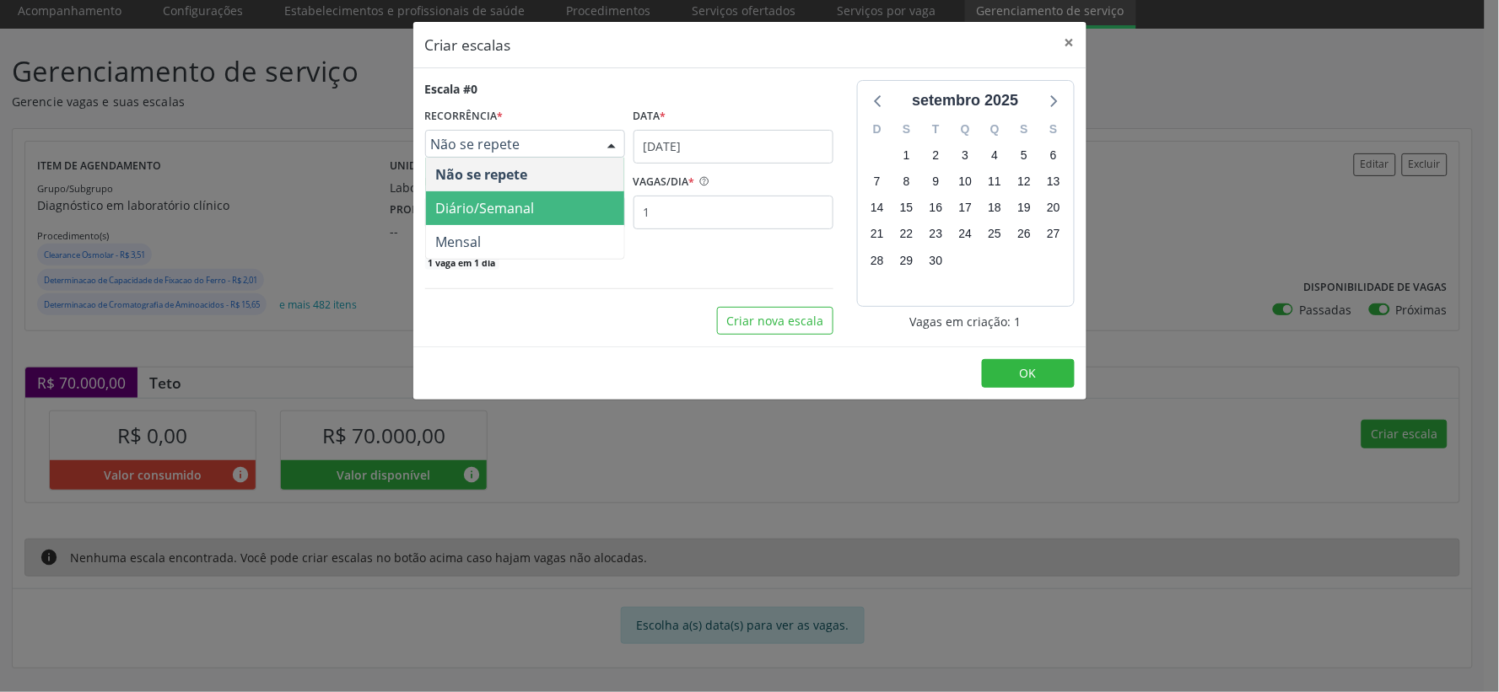
click at [510, 208] on span "Diário/Semanal" at bounding box center [485, 208] width 99 height 19
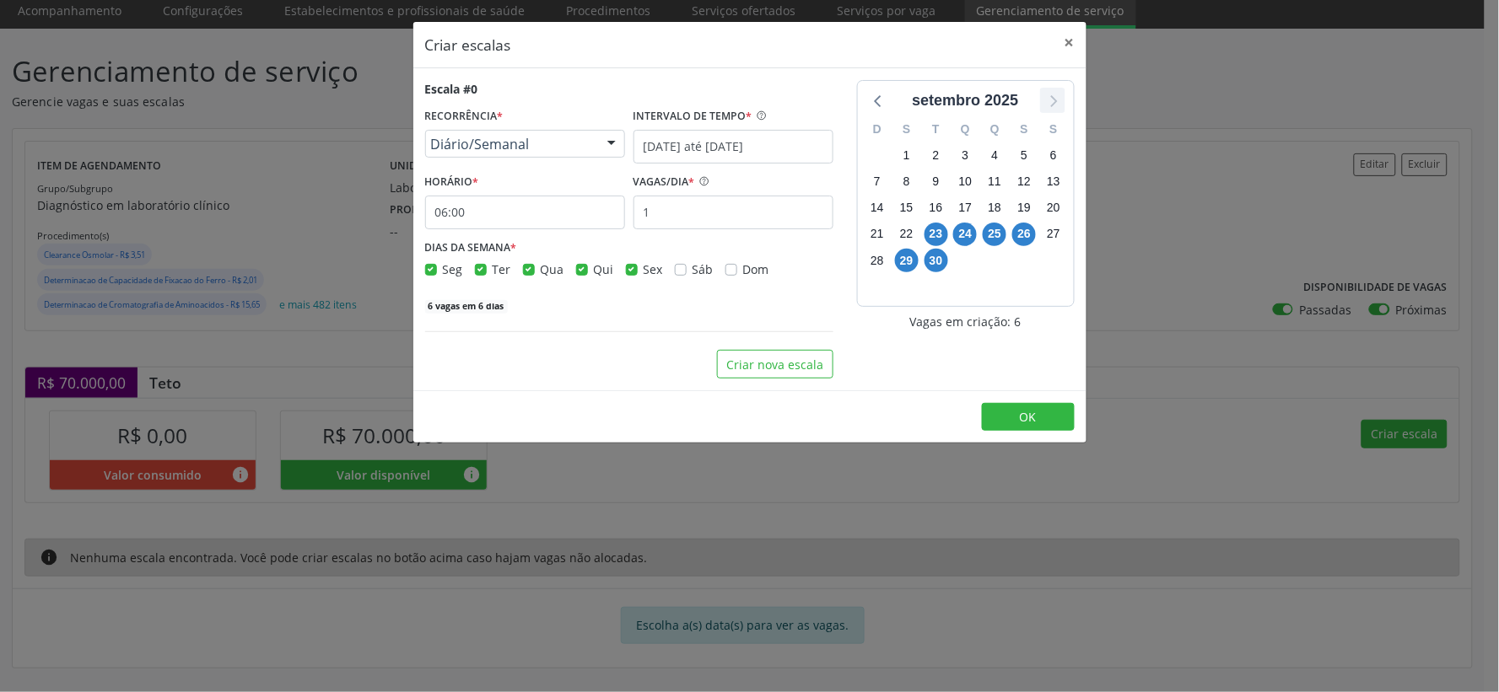
click at [1051, 106] on icon at bounding box center [1052, 100] width 22 height 22
click at [965, 154] on span "1" at bounding box center [965, 155] width 24 height 24
click at [1021, 264] on span "31" at bounding box center [1024, 261] width 24 height 24
click at [702, 143] on input "[DATE] até [DATE]" at bounding box center [733, 147] width 200 height 34
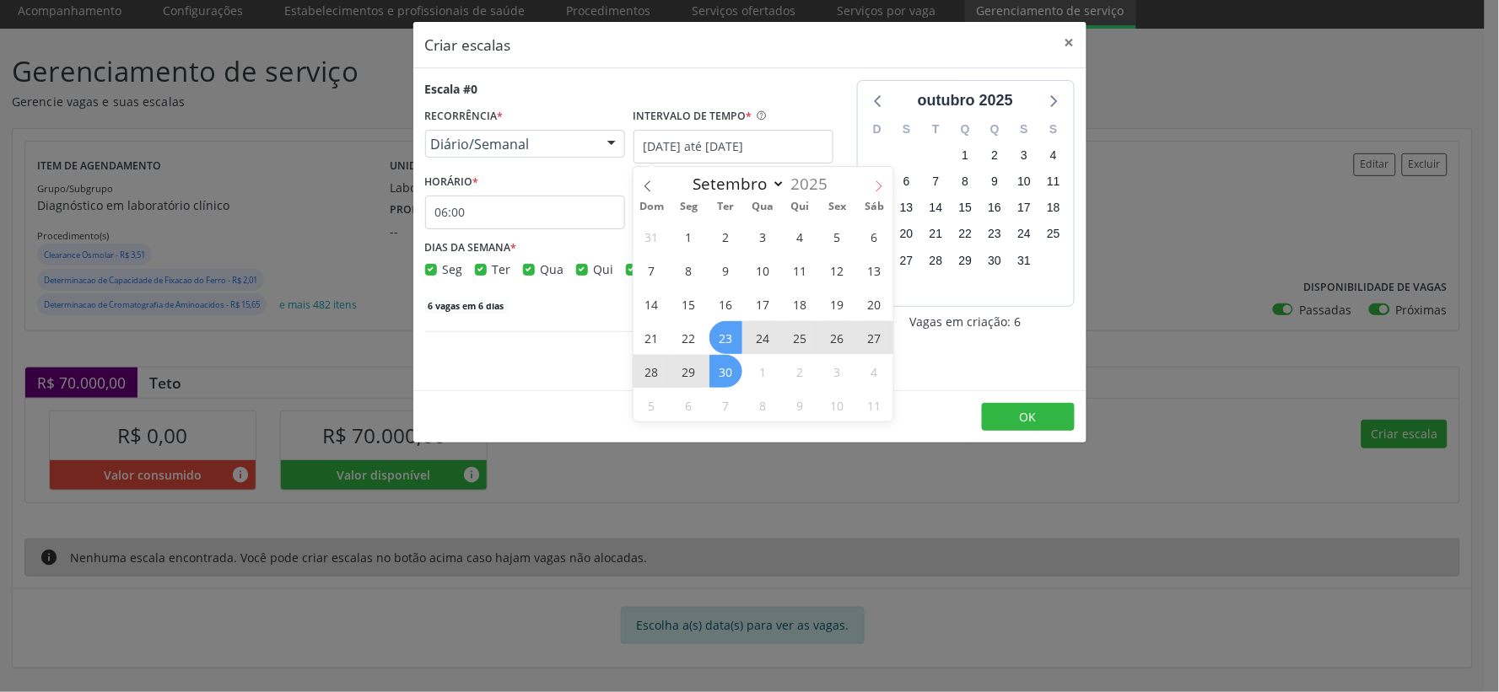
click at [877, 188] on icon at bounding box center [878, 185] width 6 height 11
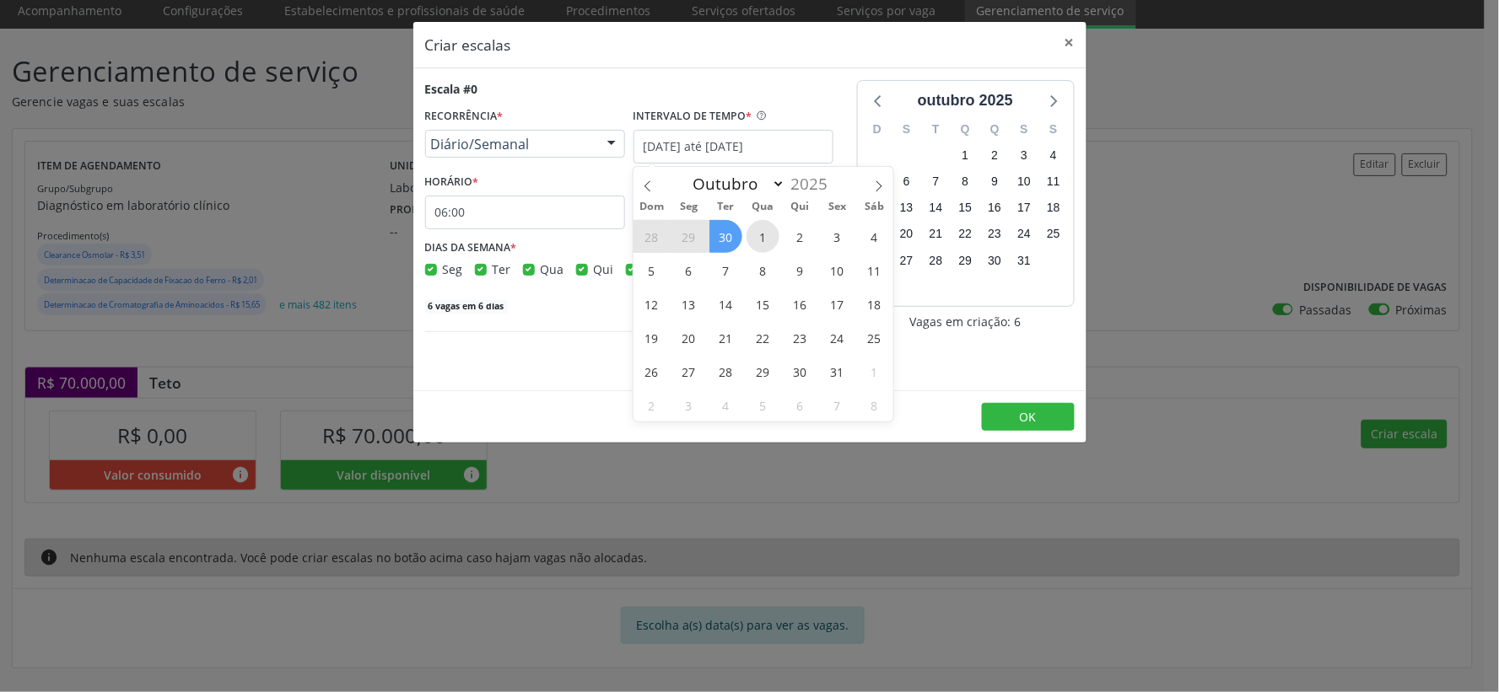
click at [761, 234] on span "1" at bounding box center [762, 236] width 33 height 33
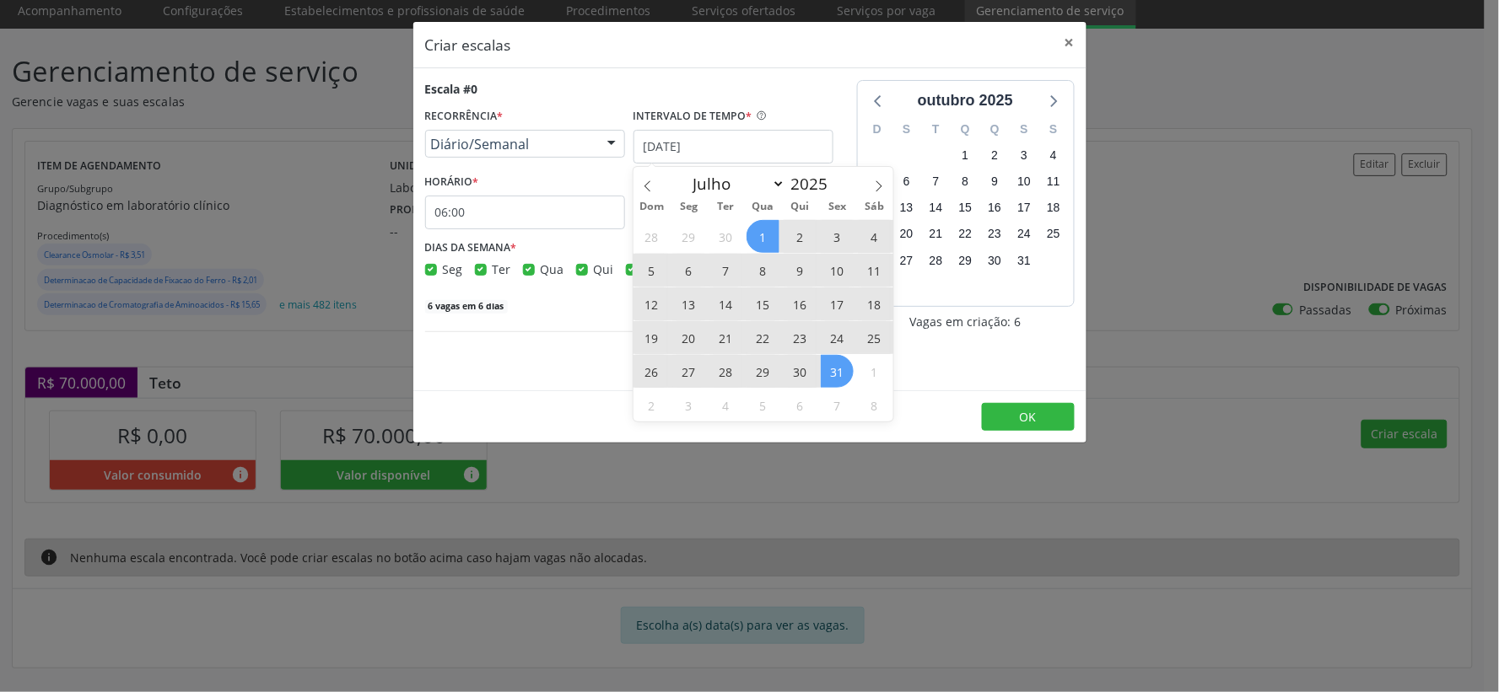
click at [837, 375] on span "31" at bounding box center [837, 371] width 33 height 33
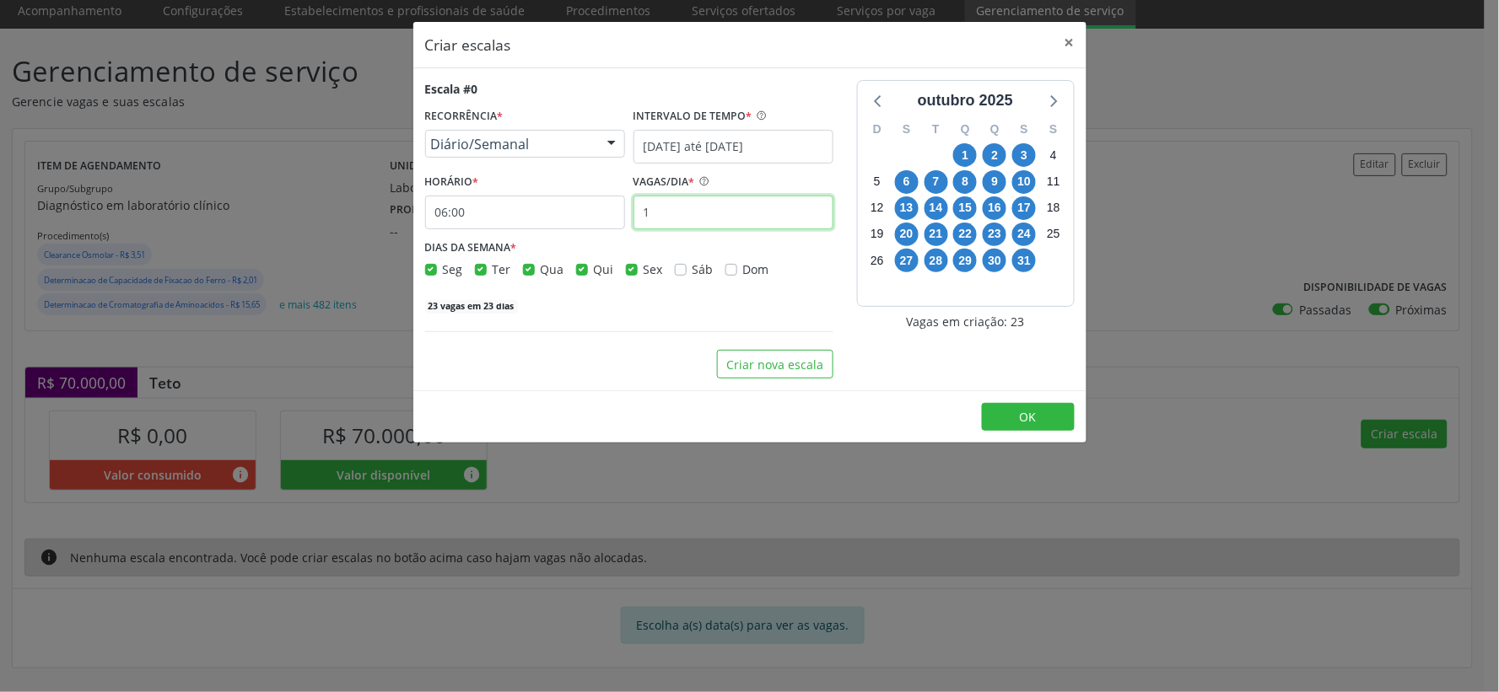
click at [669, 215] on input "1" at bounding box center [733, 213] width 200 height 34
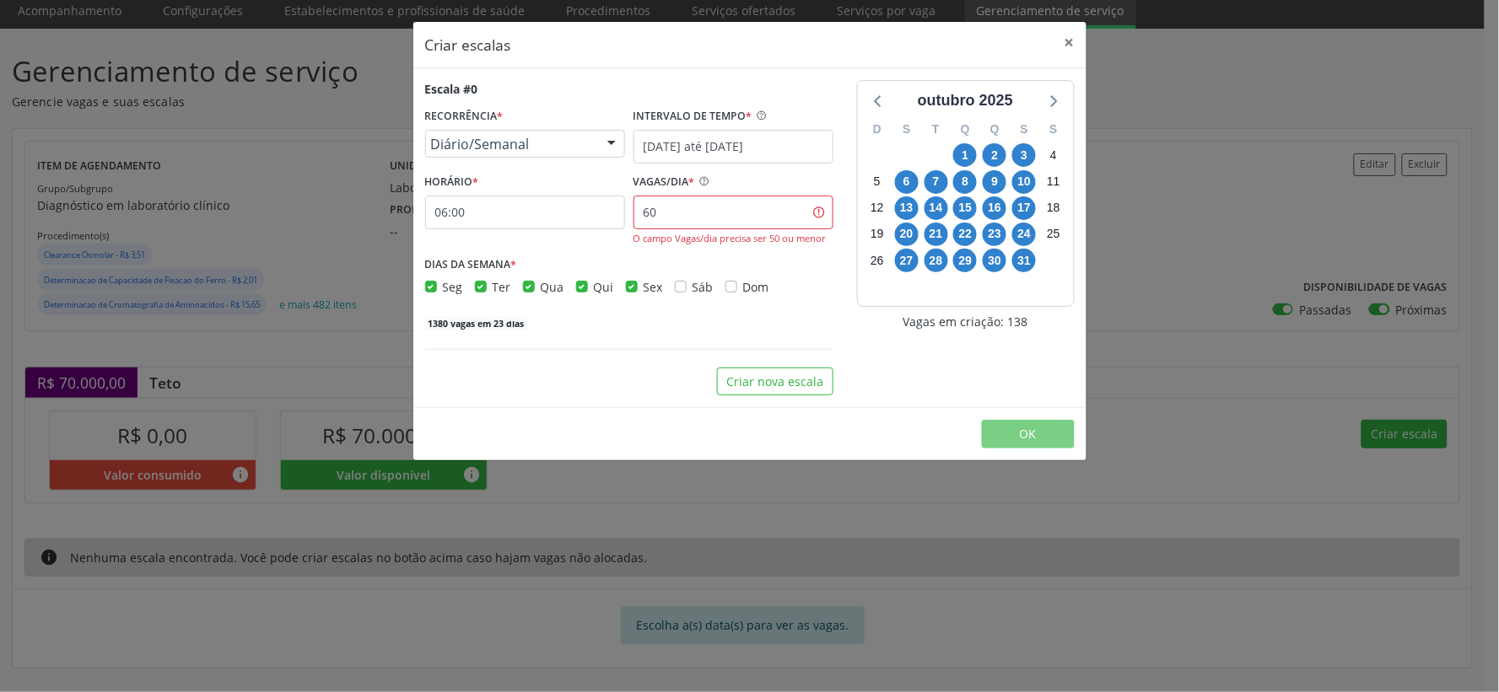
click at [609, 249] on div "Escala #0 RECORRÊNCIA * Diário/Semanal Não se repete Diário/Semanal Mensal Nenh…" at bounding box center [629, 205] width 408 height 251
click at [675, 203] on input "60" at bounding box center [733, 213] width 200 height 34
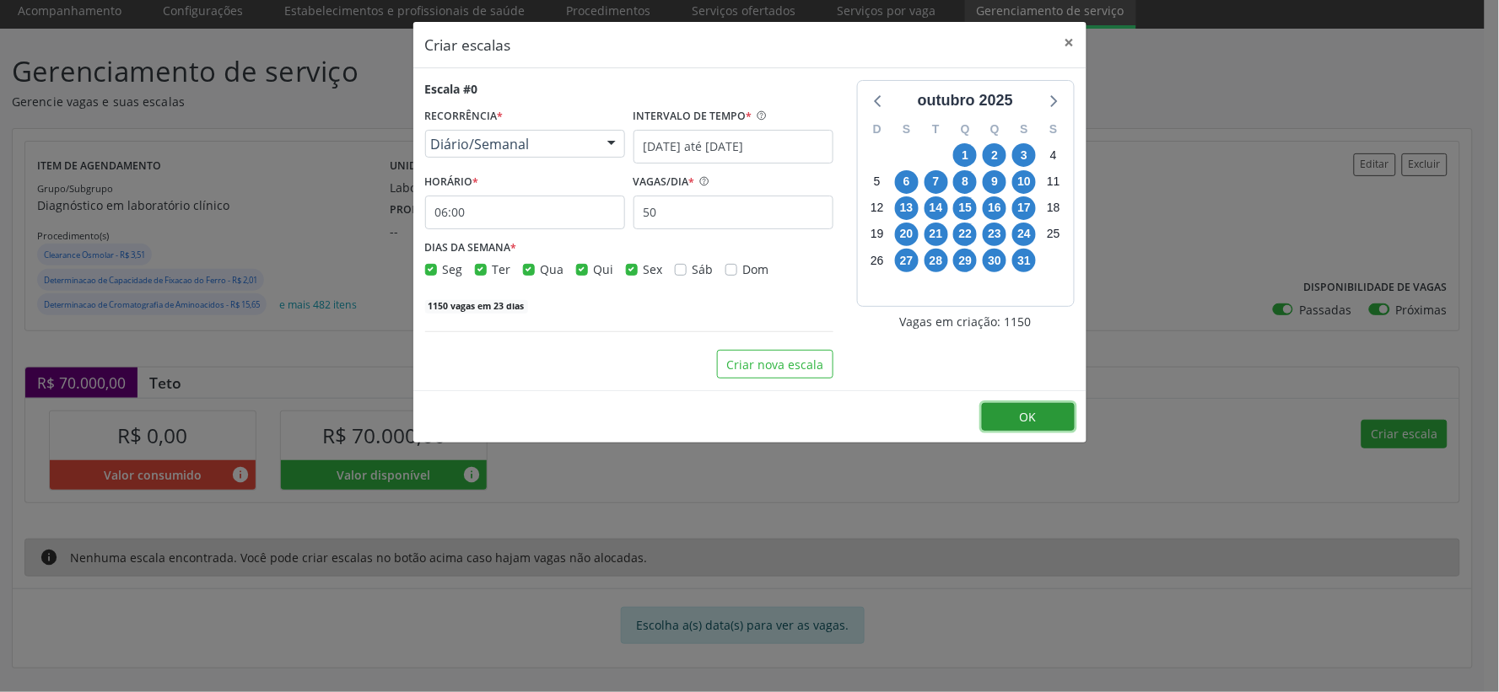
click at [1021, 423] on span "OK" at bounding box center [1028, 417] width 17 height 16
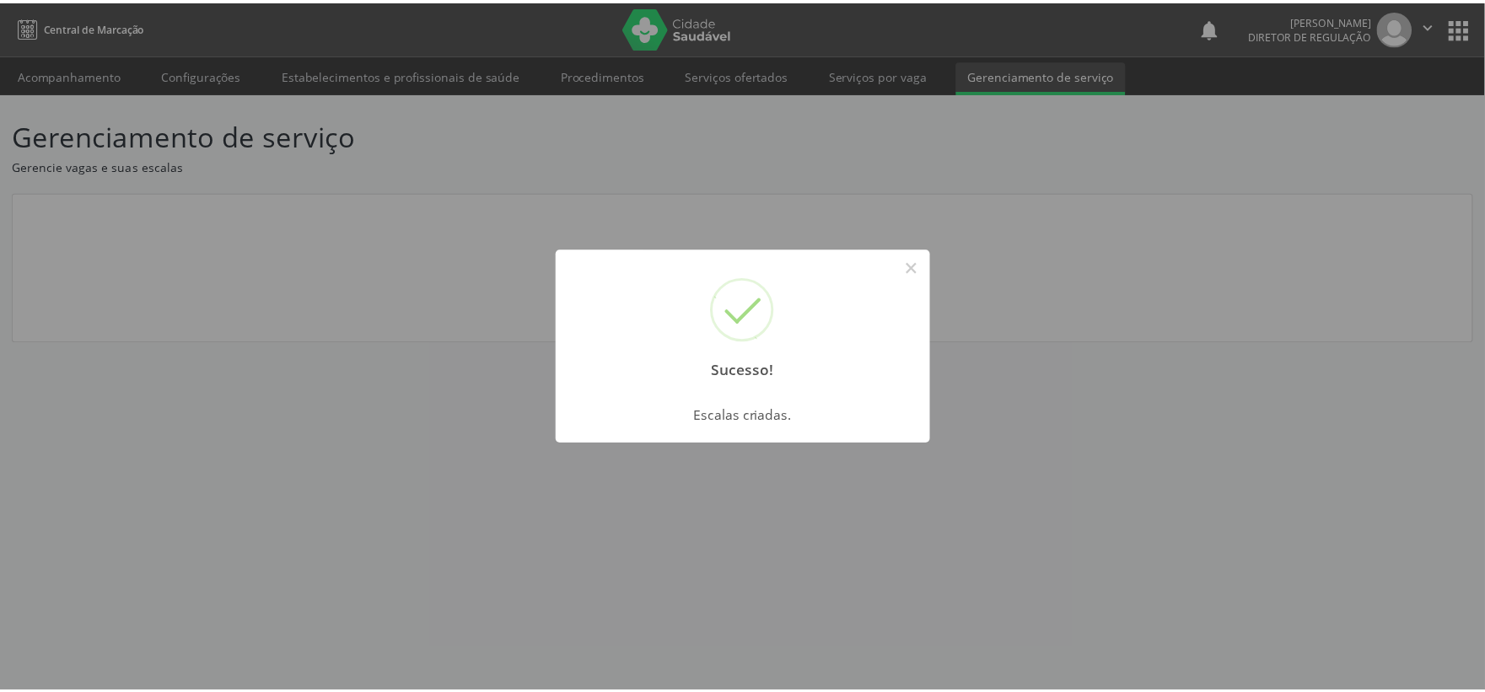
scroll to position [0, 0]
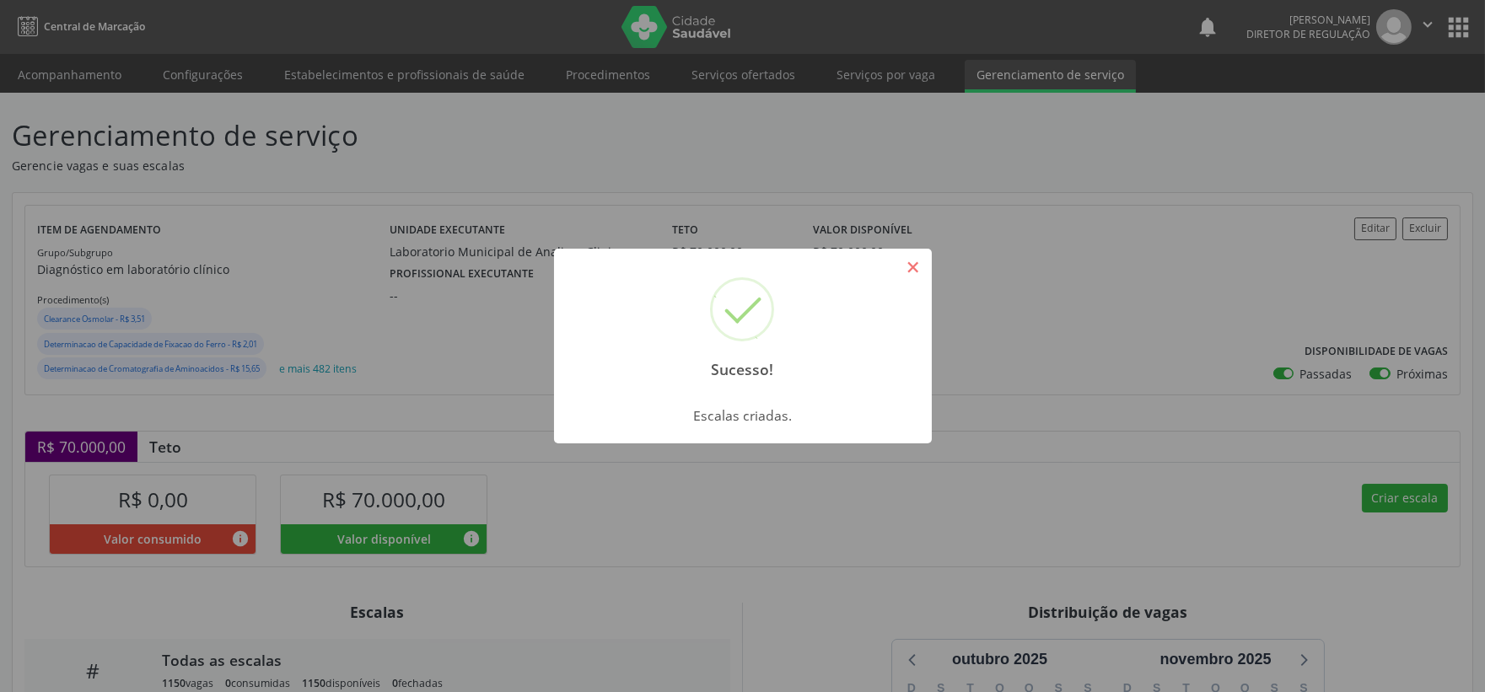
click at [912, 259] on button "×" at bounding box center [913, 267] width 29 height 29
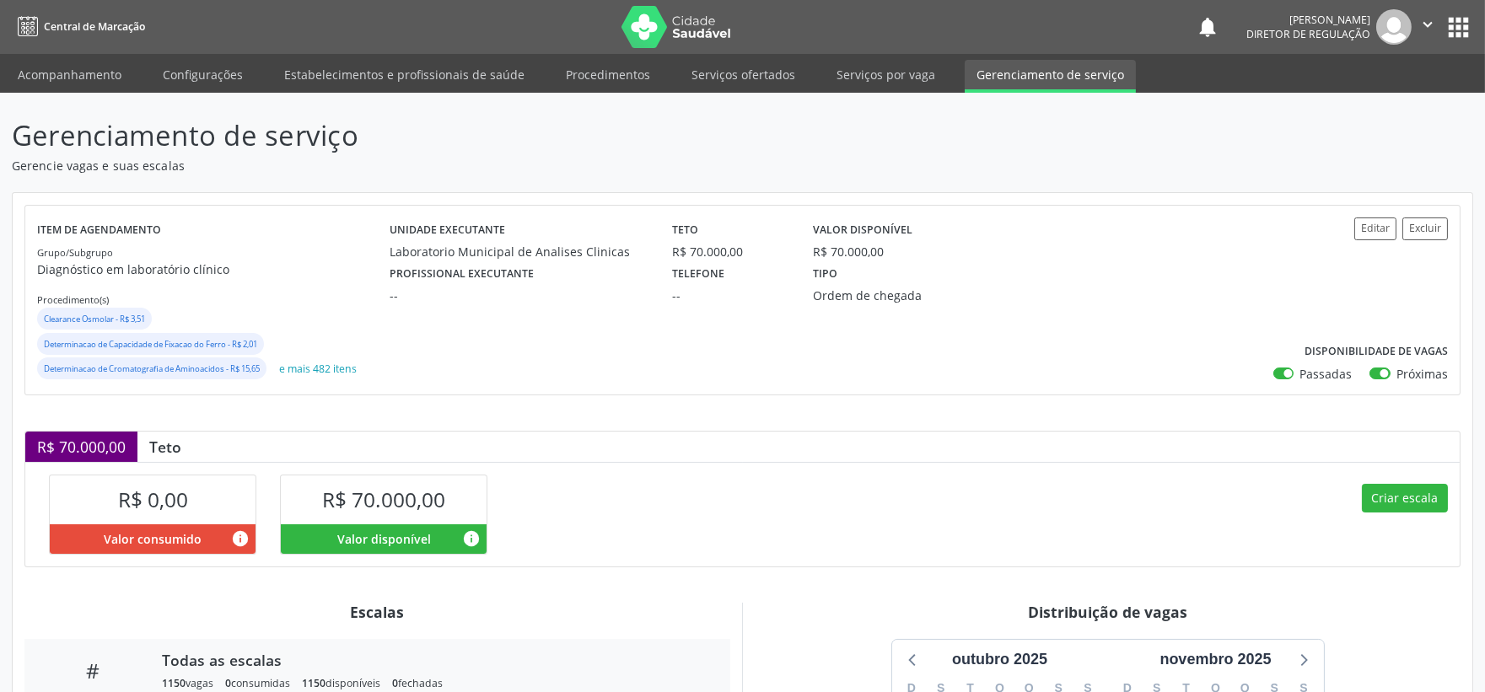
click at [1428, 25] on icon "" at bounding box center [1427, 24] width 19 height 19
click at [1355, 105] on link "Sair" at bounding box center [1384, 103] width 116 height 24
